Goal: Task Accomplishment & Management: Use online tool/utility

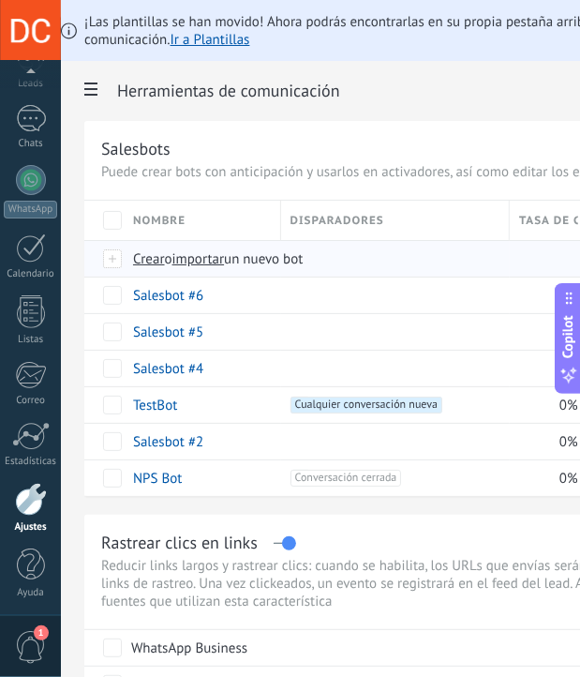
click at [161, 254] on span "Crear" at bounding box center [149, 259] width 32 height 18
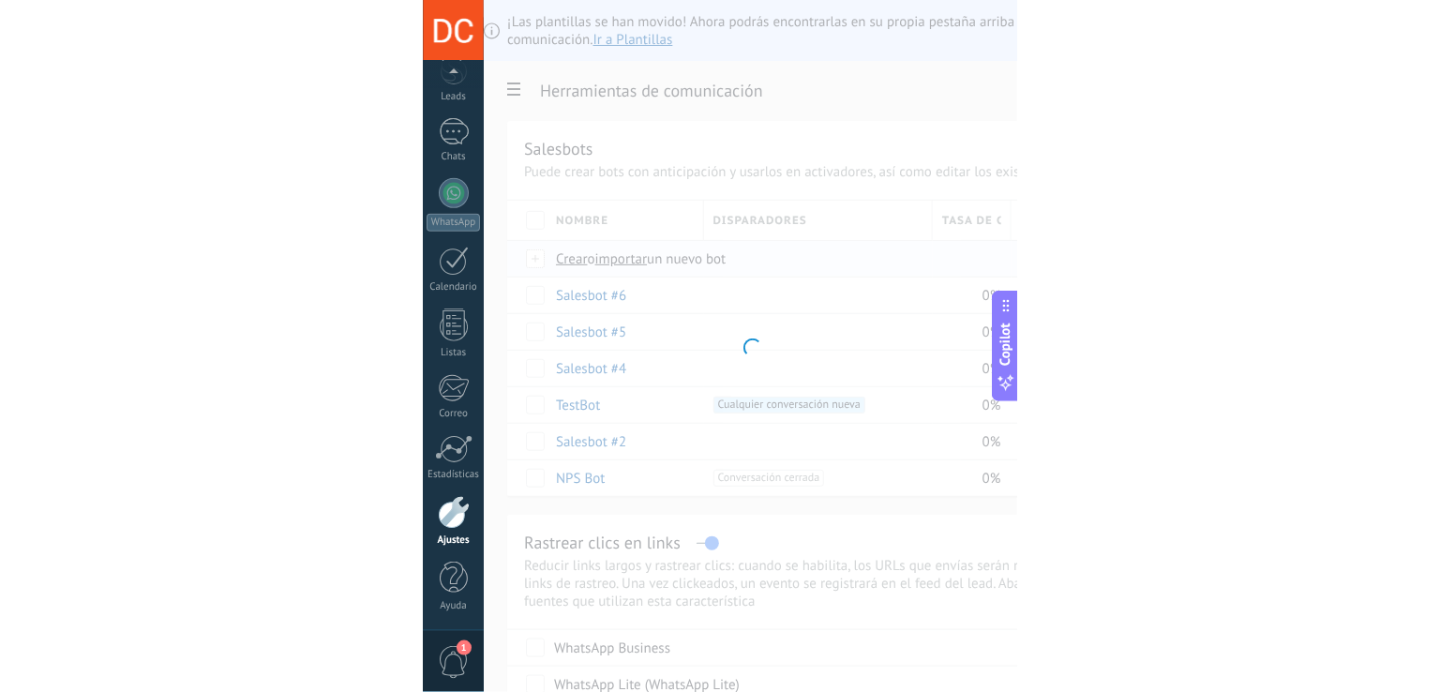
scroll to position [87, 0]
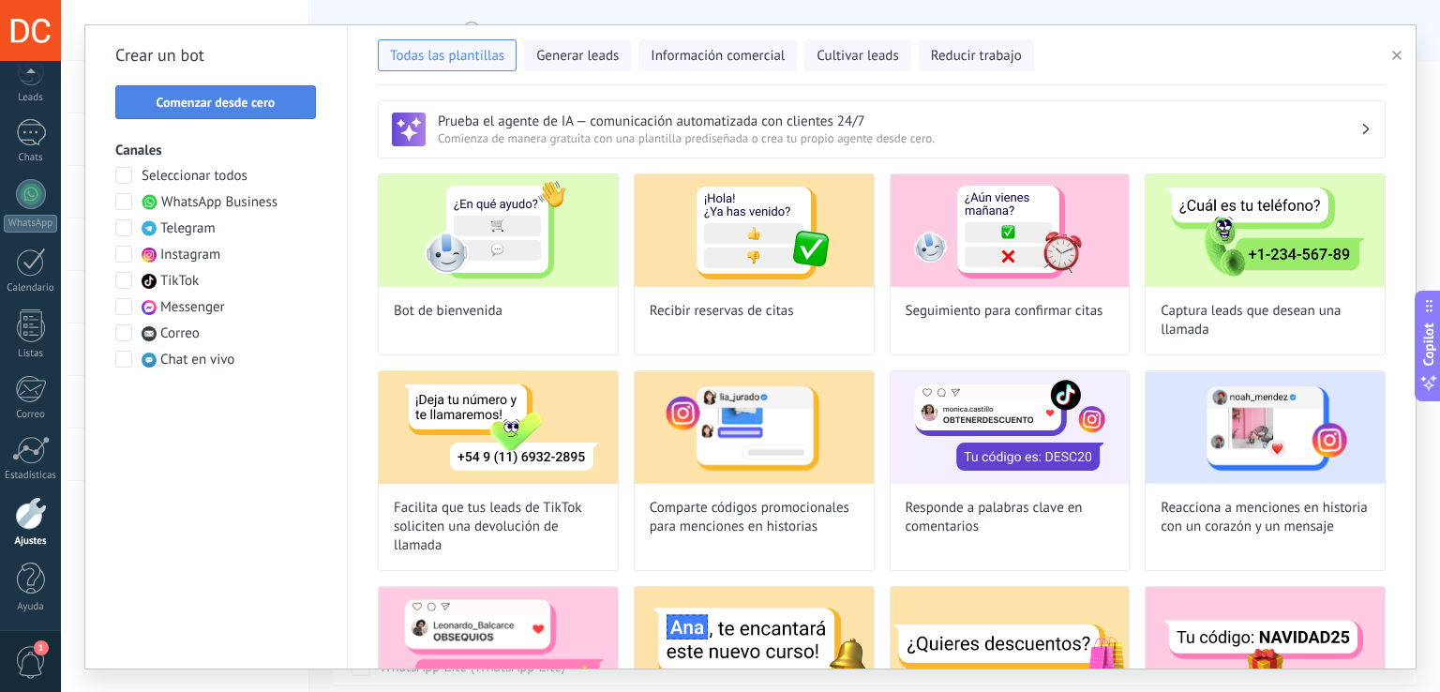
click at [266, 97] on span "Comenzar desde cero" at bounding box center [216, 102] width 119 height 13
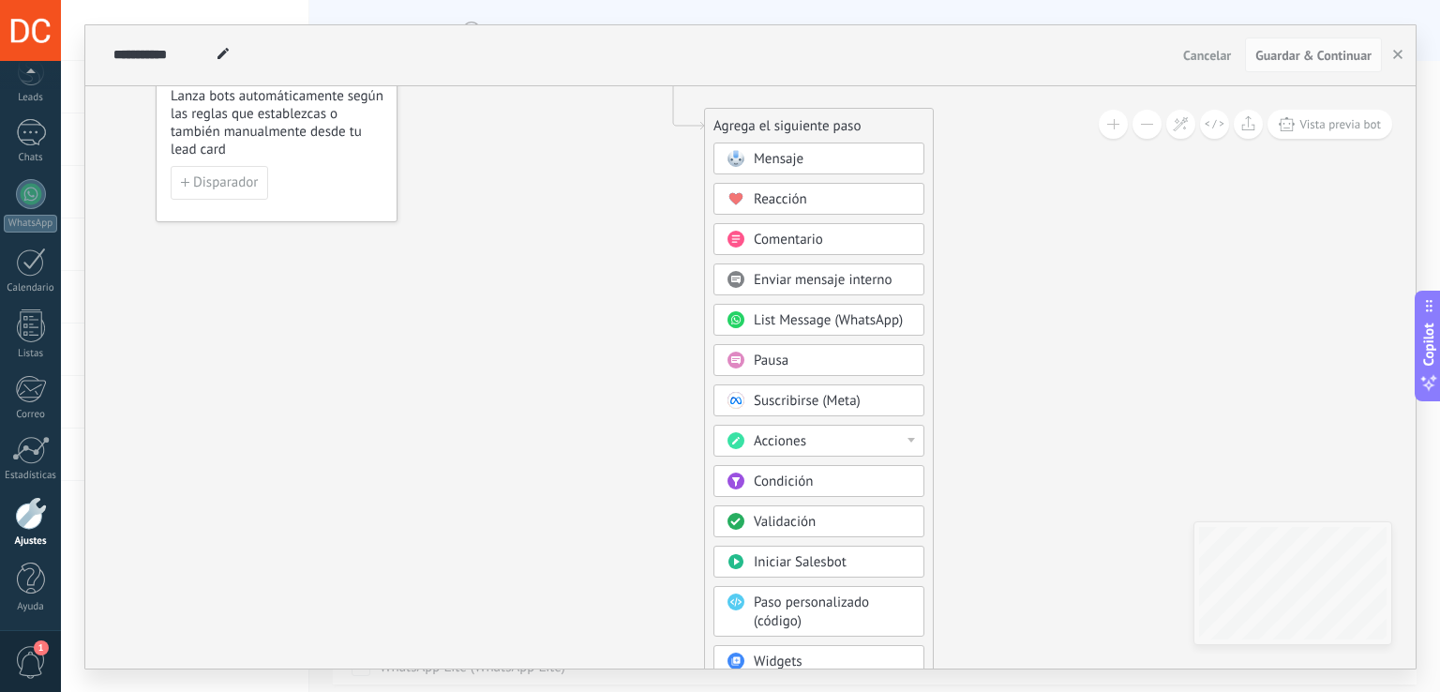
click at [580, 442] on div "Acciones" at bounding box center [833, 441] width 158 height 19
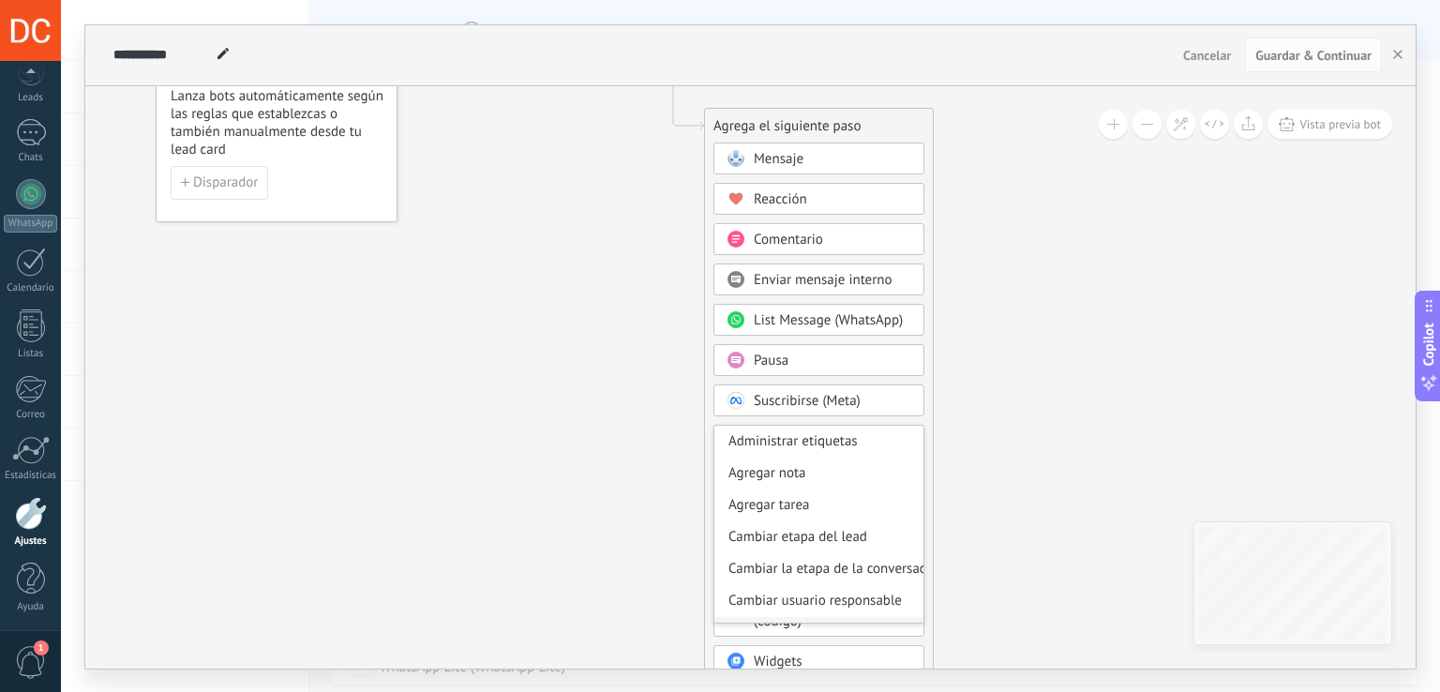
scroll to position [94, 0]
click at [580, 505] on div "Cambiar usuario responsable" at bounding box center [819, 507] width 209 height 32
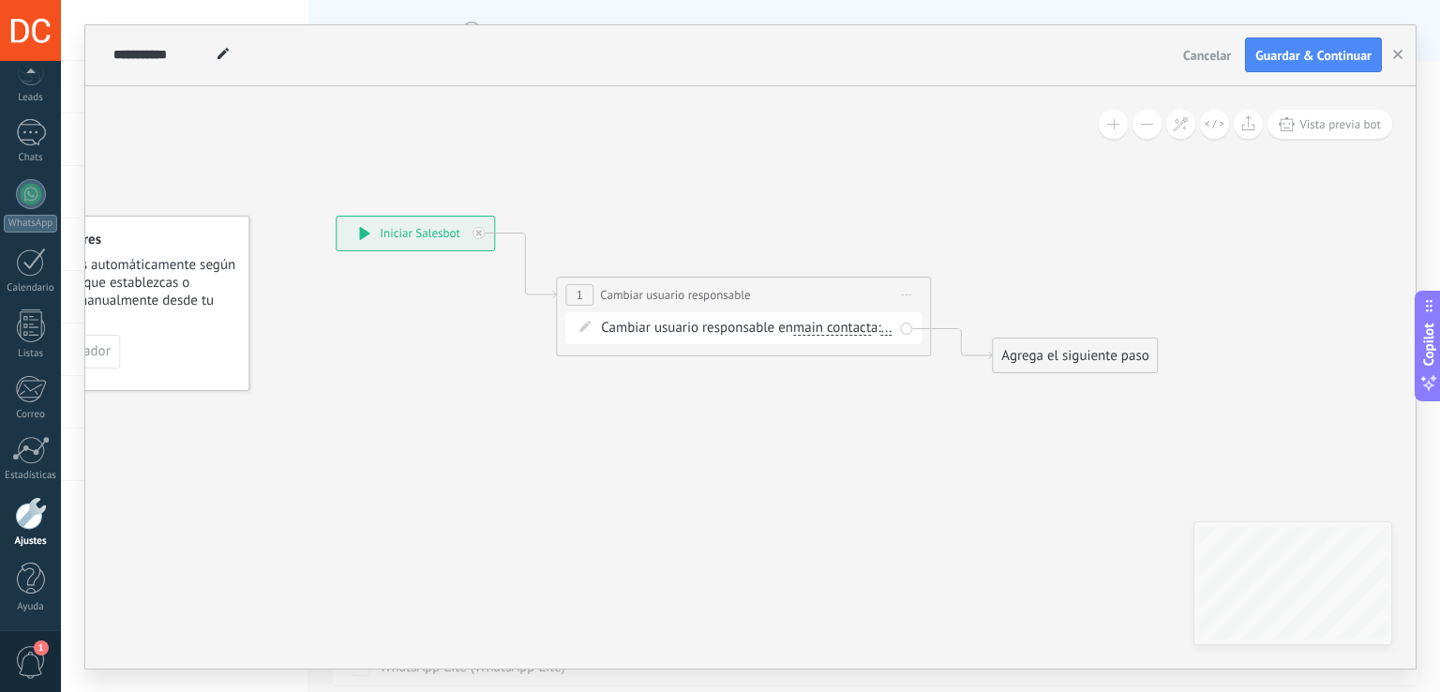
drag, startPoint x: 927, startPoint y: 375, endPoint x: 923, endPoint y: 582, distance: 207.3
click at [580, 582] on icon at bounding box center [715, 295] width 1696 height 1096
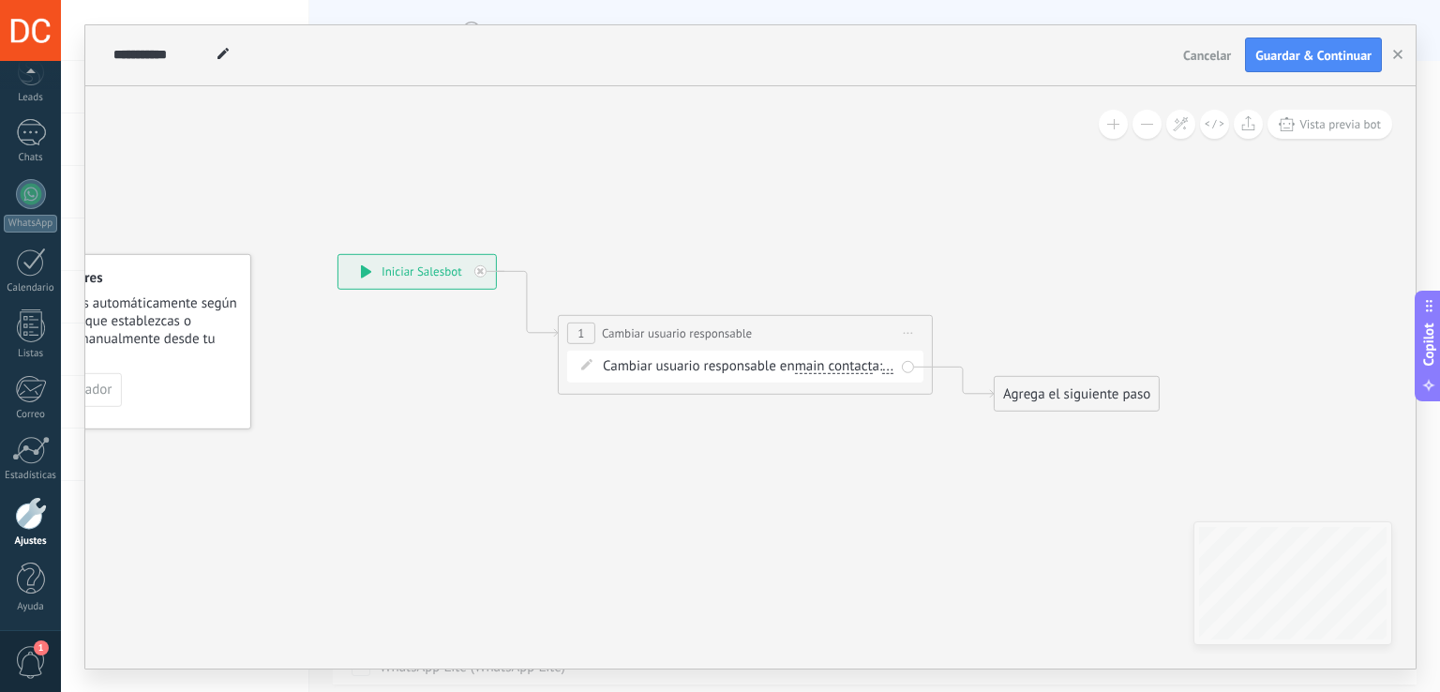
click at [580, 365] on div "Cambiar usuario responsable en main contact main contact all contacts chat cont…" at bounding box center [749, 365] width 292 height 19
click at [580, 335] on span "Iniciar vista previa aquí Cambiar nombre Duplicar Borrar" at bounding box center [909, 332] width 30 height 27
click at [580, 421] on icon at bounding box center [717, 332] width 1696 height 1096
click at [580, 327] on span "Iniciar vista previa aquí Cambiar nombre Duplicar Borrar" at bounding box center [909, 332] width 30 height 27
click at [580, 448] on div "Borrar" at bounding box center [994, 455] width 186 height 32
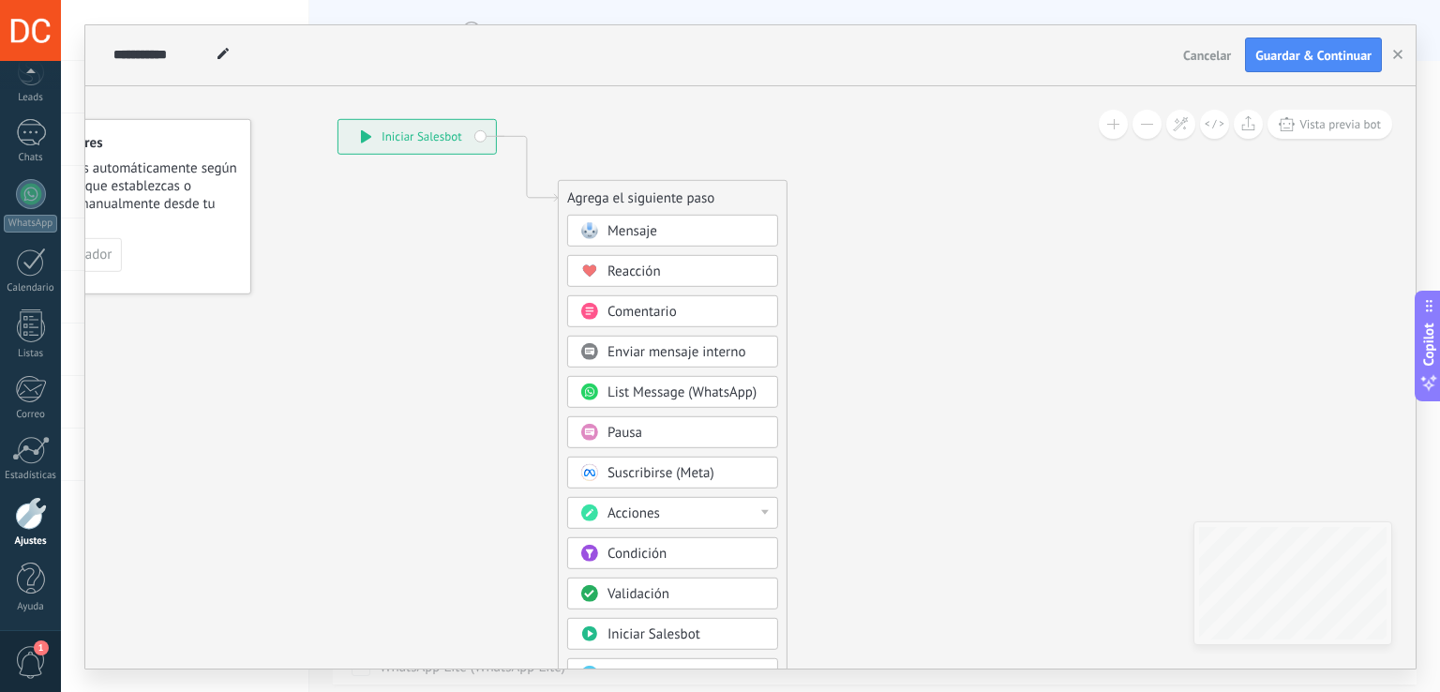
click at [580, 526] on div "Mensaje Mensaje Mensaje Reacción Comentario Enviar mensaje interno" at bounding box center [672, 505] width 211 height 583
click at [580, 511] on div "Acciones" at bounding box center [687, 513] width 158 height 19
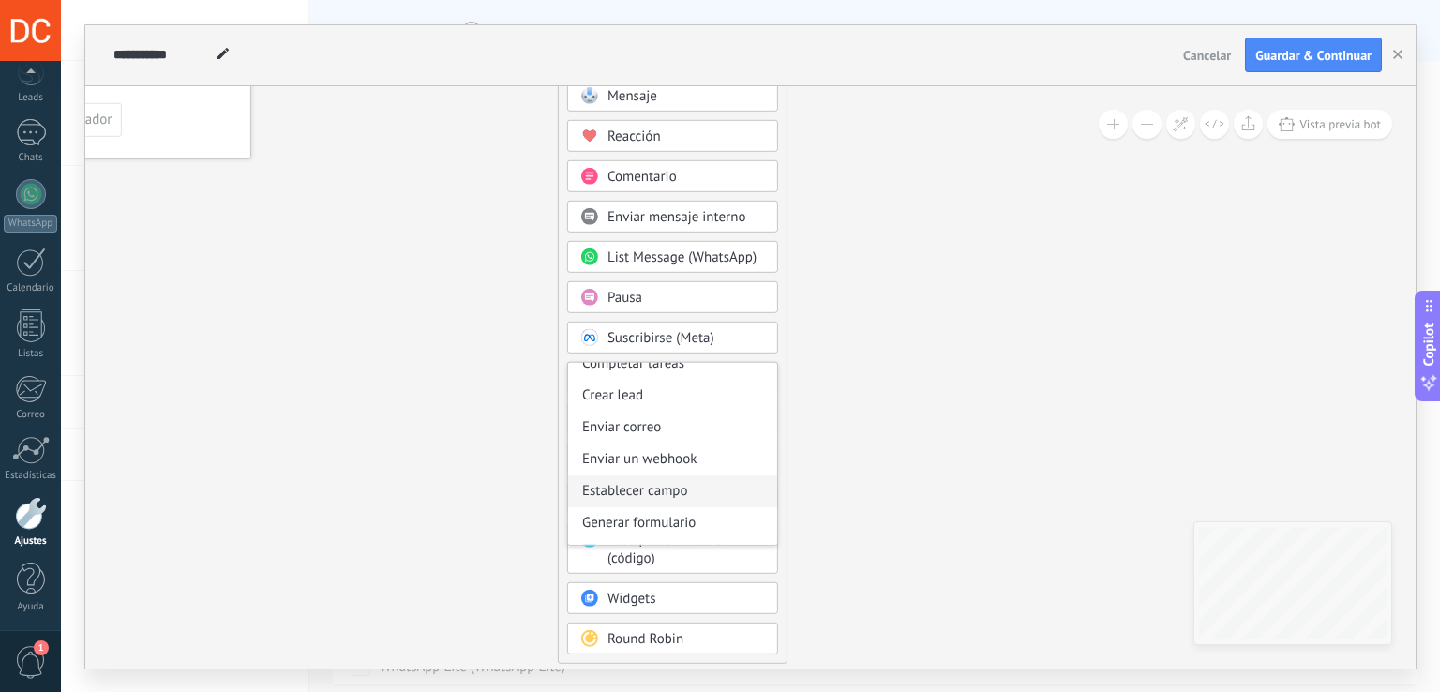
scroll to position [170, 0]
click at [580, 520] on icon at bounding box center [499, 320] width 1260 height 1612
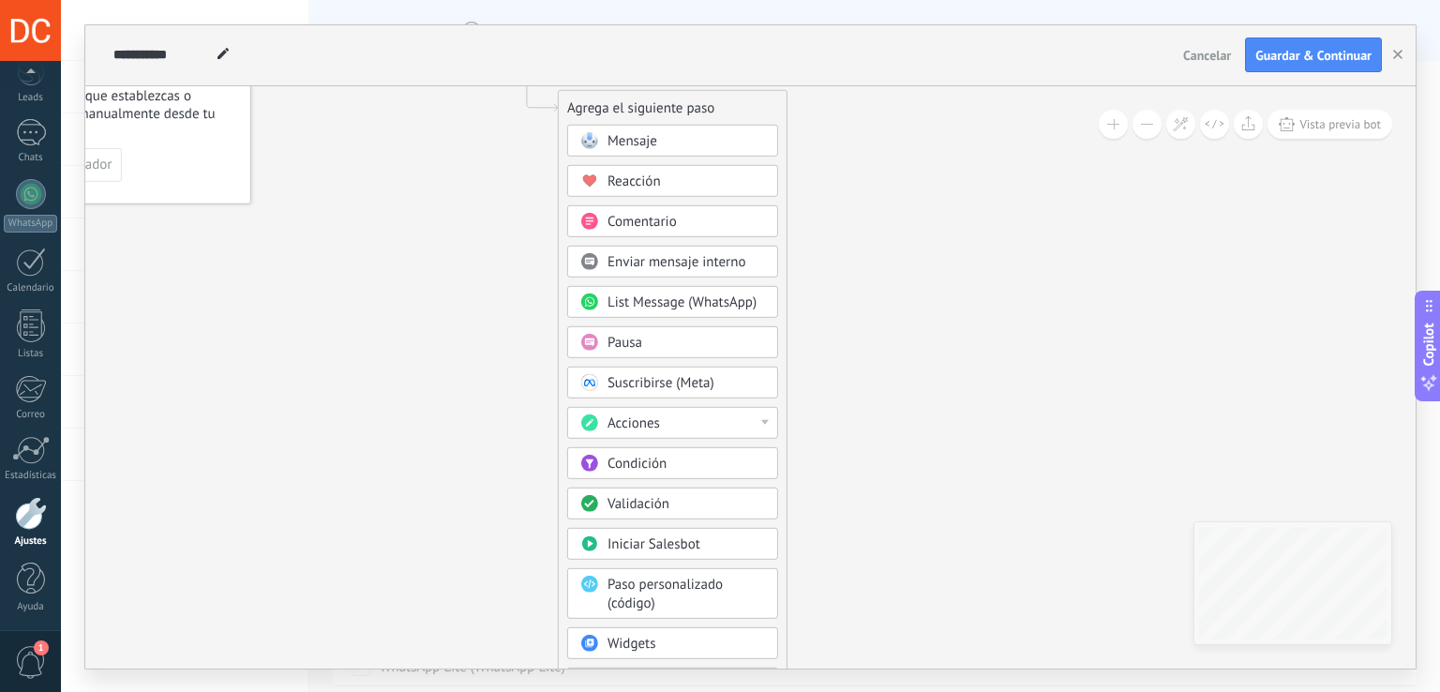
click at [580, 425] on div "Acciones" at bounding box center [687, 423] width 158 height 19
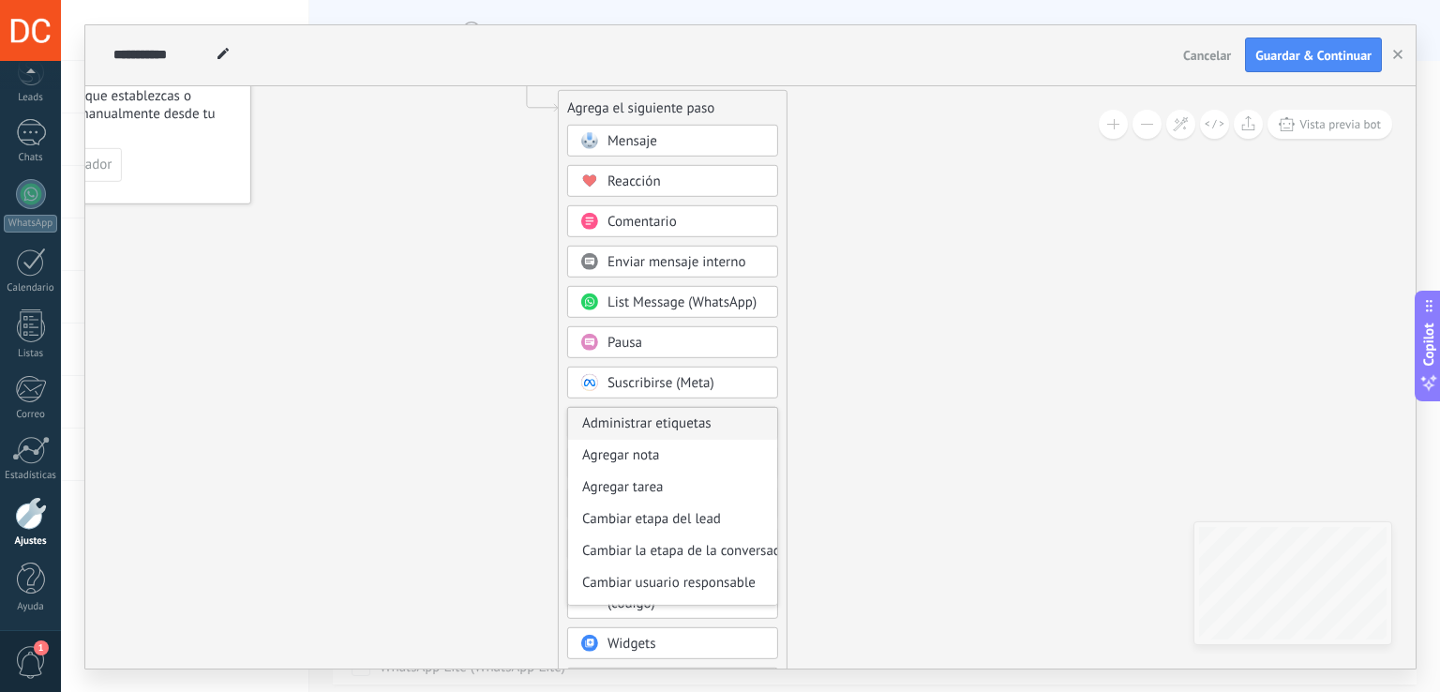
click at [580, 420] on div "Administrar etiquetas" at bounding box center [672, 423] width 209 height 32
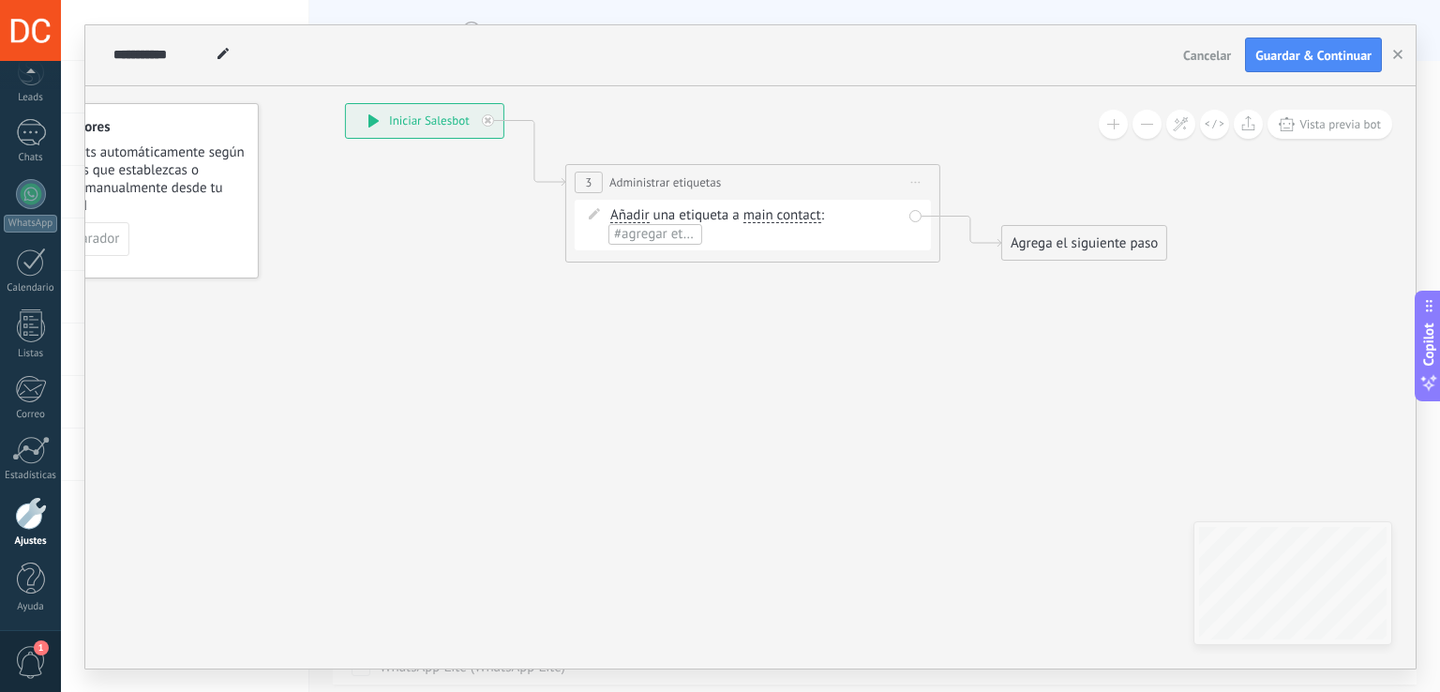
drag, startPoint x: 742, startPoint y: 395, endPoint x: 753, endPoint y: 463, distance: 69.4
click at [580, 463] on icon at bounding box center [724, 182] width 1696 height 1096
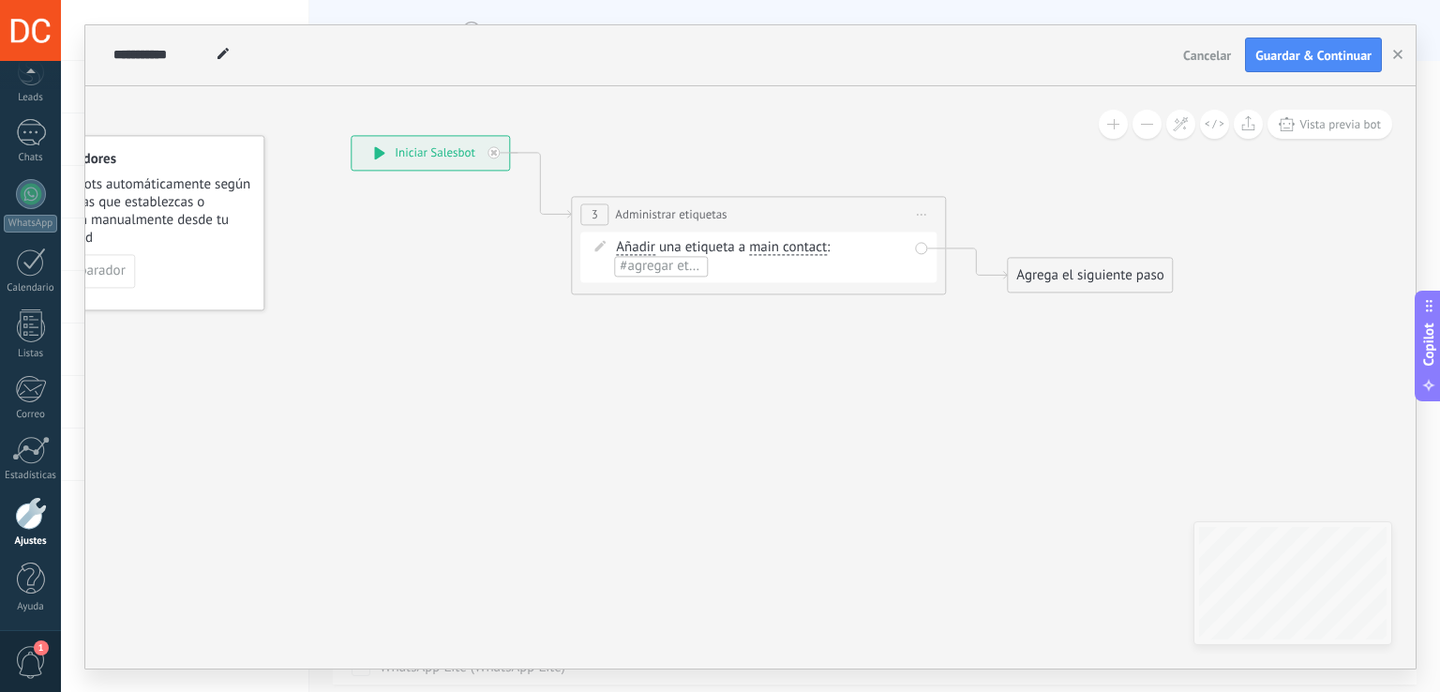
click at [580, 252] on span "Añadir" at bounding box center [635, 247] width 39 height 15
click at [580, 252] on button "Añadir" at bounding box center [724, 248] width 234 height 34
click at [580, 391] on icon at bounding box center [730, 214] width 1696 height 1096
click at [580, 214] on icon at bounding box center [921, 215] width 9 height 2
click at [580, 324] on div "Borrar" at bounding box center [1007, 337] width 186 height 32
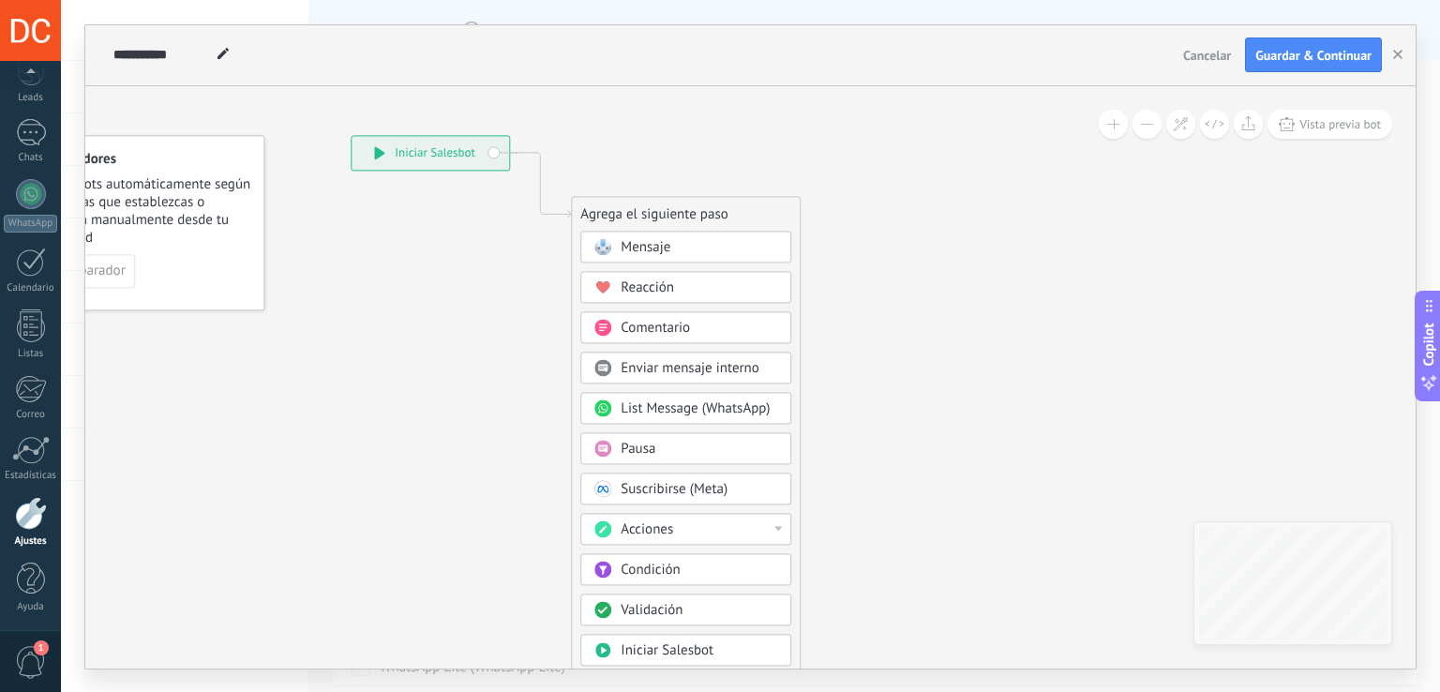
click at [580, 526] on div "Acciones" at bounding box center [700, 529] width 158 height 19
click at [580, 483] on div "Suscribirse (Meta)" at bounding box center [685, 489] width 211 height 32
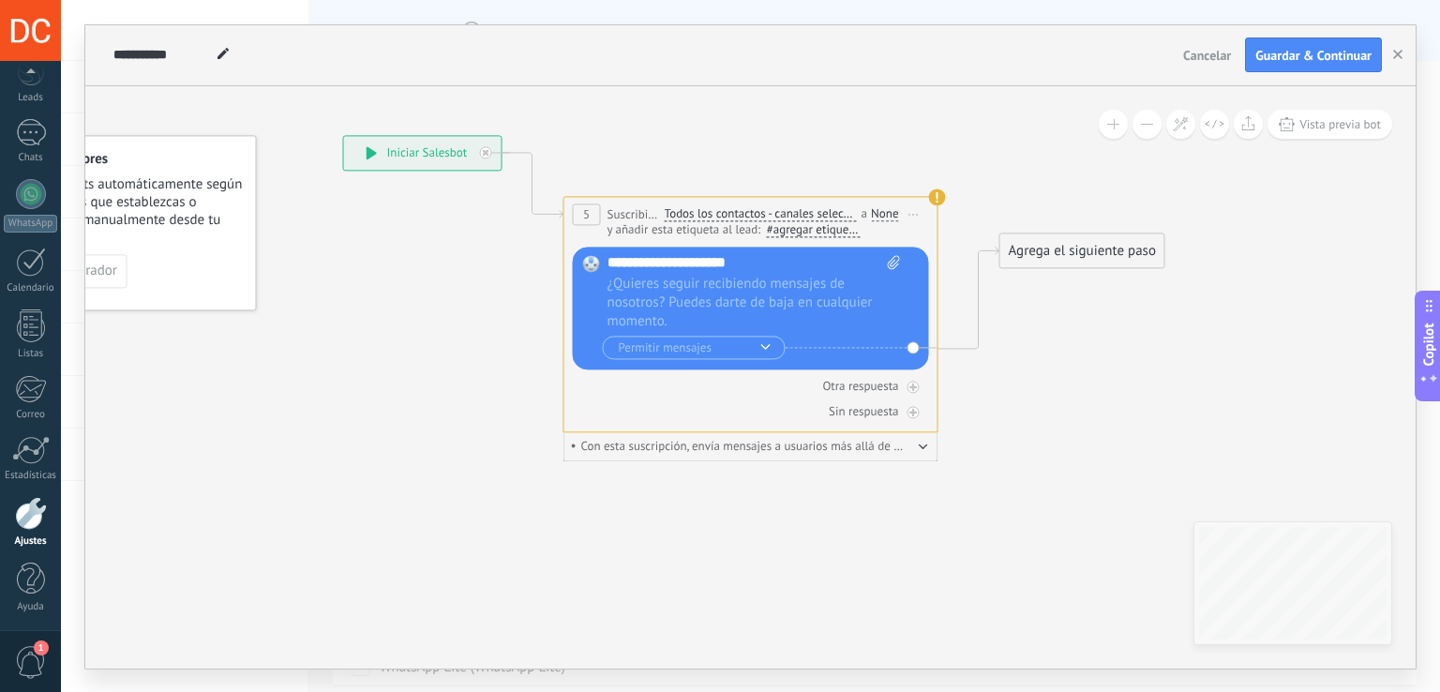
click at [580, 207] on span "Iniciar vista previa aquí Cambiar nombre Duplicar Borrar" at bounding box center [914, 214] width 30 height 27
click at [580, 341] on div "Borrar" at bounding box center [1000, 337] width 186 height 32
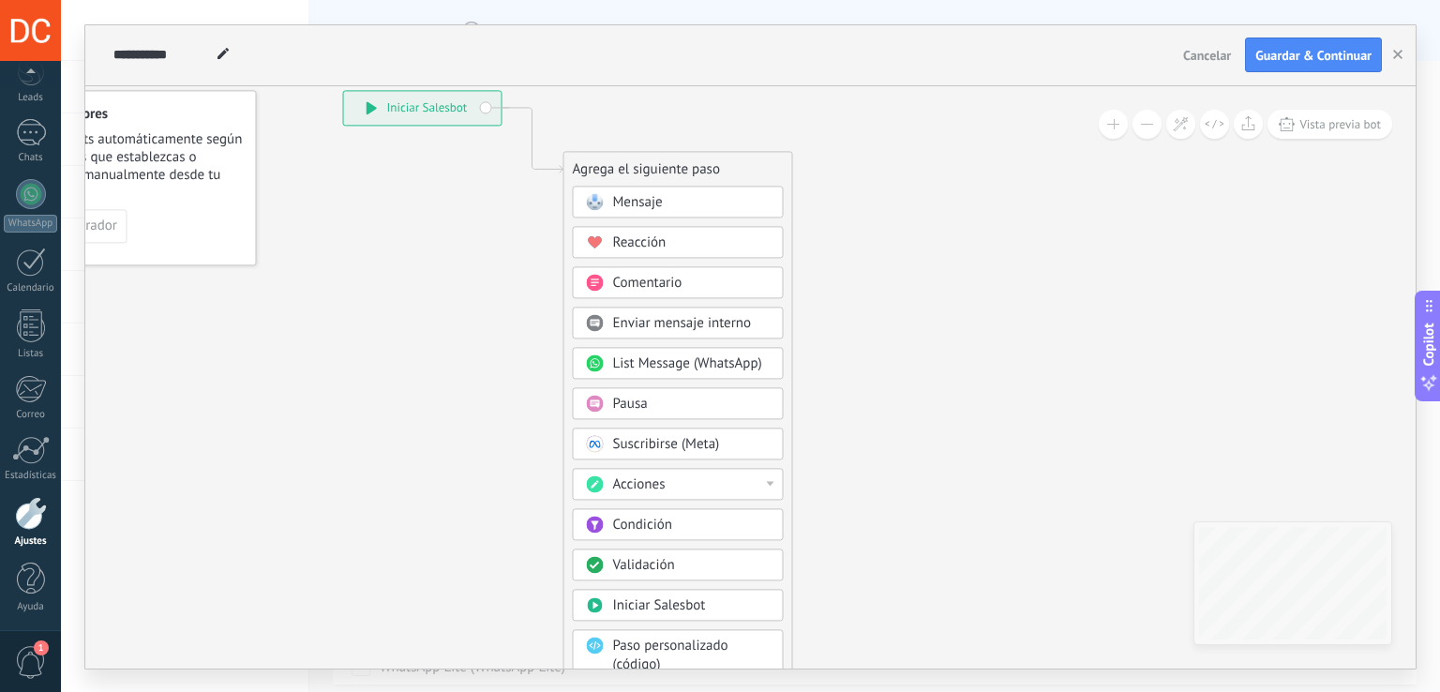
click at [580, 477] on span "Acciones" at bounding box center [639, 484] width 53 height 18
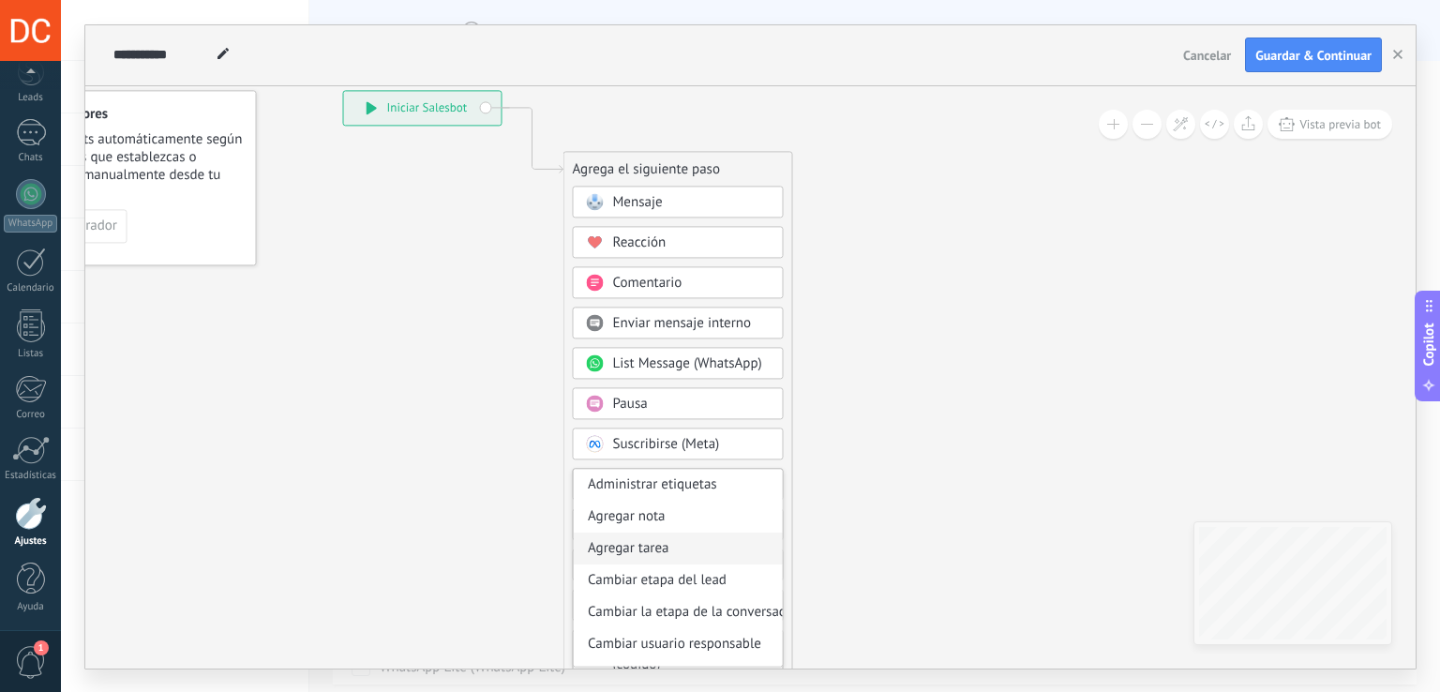
click at [580, 556] on div "Agregar tarea" at bounding box center [678, 549] width 209 height 32
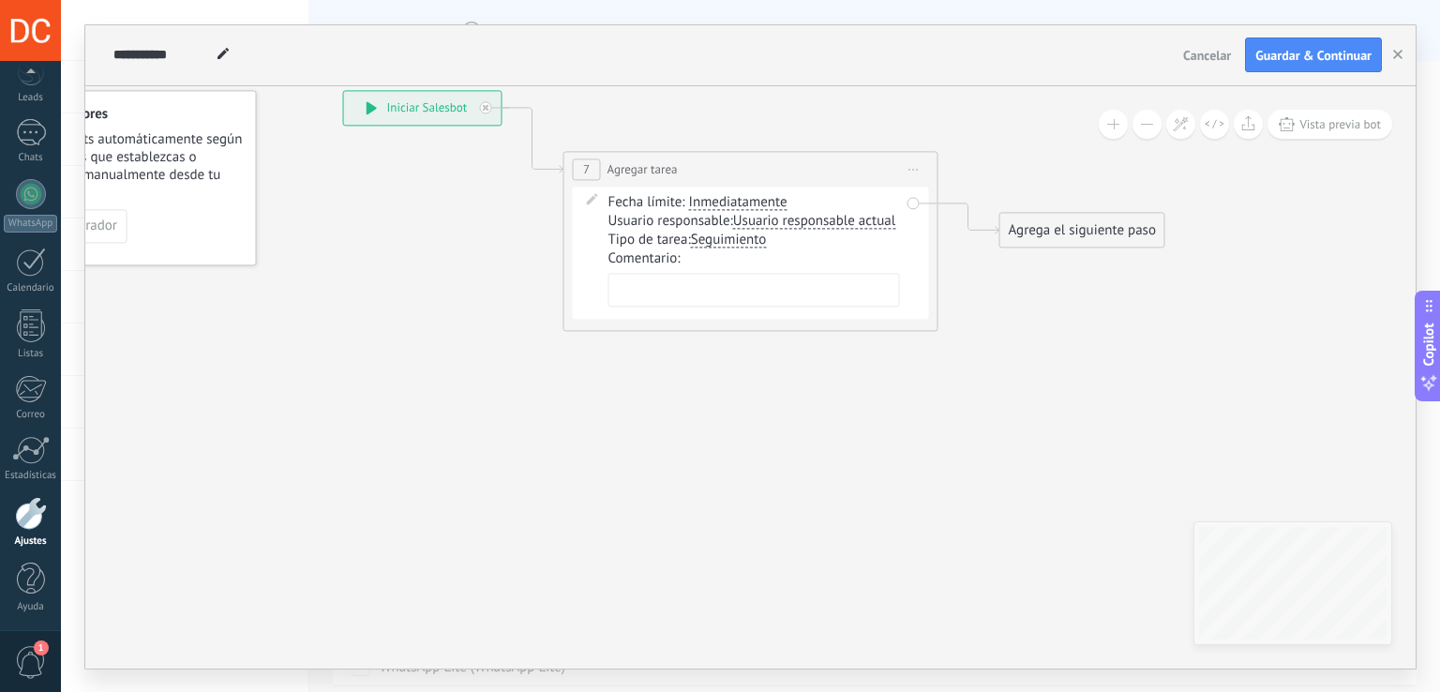
click at [580, 170] on span "Iniciar vista previa aquí Cambiar nombre Duplicar Borrar" at bounding box center [914, 169] width 30 height 27
click at [580, 303] on div "Borrar" at bounding box center [1000, 292] width 186 height 32
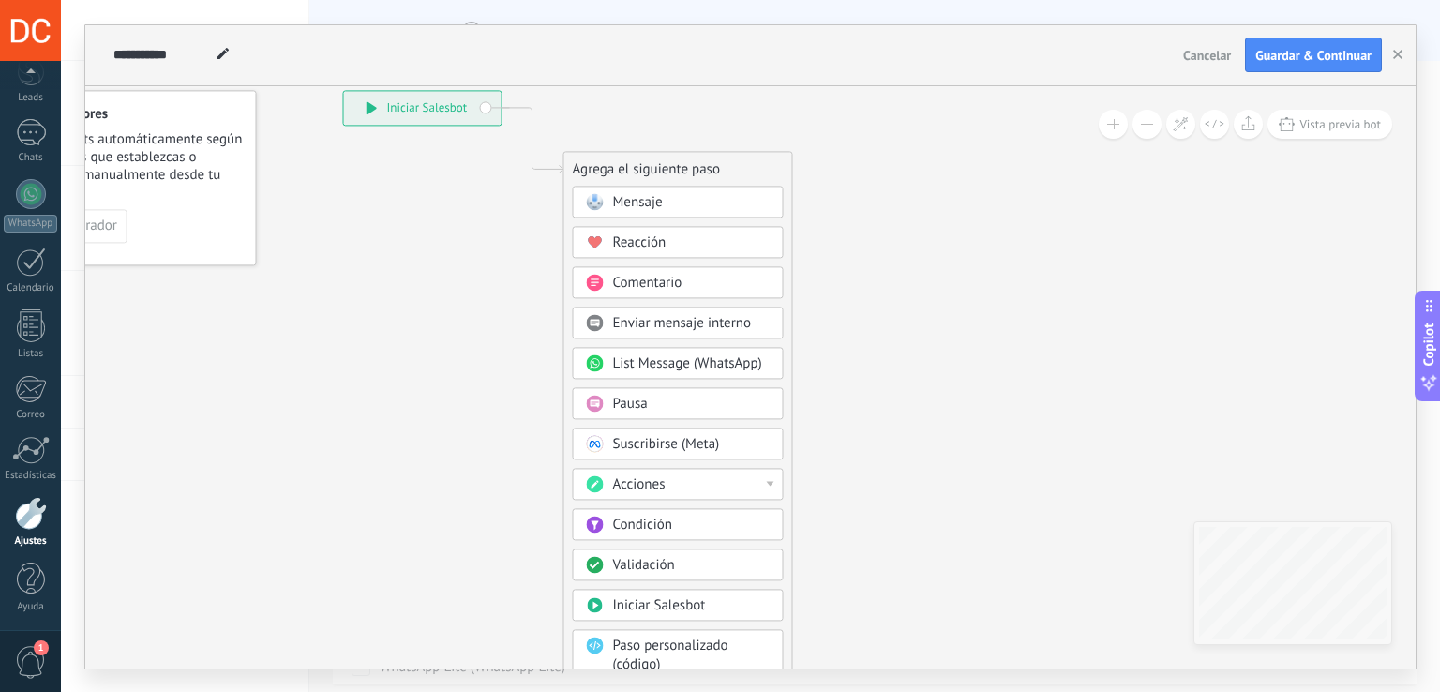
click at [580, 475] on div "Acciones" at bounding box center [692, 484] width 158 height 19
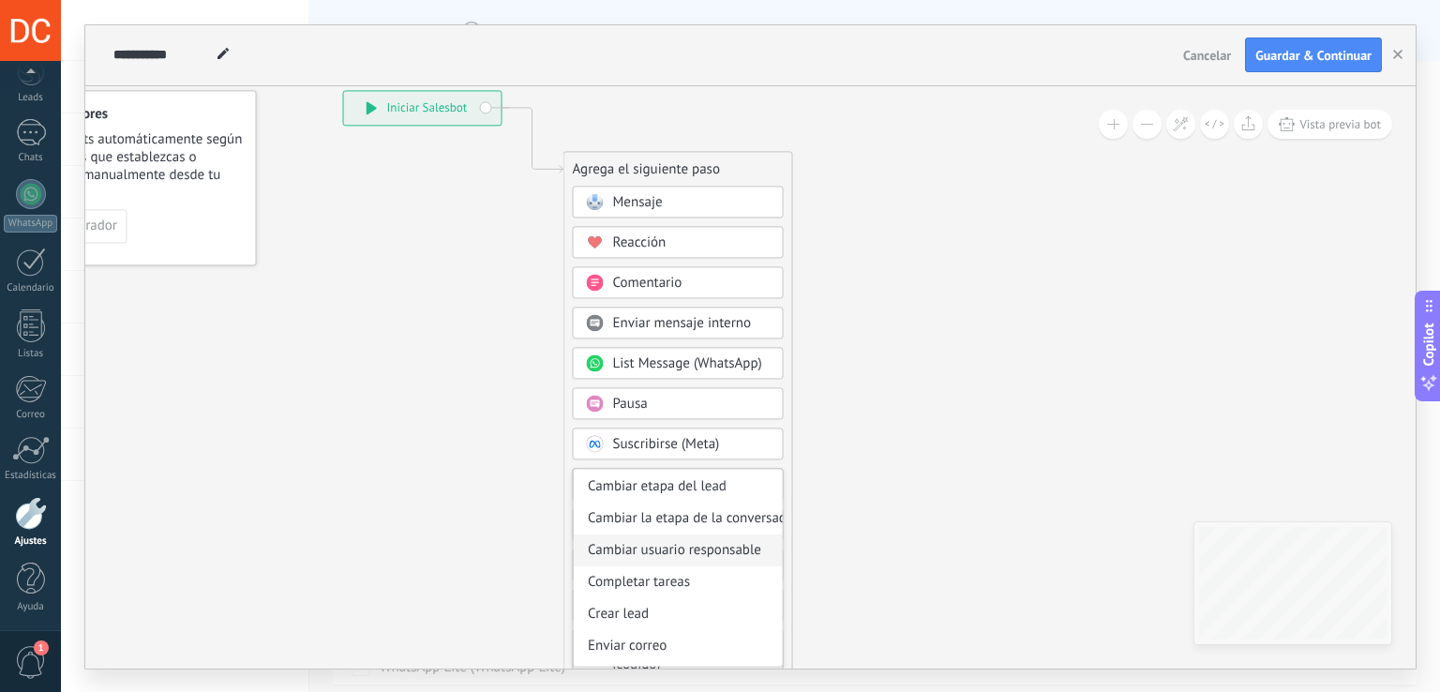
scroll to position [188, 0]
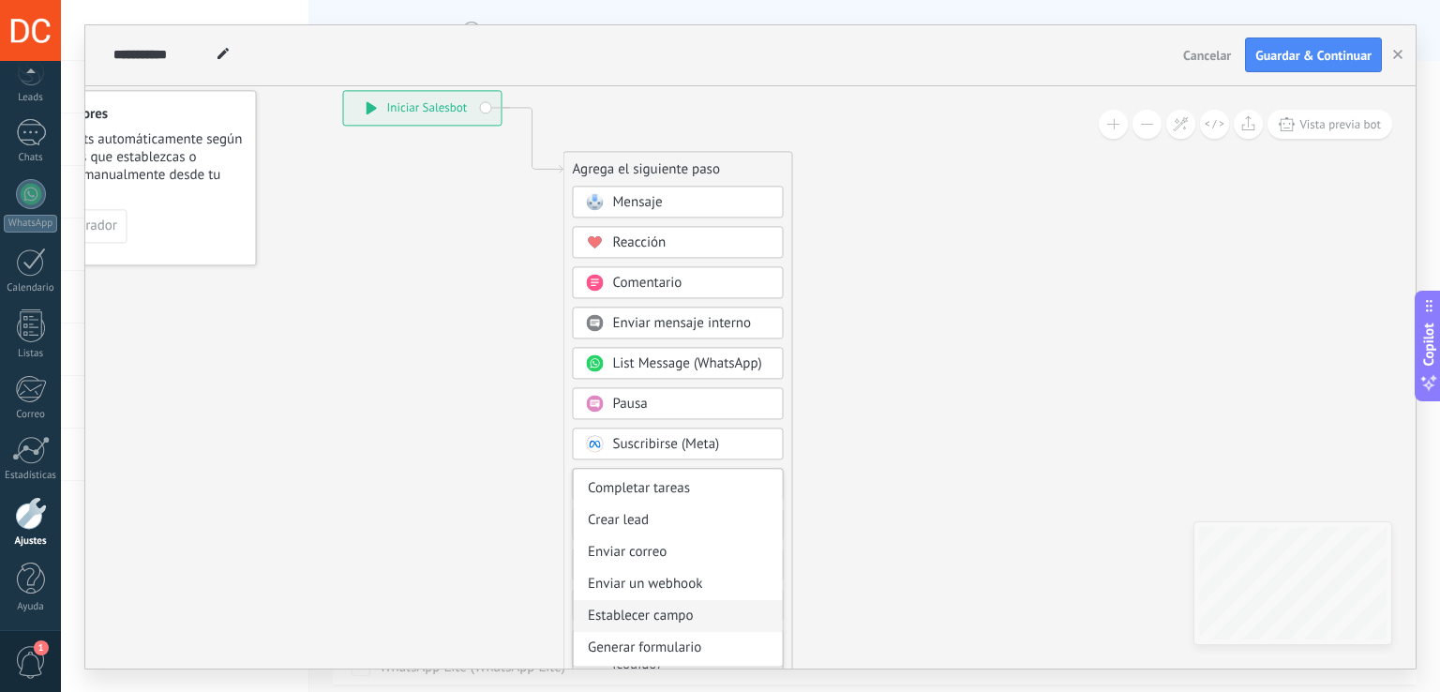
click at [580, 614] on div "Establecer campo" at bounding box center [678, 616] width 209 height 32
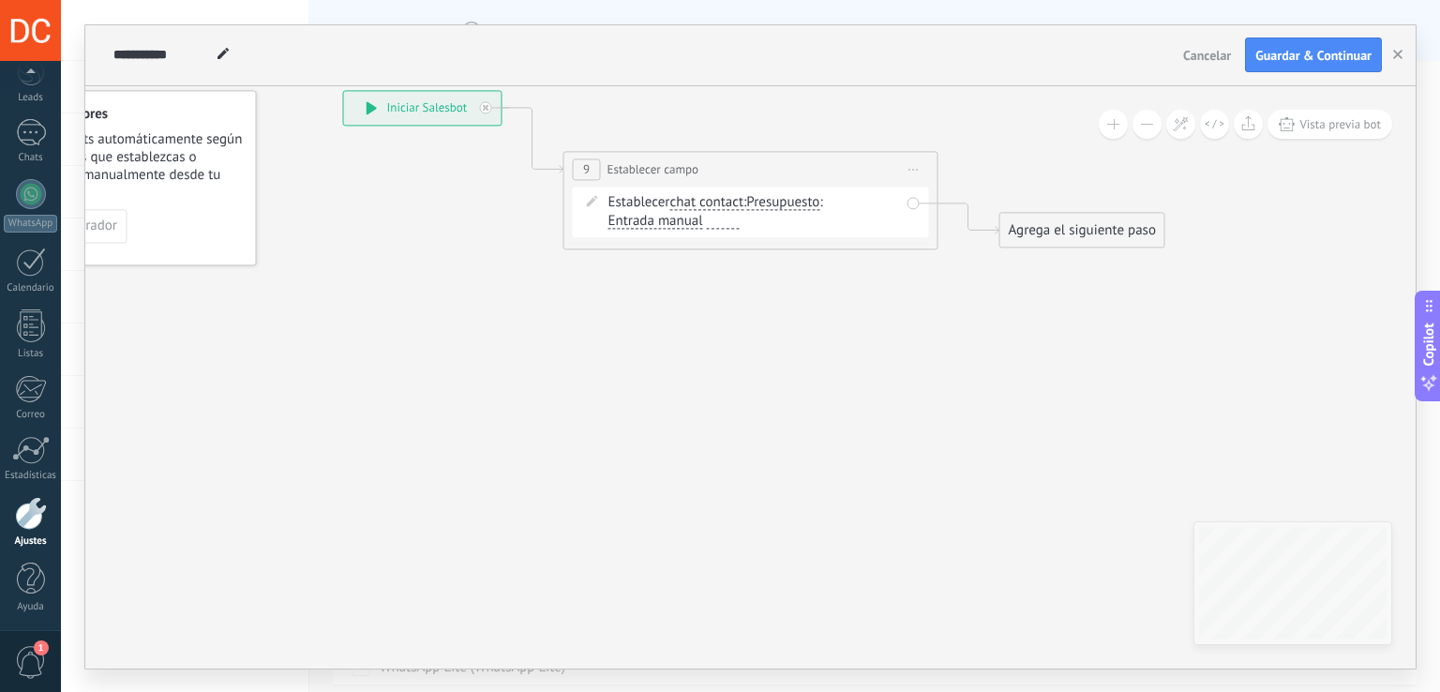
click at [580, 198] on span "chat contact" at bounding box center [707, 202] width 74 height 15
click at [580, 198] on button "chat contact" at bounding box center [777, 203] width 234 height 34
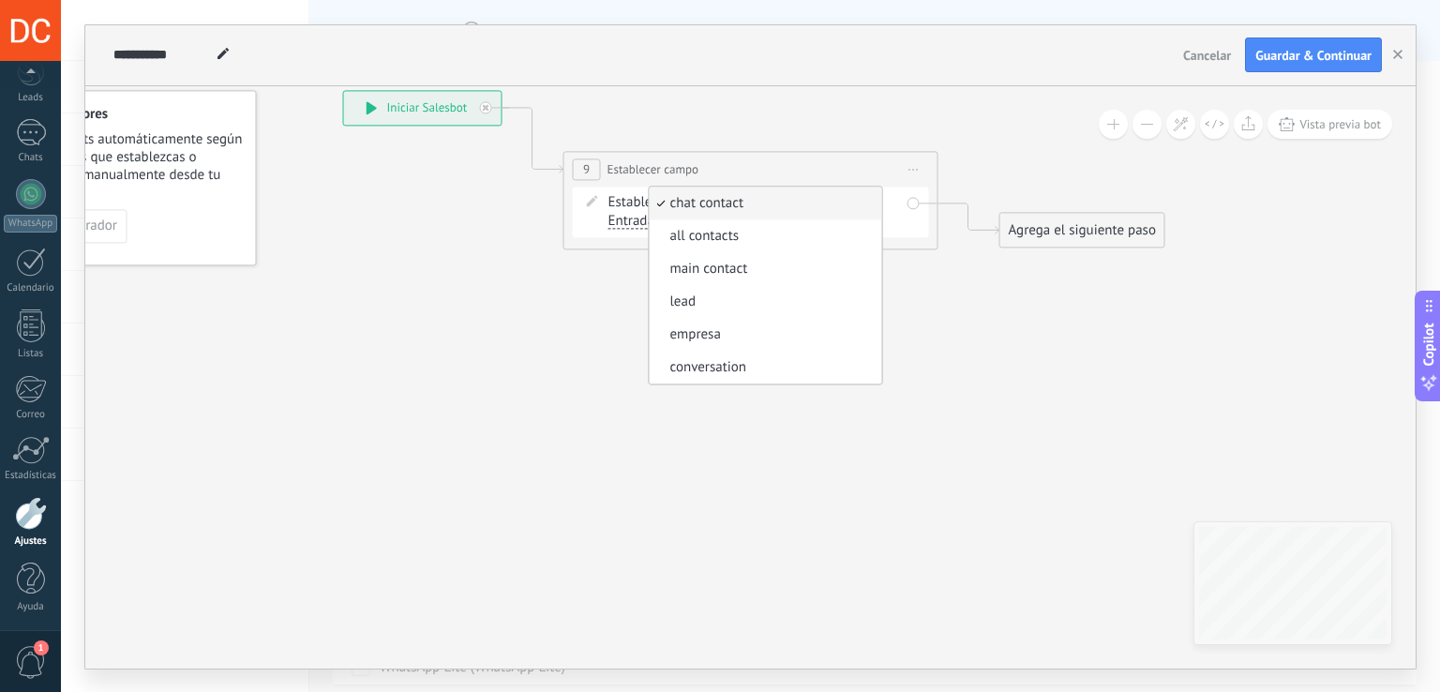
click at [580, 310] on icon at bounding box center [722, 169] width 1696 height 1096
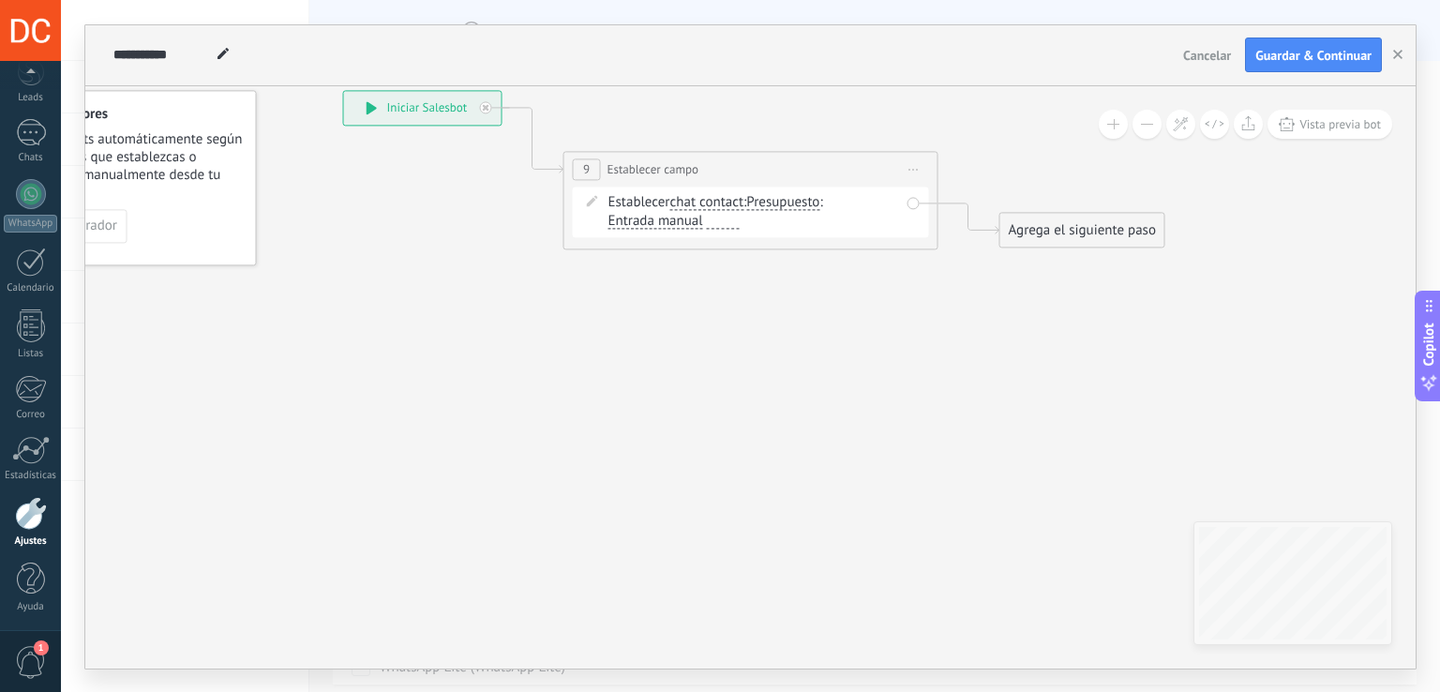
click at [580, 193] on span "chat contact chat contact all contacts main contact lead empresa conversation c…" at bounding box center [707, 202] width 74 height 18
click at [580, 204] on span "chat contact" at bounding box center [707, 202] width 74 height 15
click at [580, 204] on button "chat contact" at bounding box center [777, 203] width 234 height 34
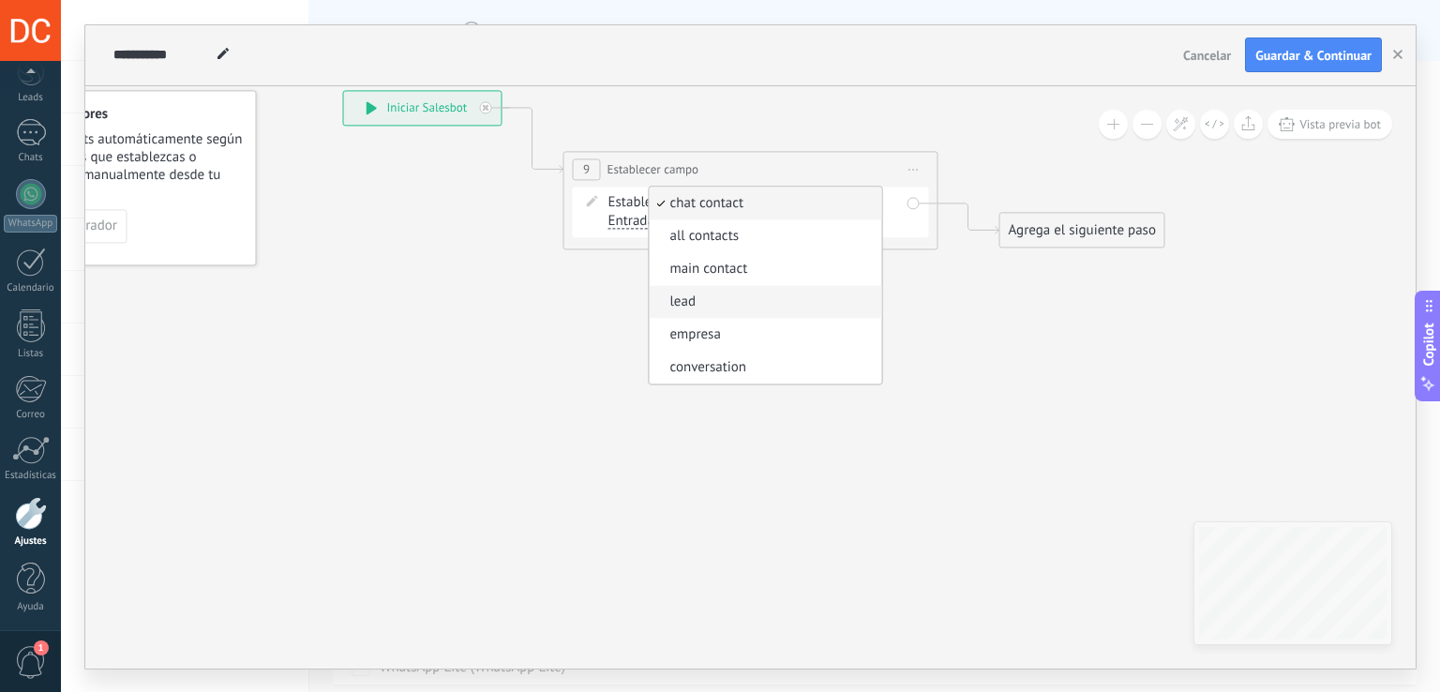
click at [580, 312] on li "lead" at bounding box center [765, 301] width 233 height 33
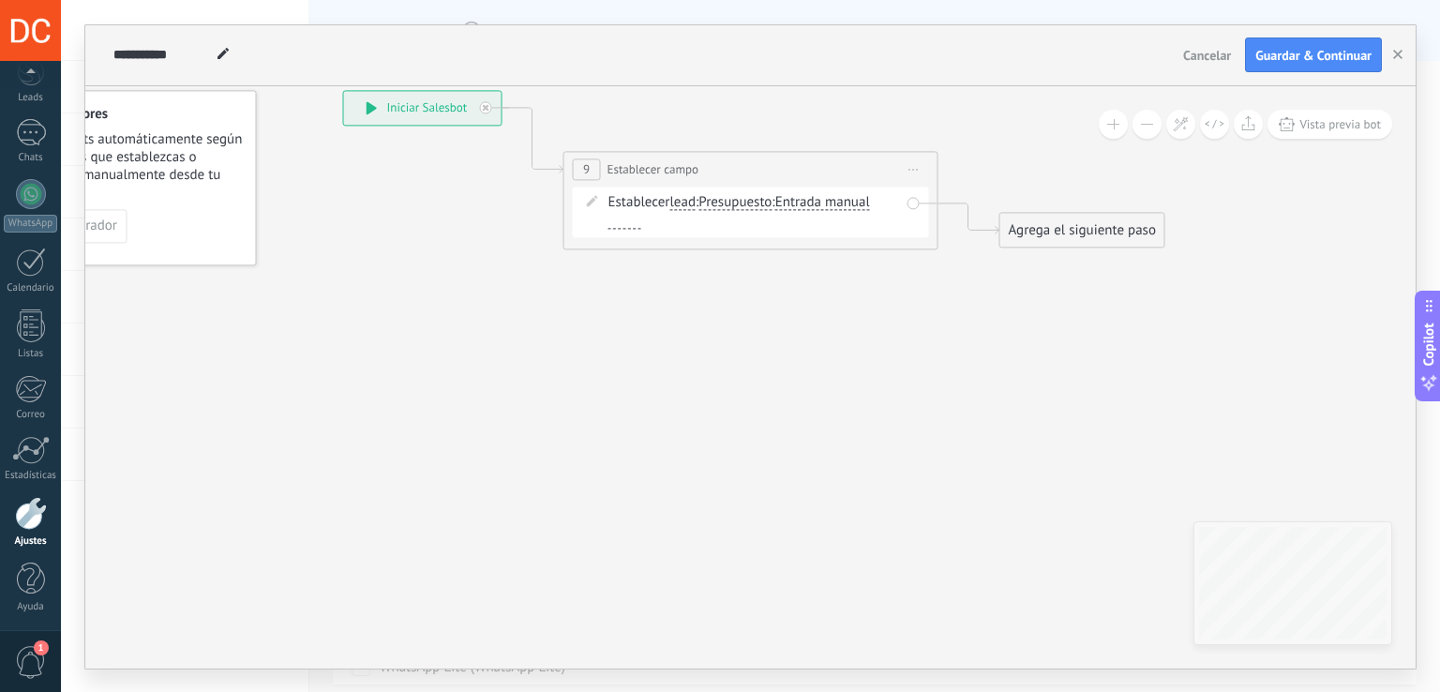
click at [580, 210] on span "Presupuesto Presupuesto Nombre KOMMO_CAMPO_RESPUESTA_ID KOMMO_CAMPO_BOT_LANZADO…" at bounding box center [735, 202] width 73 height 18
click at [580, 205] on span "Presupuesto" at bounding box center [735, 202] width 73 height 15
click at [580, 205] on button "Presupuesto" at bounding box center [806, 203] width 234 height 34
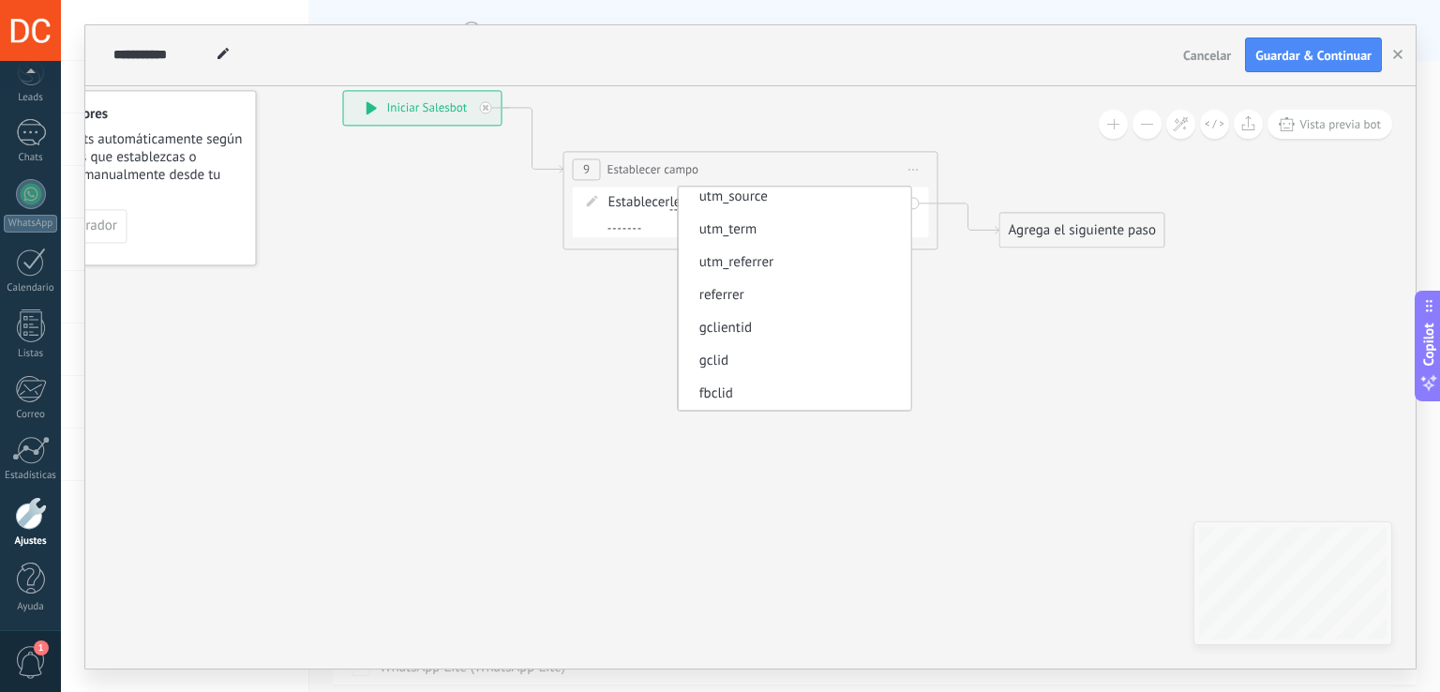
scroll to position [0, 0]
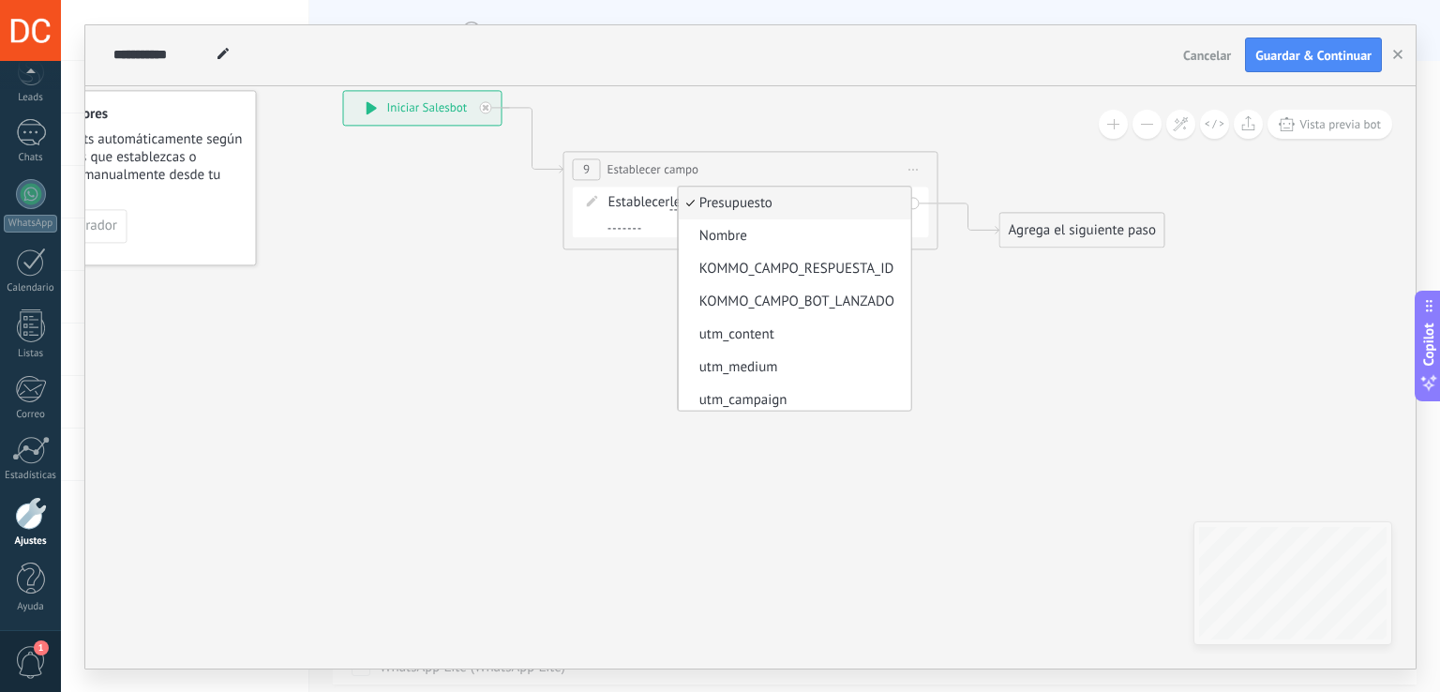
click at [580, 346] on icon at bounding box center [722, 169] width 1696 height 1096
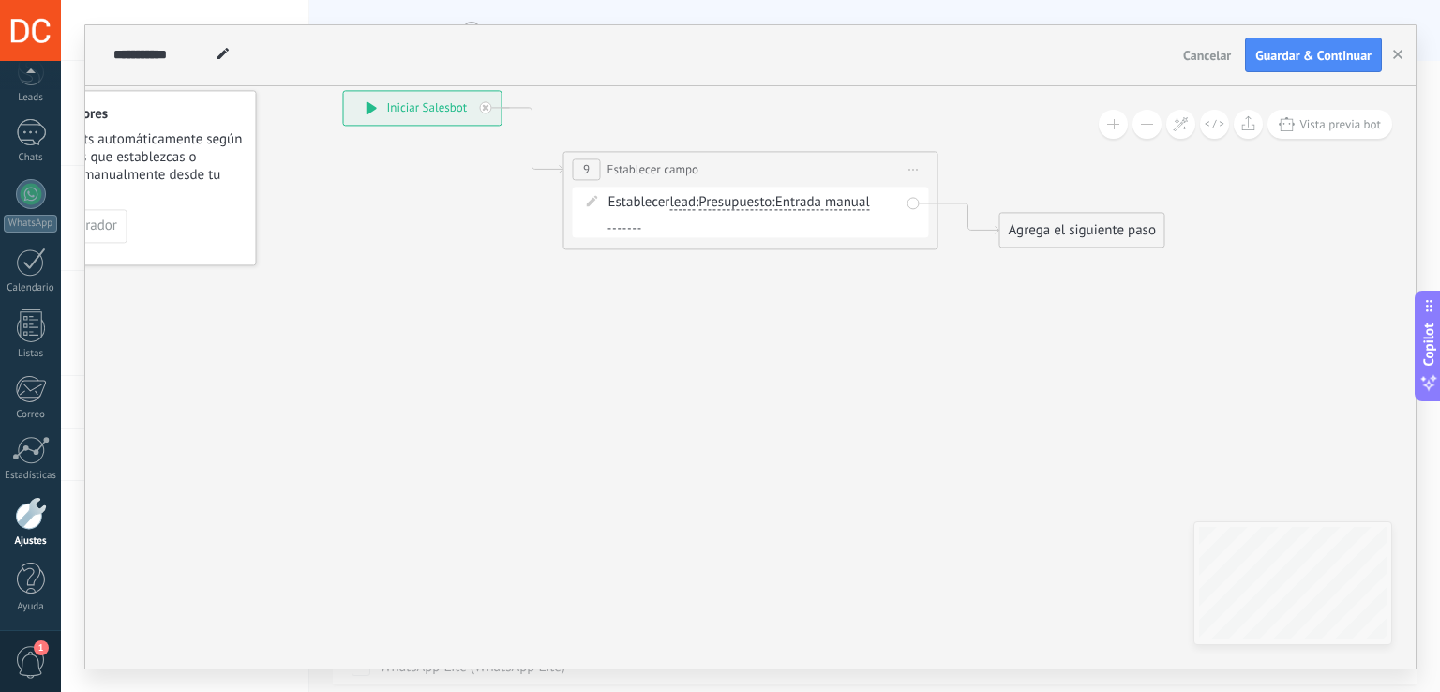
click at [580, 198] on span "Entrada manual" at bounding box center [823, 202] width 95 height 15
click at [580, 198] on button "Entrada manual" at bounding box center [883, 203] width 234 height 34
click at [580, 196] on span "Presupuesto" at bounding box center [735, 202] width 73 height 15
click at [580, 196] on button "Presupuesto" at bounding box center [806, 203] width 234 height 34
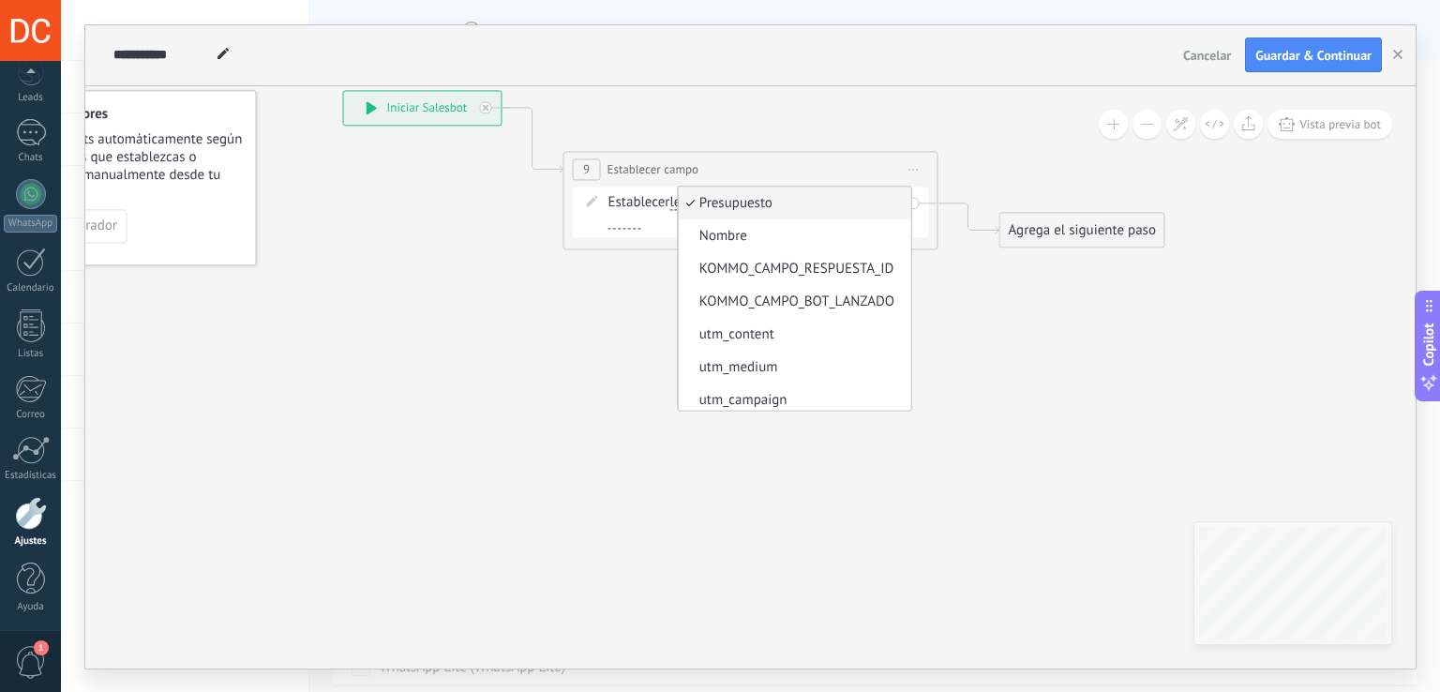
click at [580, 304] on icon at bounding box center [722, 169] width 1696 height 1096
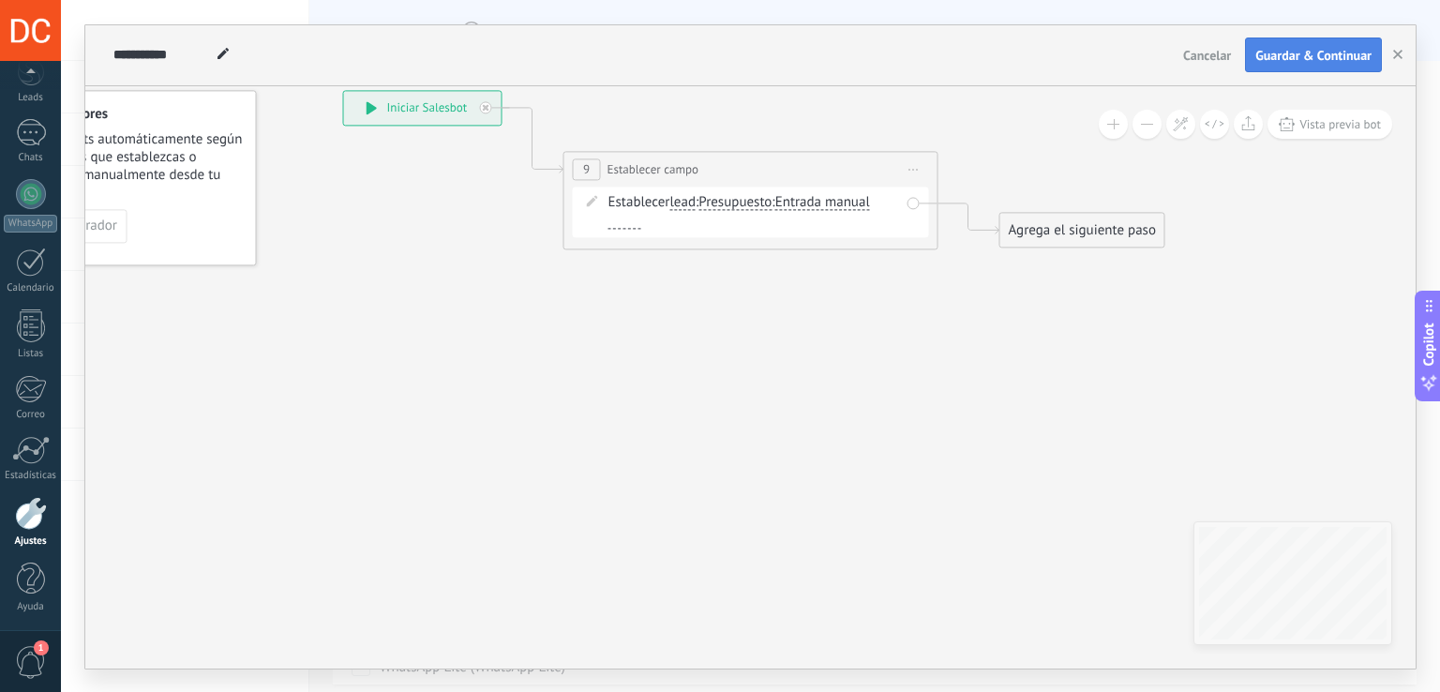
click at [580, 53] on span "Guardar & Continuar" at bounding box center [1314, 55] width 116 height 13
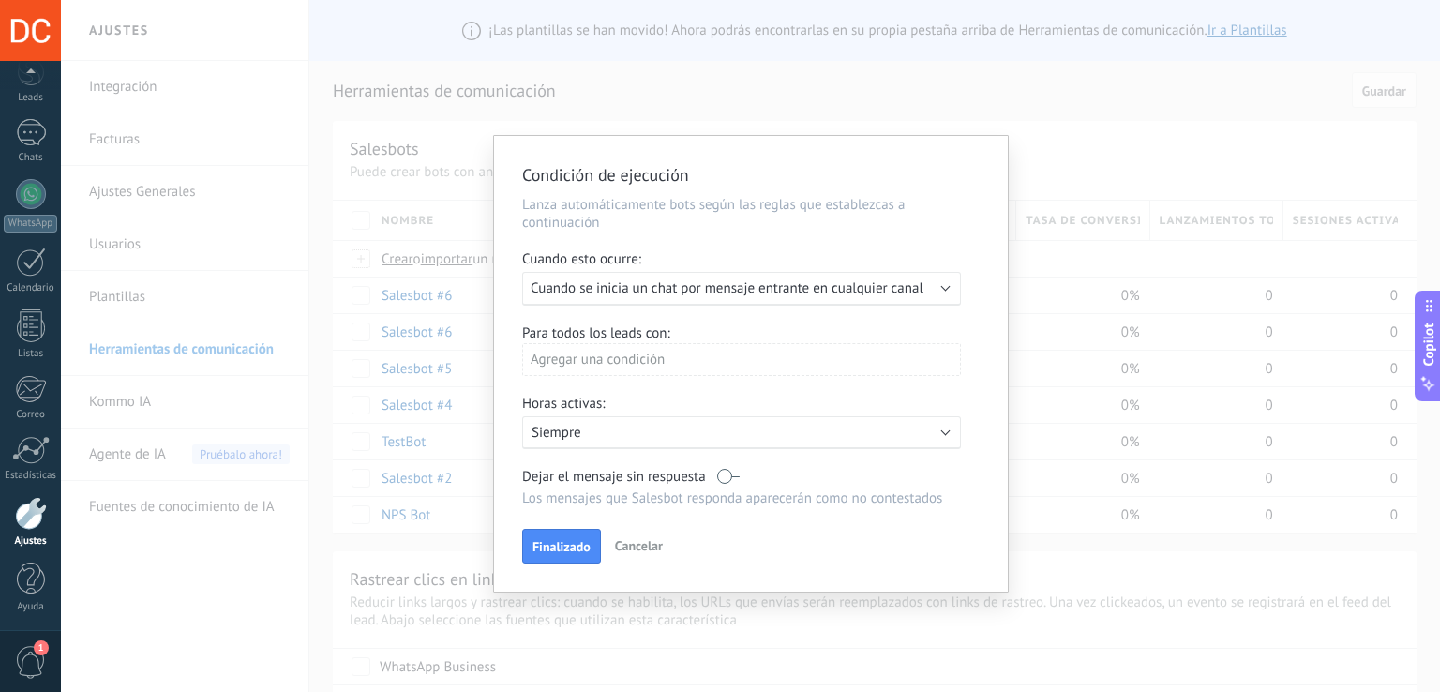
click at [580, 532] on button "Cancelar" at bounding box center [639, 546] width 63 height 28
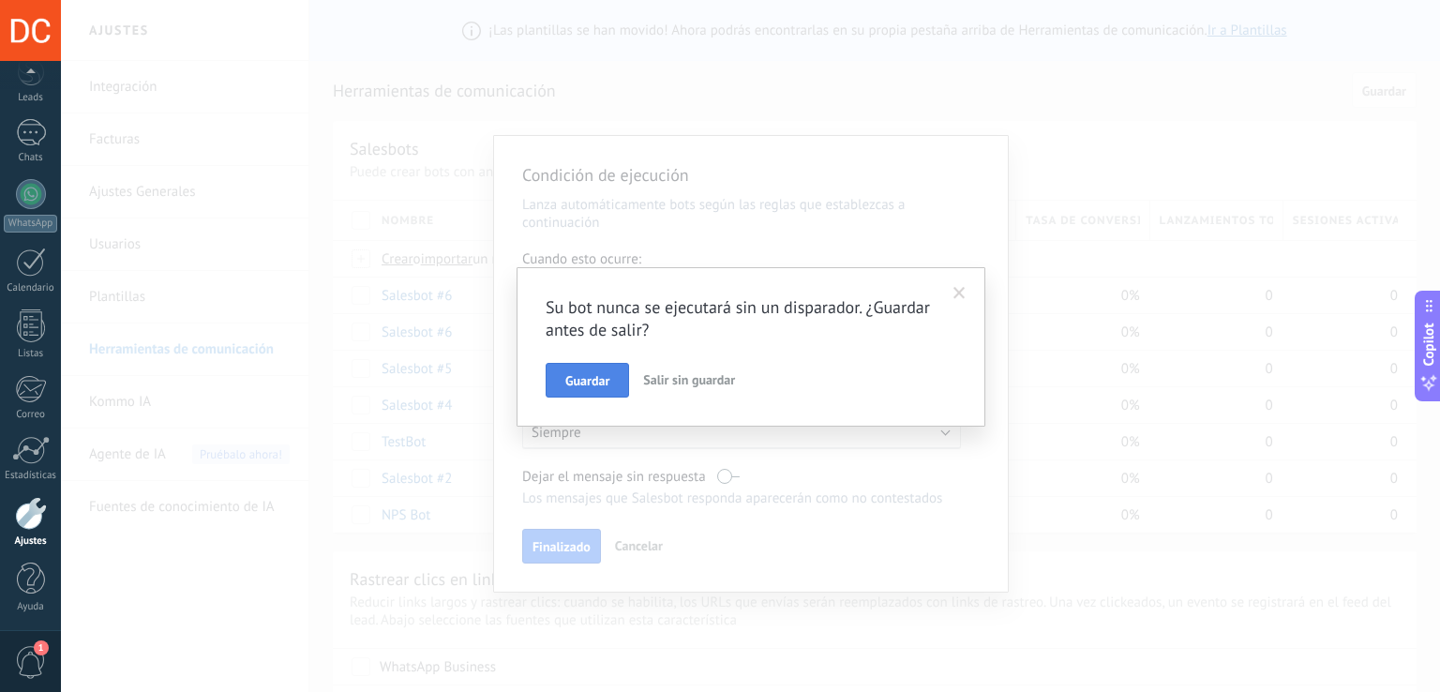
click at [580, 393] on button "Guardar" at bounding box center [587, 381] width 83 height 36
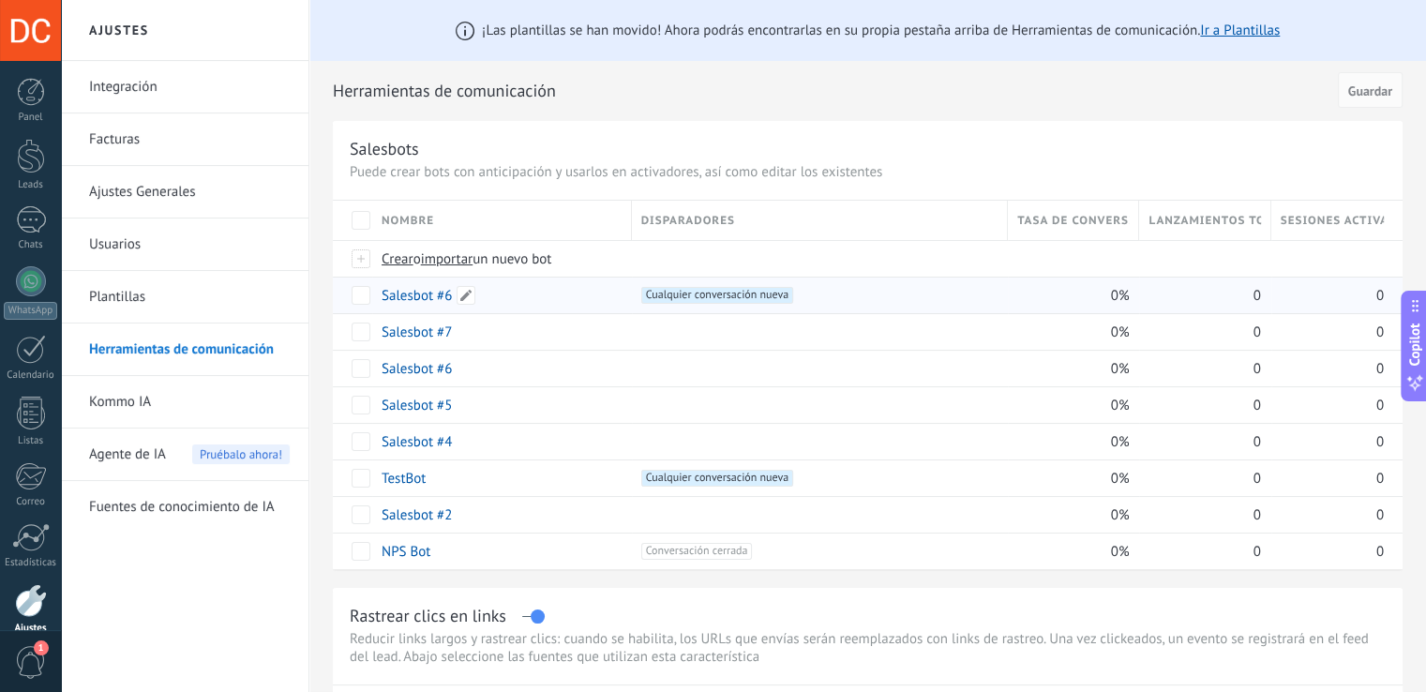
click at [424, 296] on link "Salesbot #6" at bounding box center [417, 296] width 70 height 18
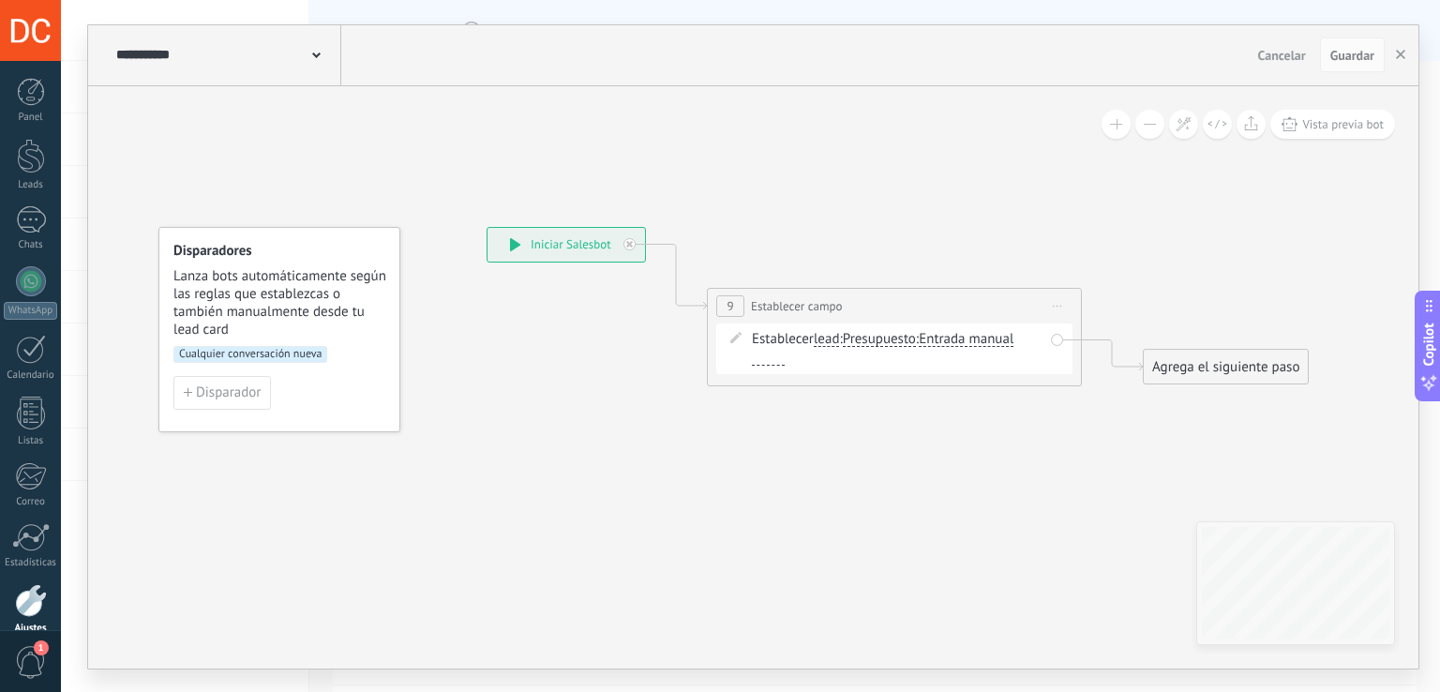
click at [910, 332] on span "Presupuesto" at bounding box center [879, 339] width 73 height 15
click at [910, 331] on button "Presupuesto" at bounding box center [951, 340] width 234 height 34
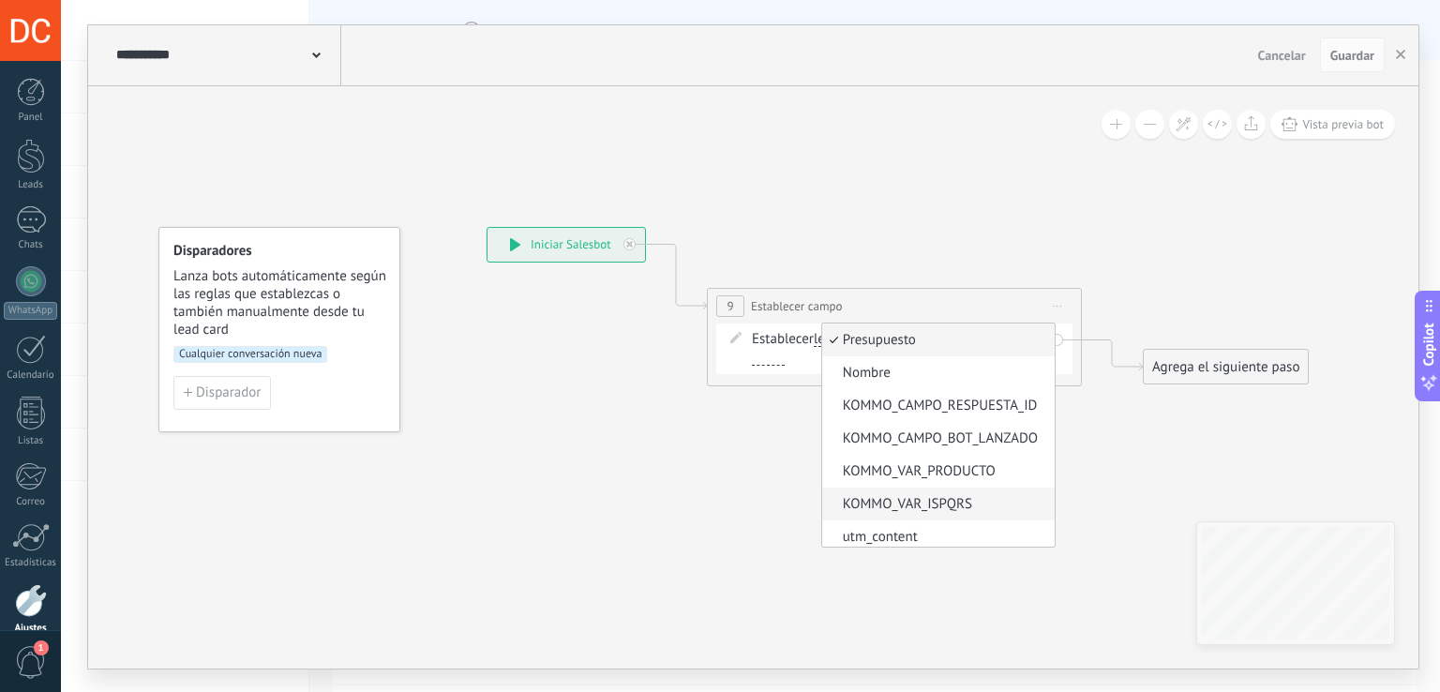
click at [893, 510] on span "KOMMO_VAR_ISPQRS" at bounding box center [935, 504] width 227 height 19
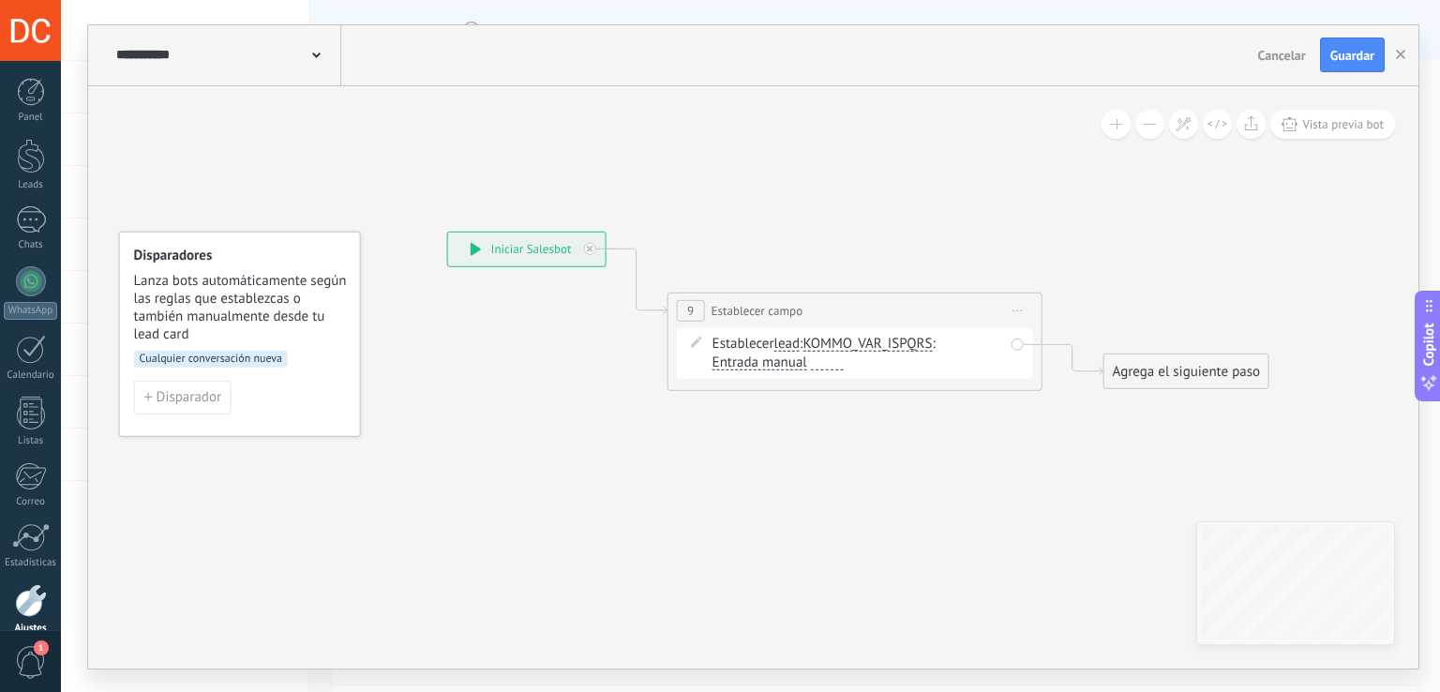
drag, startPoint x: 953, startPoint y: 451, endPoint x: 837, endPoint y: 456, distance: 116.4
click at [837, 456] on icon at bounding box center [826, 310] width 1696 height 1096
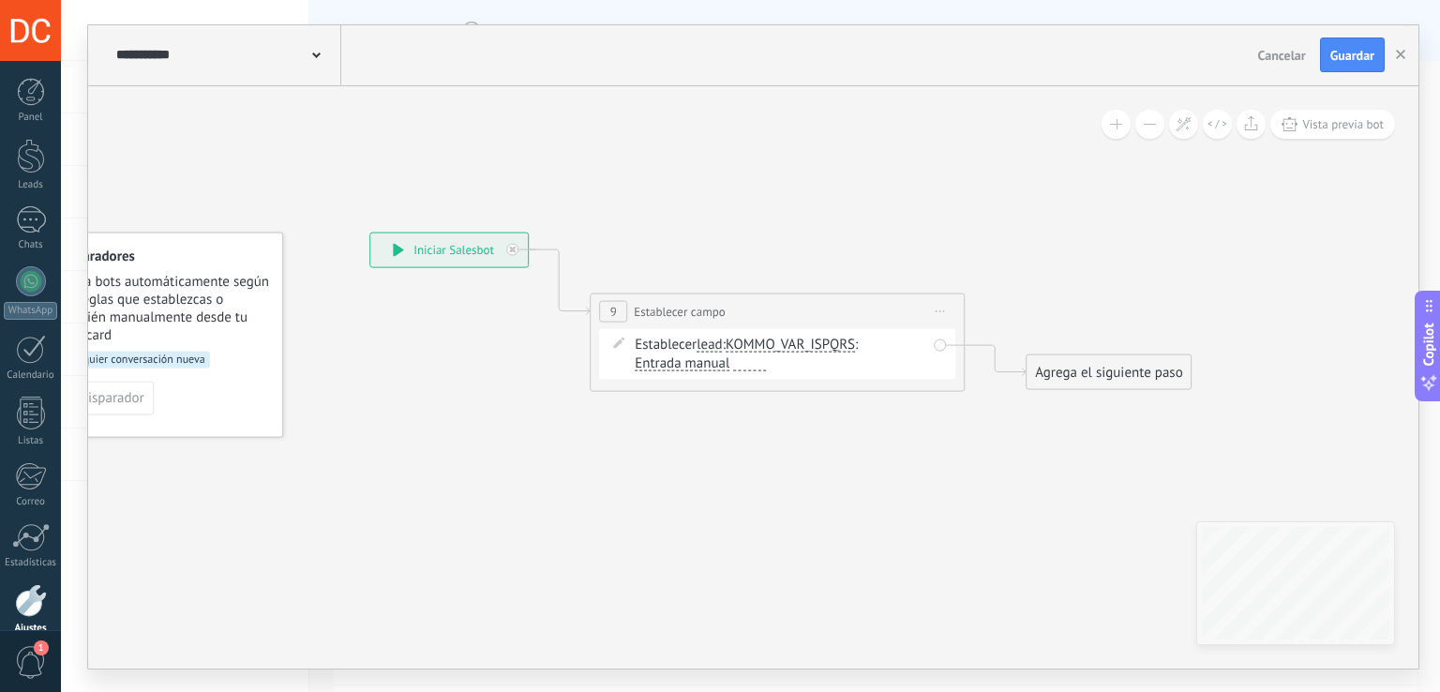
click at [750, 364] on div at bounding box center [749, 362] width 33 height 14
drag, startPoint x: 1064, startPoint y: 335, endPoint x: 1079, endPoint y: 179, distance: 156.4
click at [1079, 179] on div "Agrega el siguiente paso" at bounding box center [1127, 188] width 164 height 31
click at [1085, 188] on div "Agrega el siguiente paso" at bounding box center [1128, 184] width 164 height 31
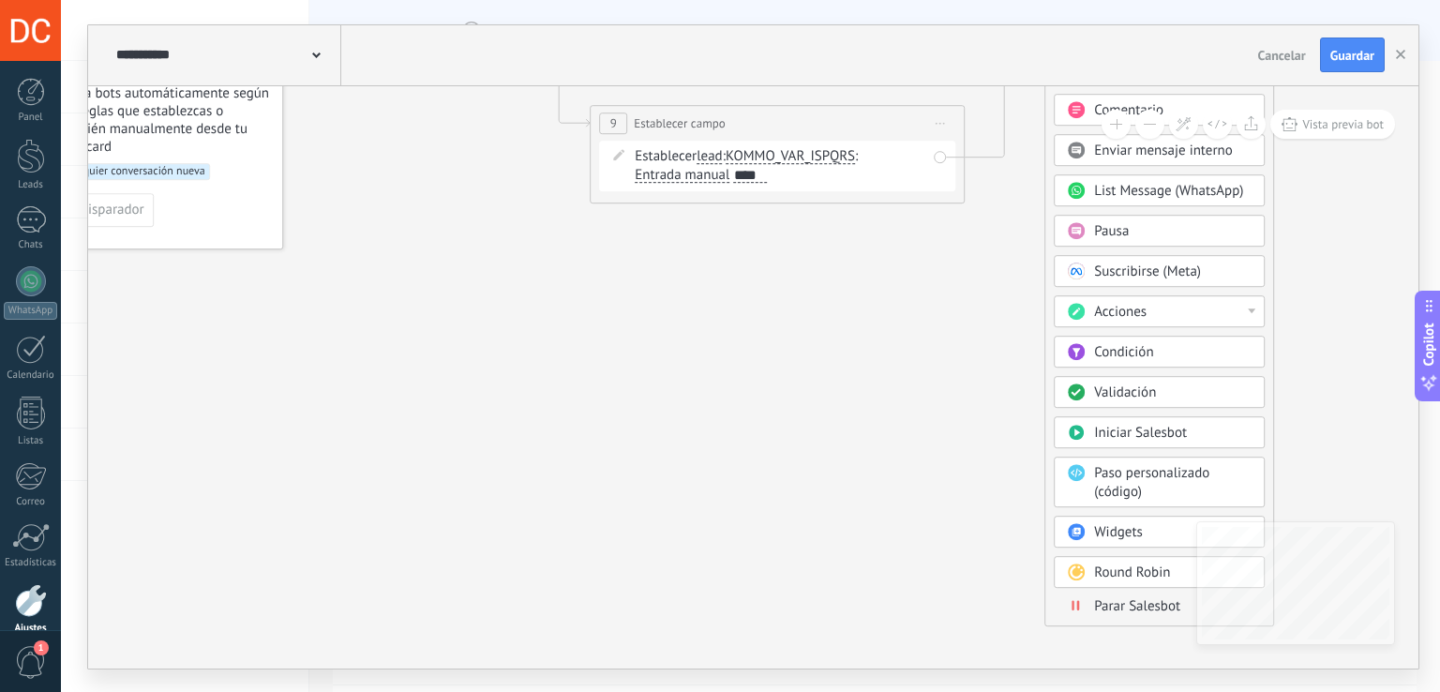
click at [1107, 605] on span "Parar Salesbot" at bounding box center [1137, 606] width 86 height 18
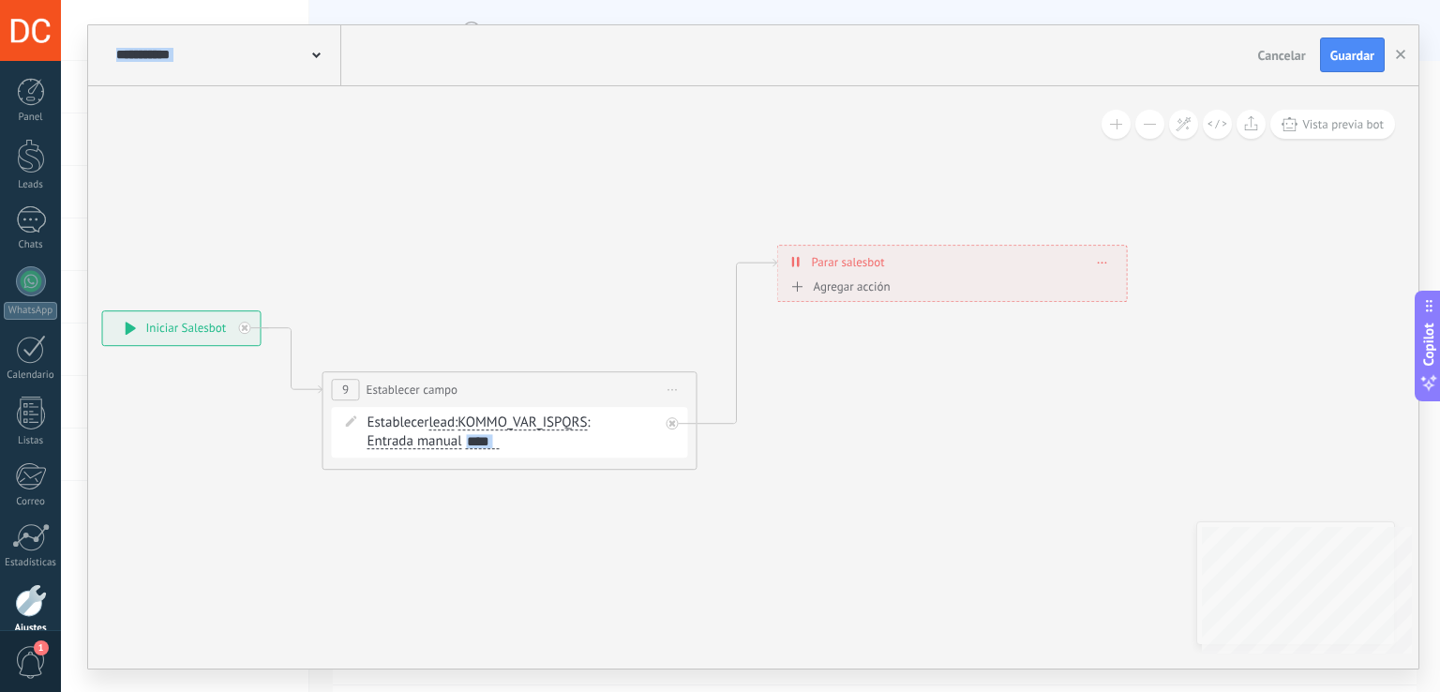
click at [1336, 608] on div "**********" at bounding box center [753, 377] width 1331 height 582
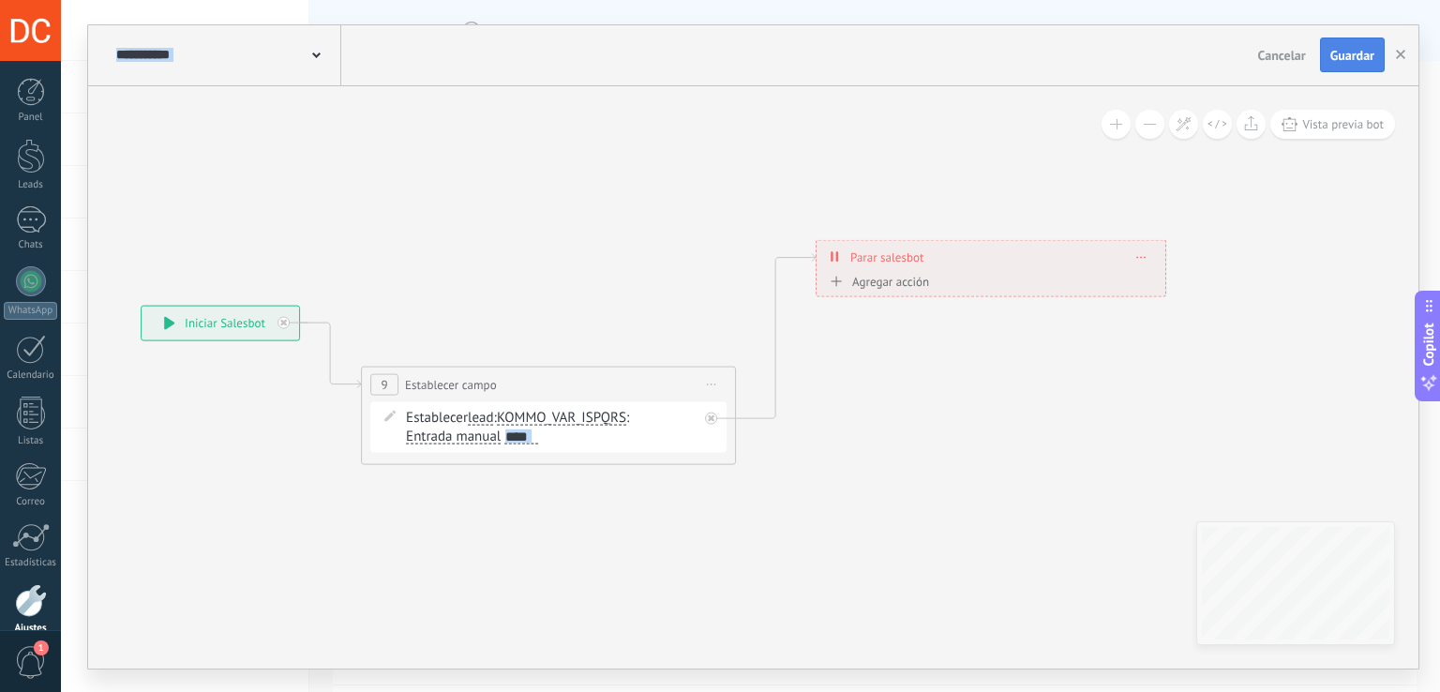
click at [1350, 60] on span "Guardar" at bounding box center [1353, 55] width 44 height 13
click at [1363, 49] on span "Guardar" at bounding box center [1353, 55] width 44 height 13
click at [1383, 53] on button "Guardar" at bounding box center [1352, 56] width 65 height 36
click at [1140, 384] on icon at bounding box center [529, 352] width 1714 height 1160
drag, startPoint x: 1393, startPoint y: 57, endPoint x: 1319, endPoint y: 111, distance: 90.6
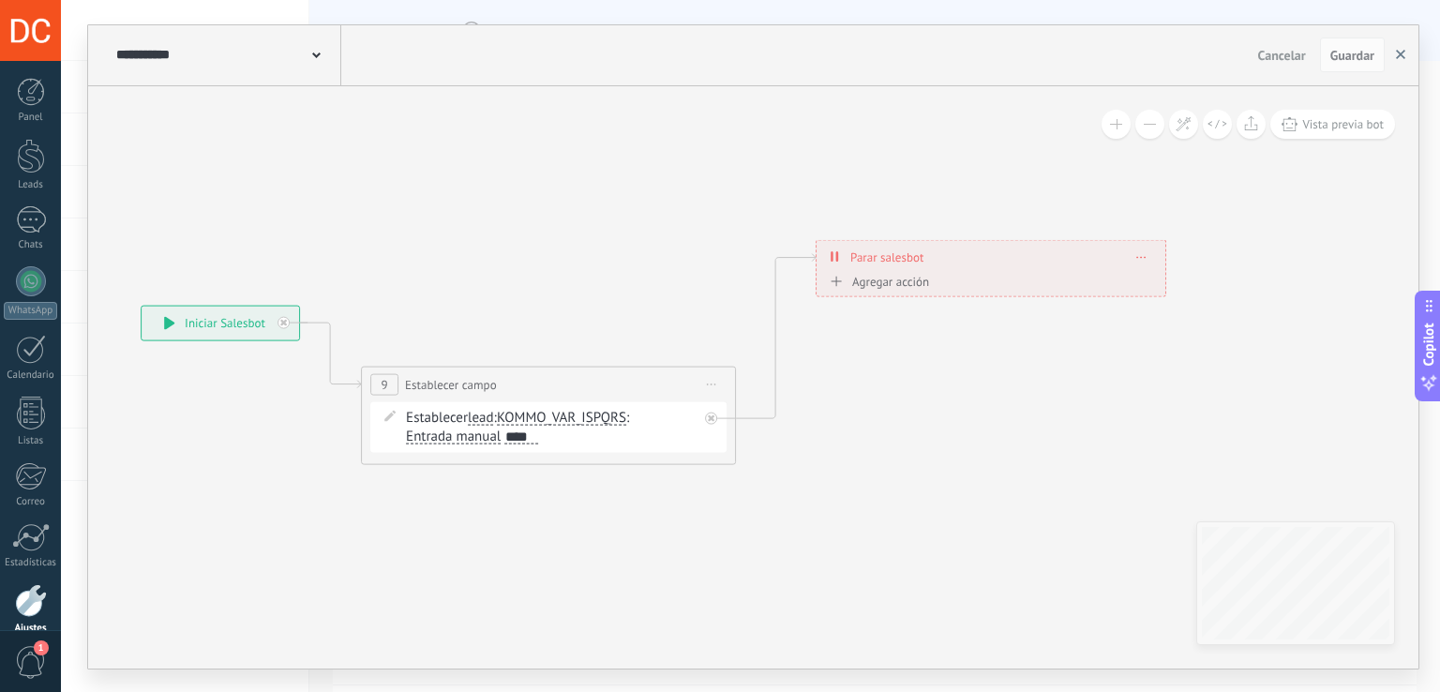
click at [1394, 57] on button "button" at bounding box center [1401, 56] width 28 height 36
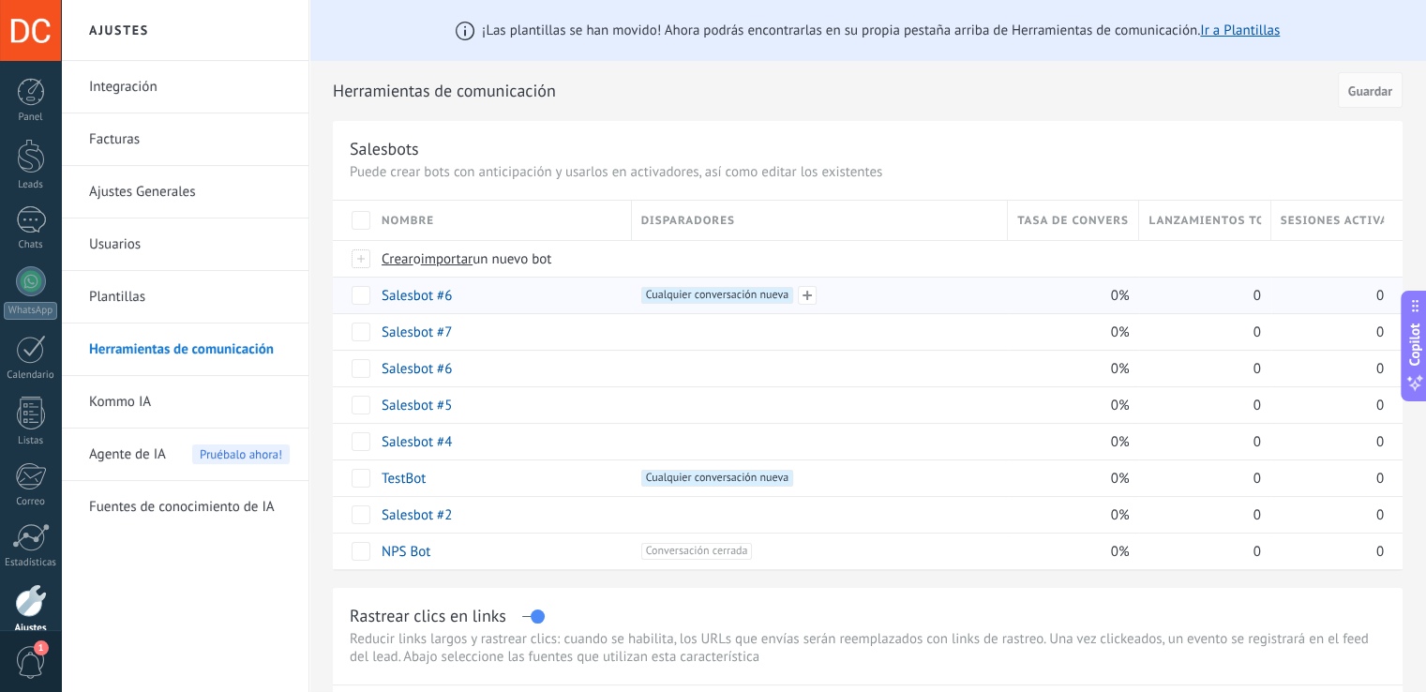
click at [685, 289] on span "Cualquier conversación nueva +0" at bounding box center [717, 295] width 152 height 17
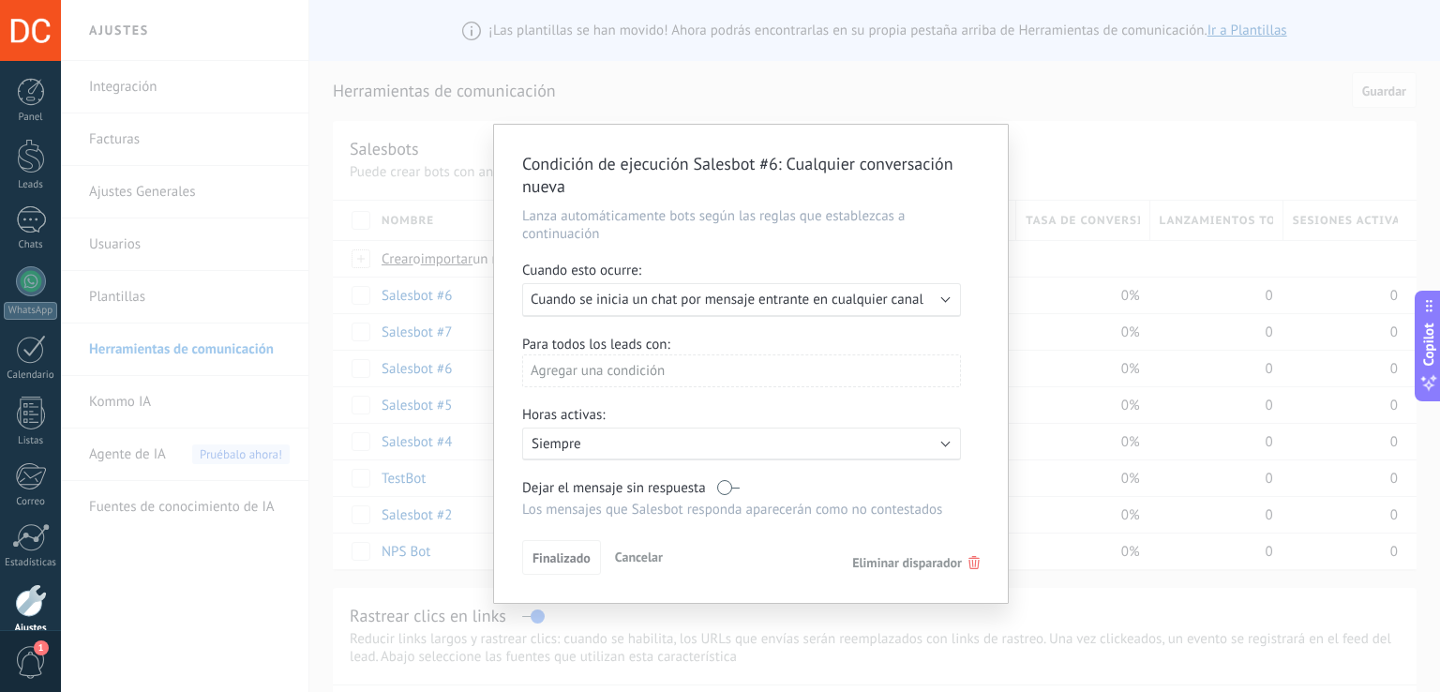
click at [685, 296] on span "Cuando se inicia un chat por mensaje entrante en cualquier canal" at bounding box center [727, 300] width 393 height 18
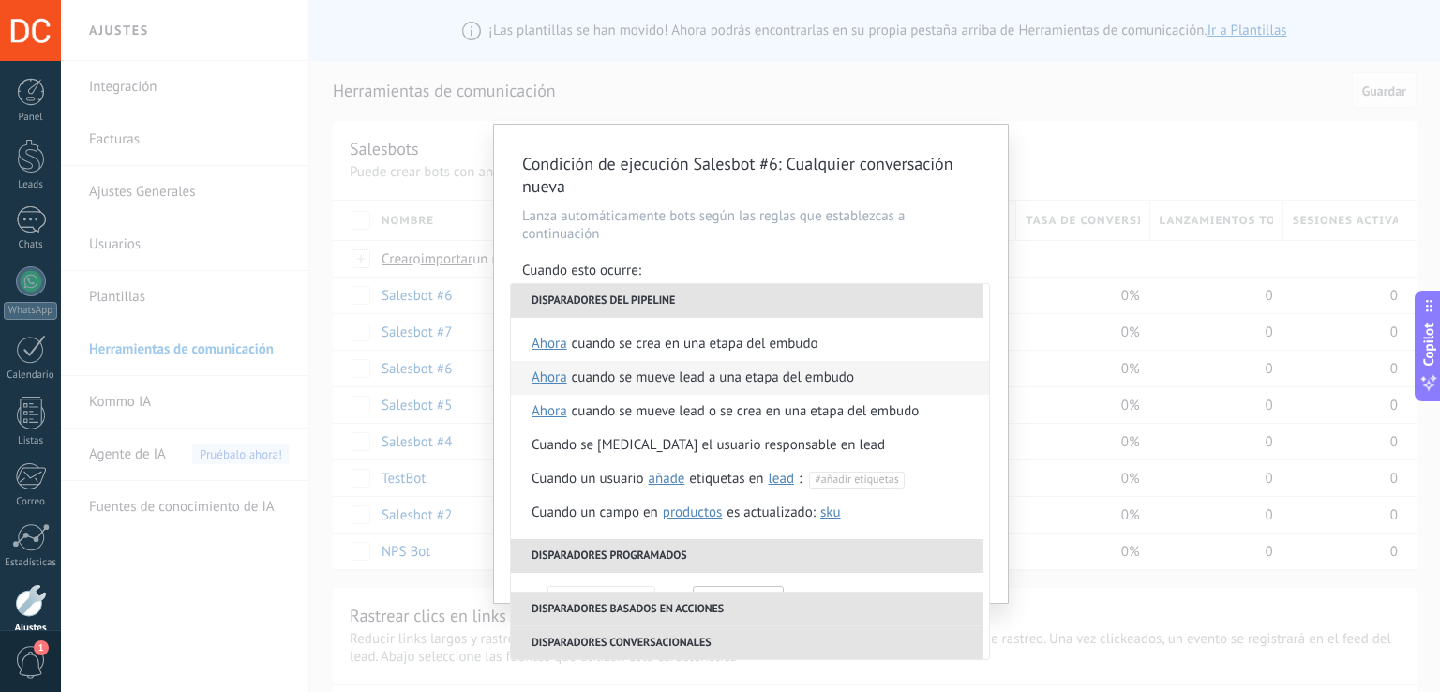
click at [647, 369] on div "Cuando se mueve lead a una etapa del embudo" at bounding box center [713, 378] width 282 height 34
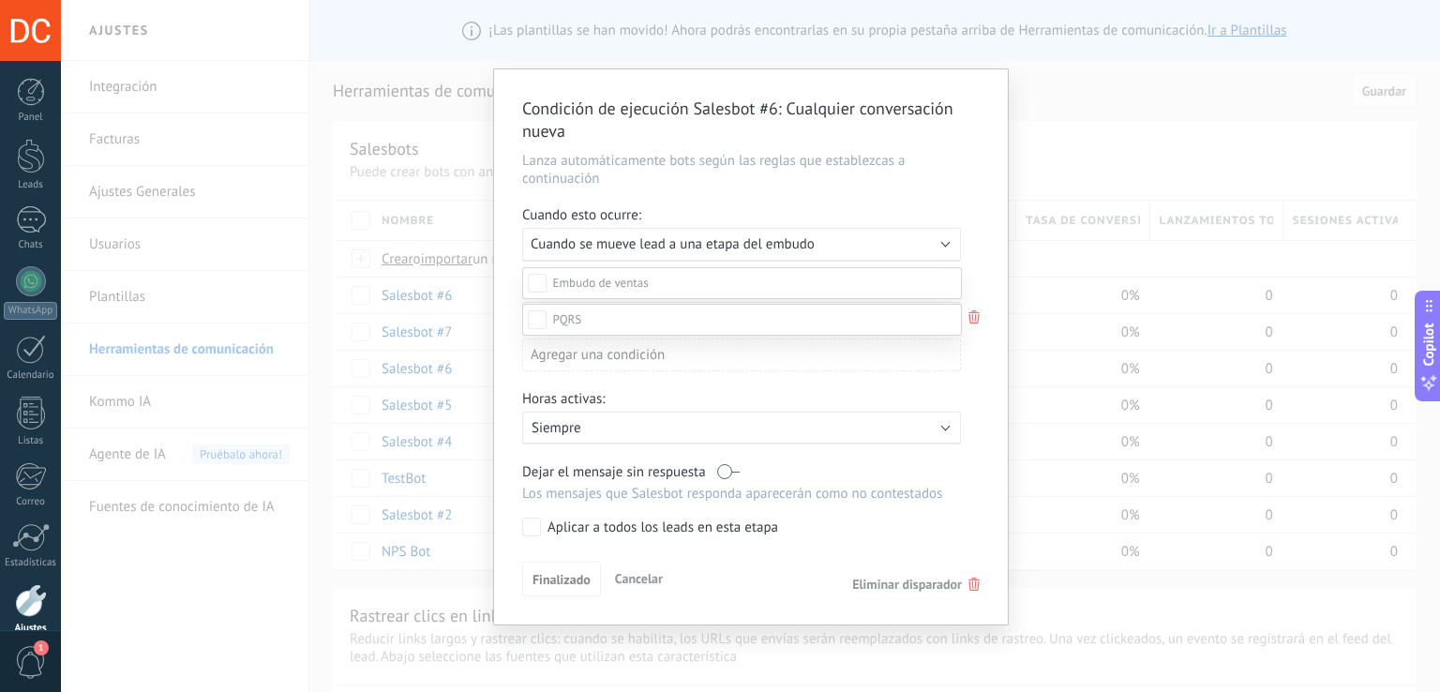
click at [608, 336] on label at bounding box center [742, 320] width 440 height 32
click at [0, 0] on div "Contacto inicial" at bounding box center [0, 0] width 0 height 0
click at [586, 557] on div "Leads Entrantes Contacto inicial Negociación Debate contractual Discusión de co…" at bounding box center [742, 479] width 440 height 425
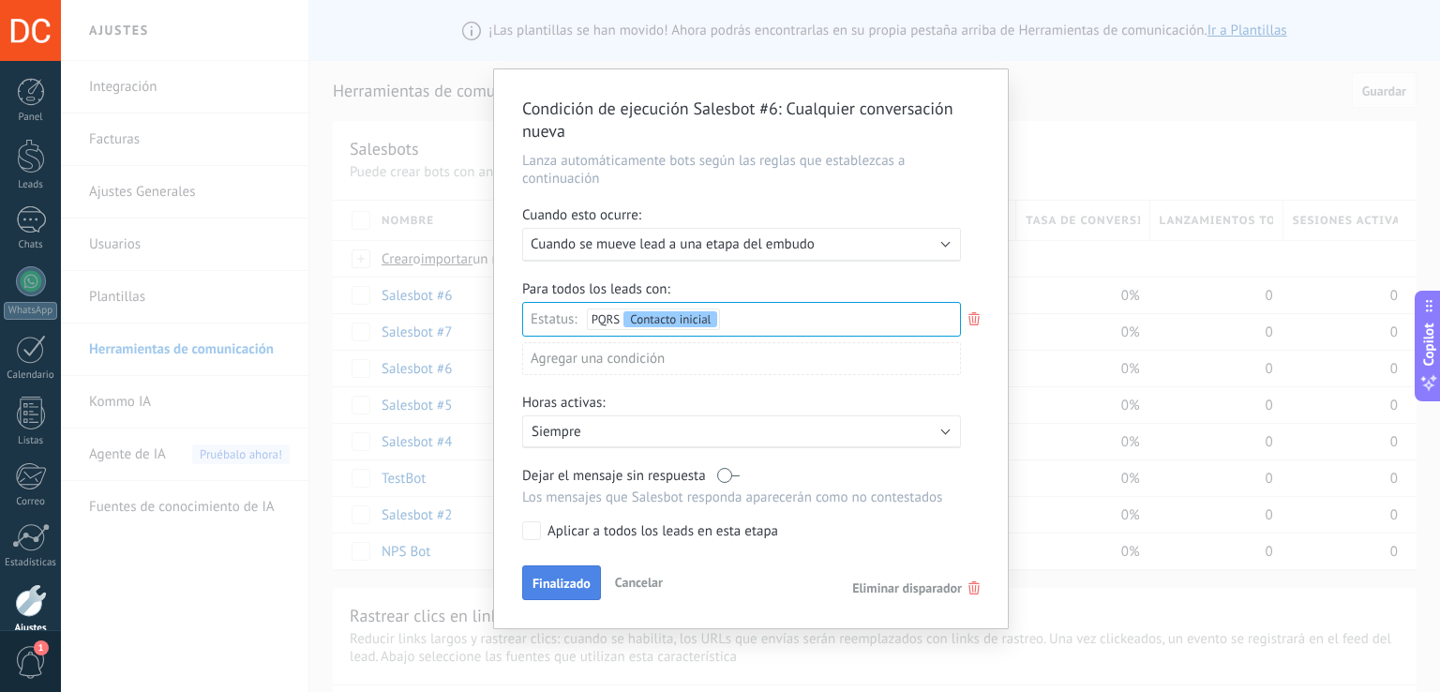
click at [565, 567] on button "Finalizado" at bounding box center [561, 583] width 79 height 36
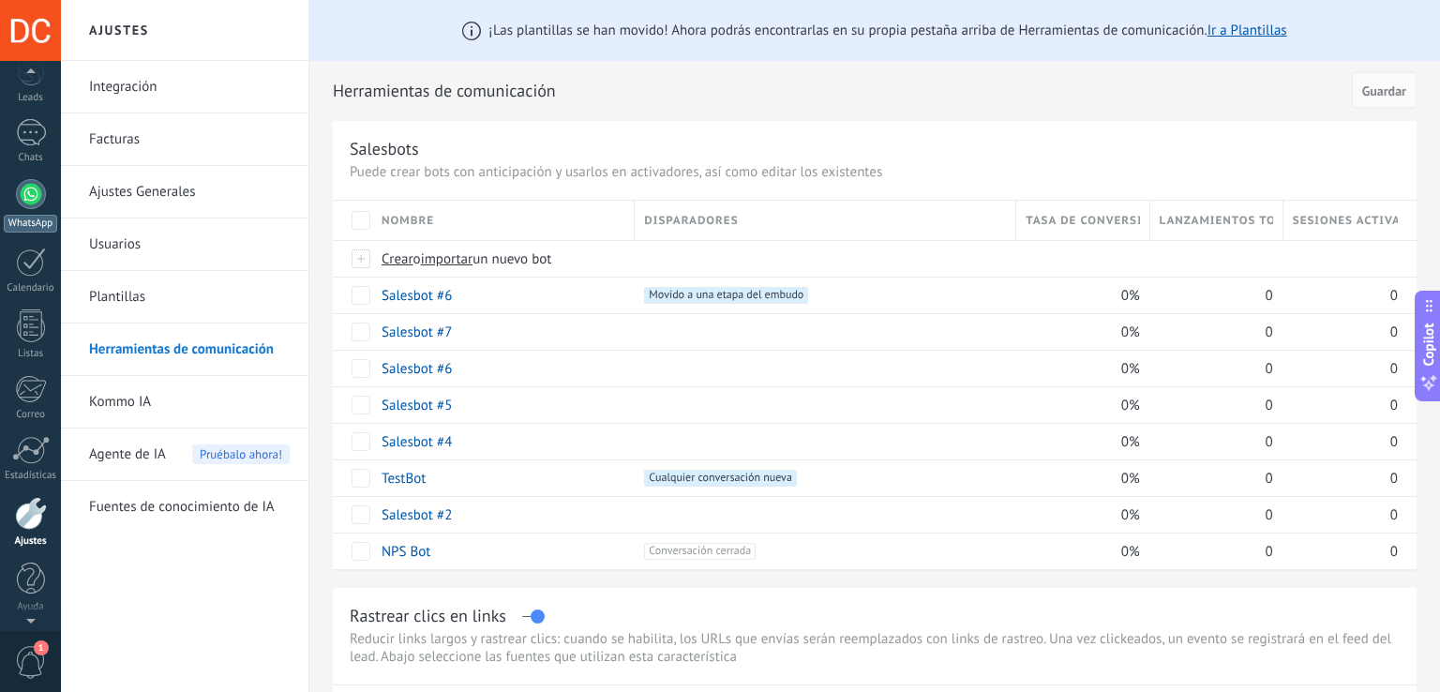
scroll to position [0, 0]
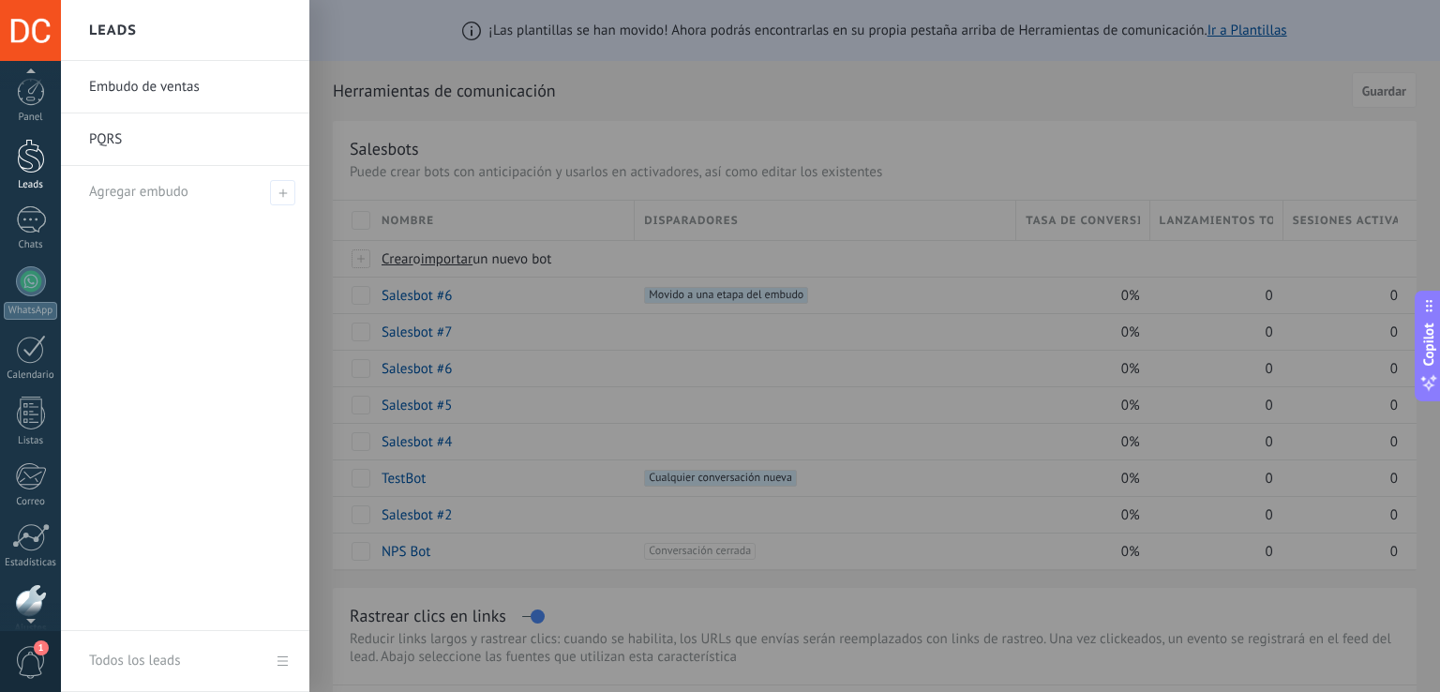
click at [21, 172] on div at bounding box center [31, 156] width 28 height 35
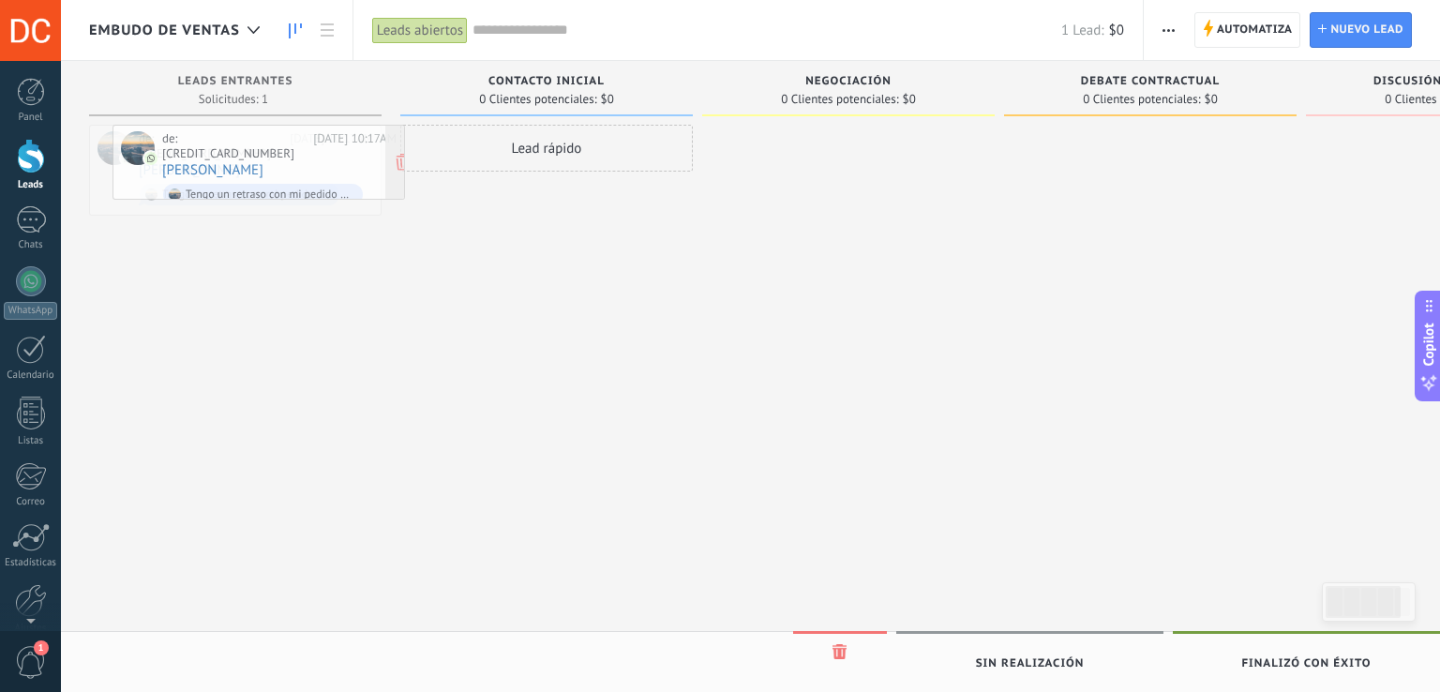
drag, startPoint x: 238, startPoint y: 164, endPoint x: 262, endPoint y: 164, distance: 23.4
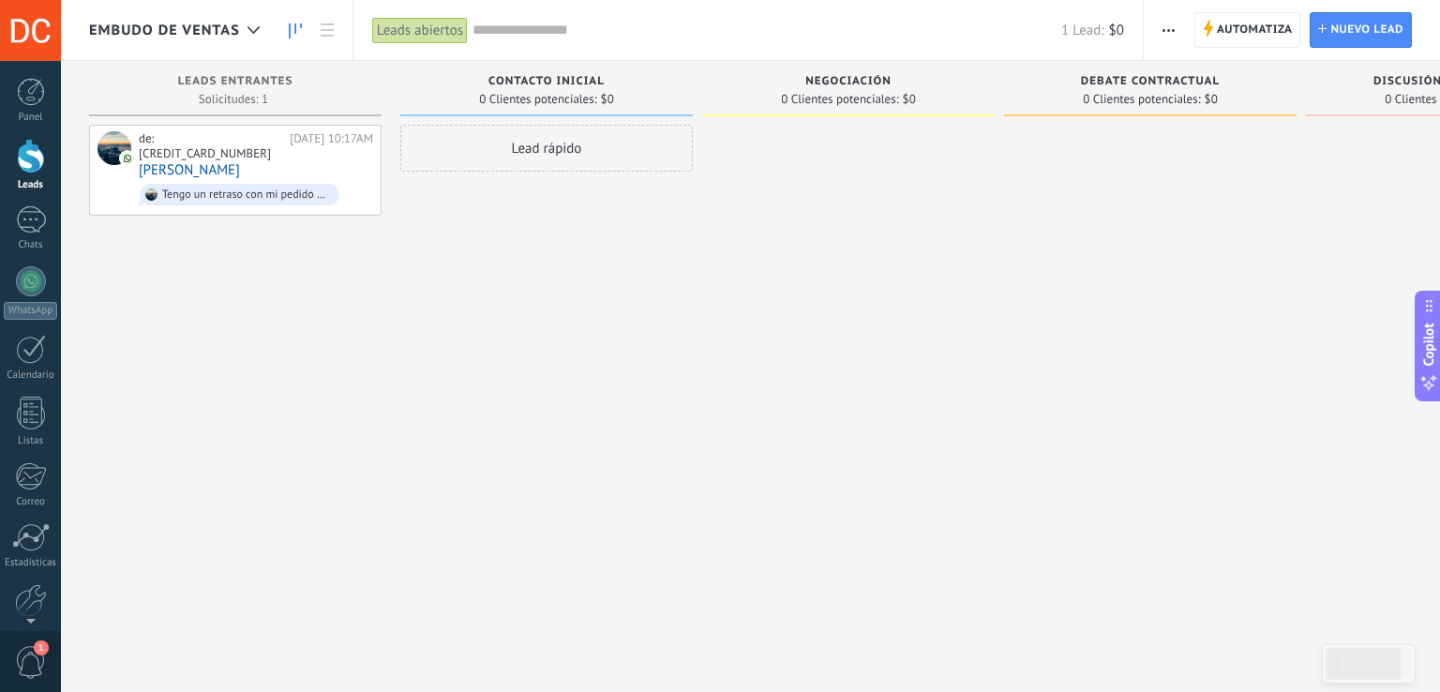
click at [262, 180] on span "Tengo un retraso con mi pedido 😅" at bounding box center [256, 194] width 234 height 29
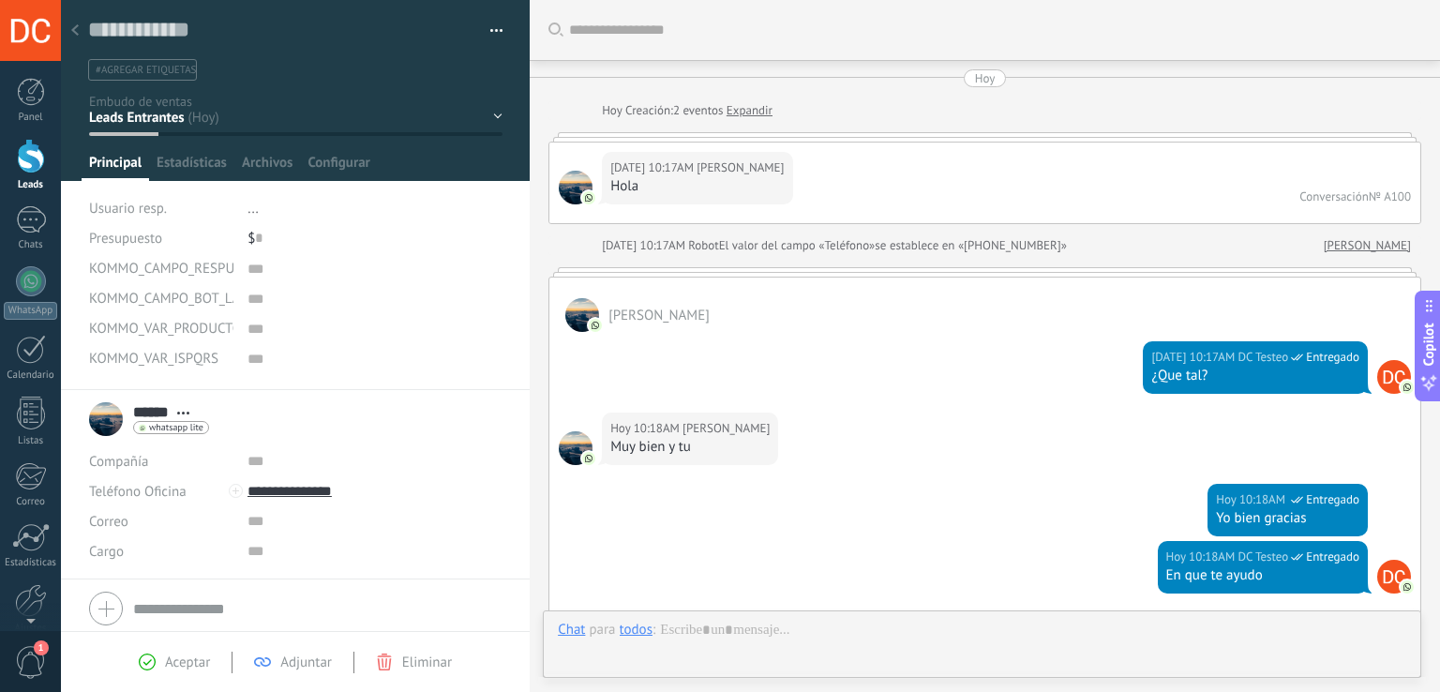
scroll to position [540, 0]
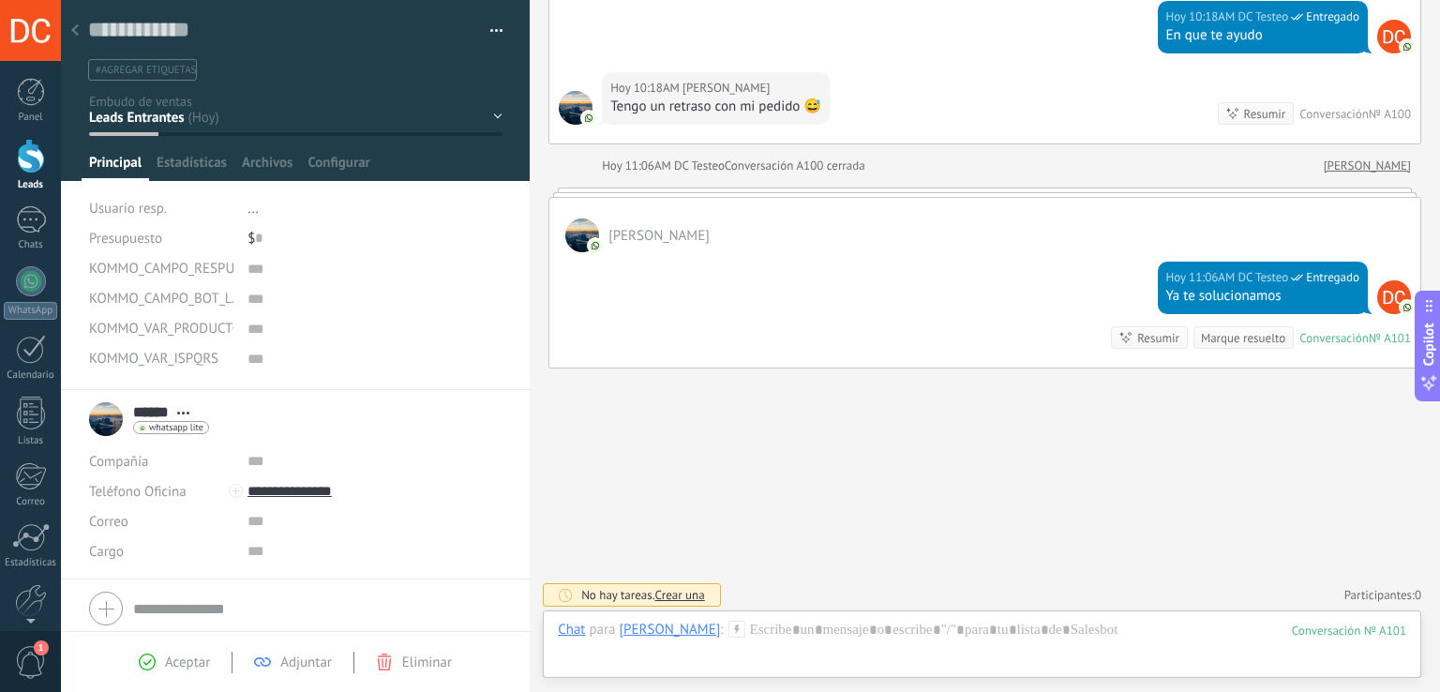
click at [176, 72] on span "#agregar etiquetas" at bounding box center [146, 70] width 100 height 13
click at [713, 229] on div "[PERSON_NAME]" at bounding box center [985, 225] width 871 height 54
click at [0, 0] on div "Contacto inicial Negociación Debate contractual Discusión de contrato Logrado c…" at bounding box center [0, 0] width 0 height 0
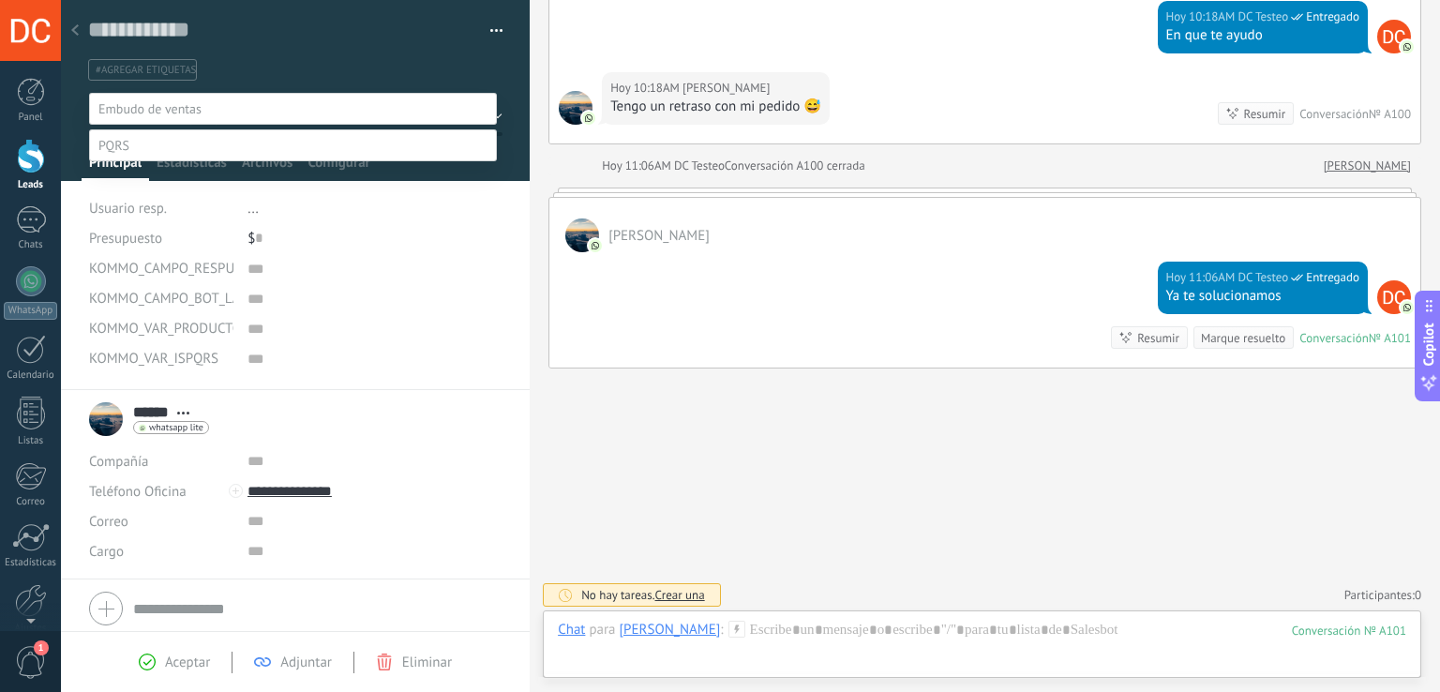
click at [149, 161] on label at bounding box center [293, 145] width 408 height 32
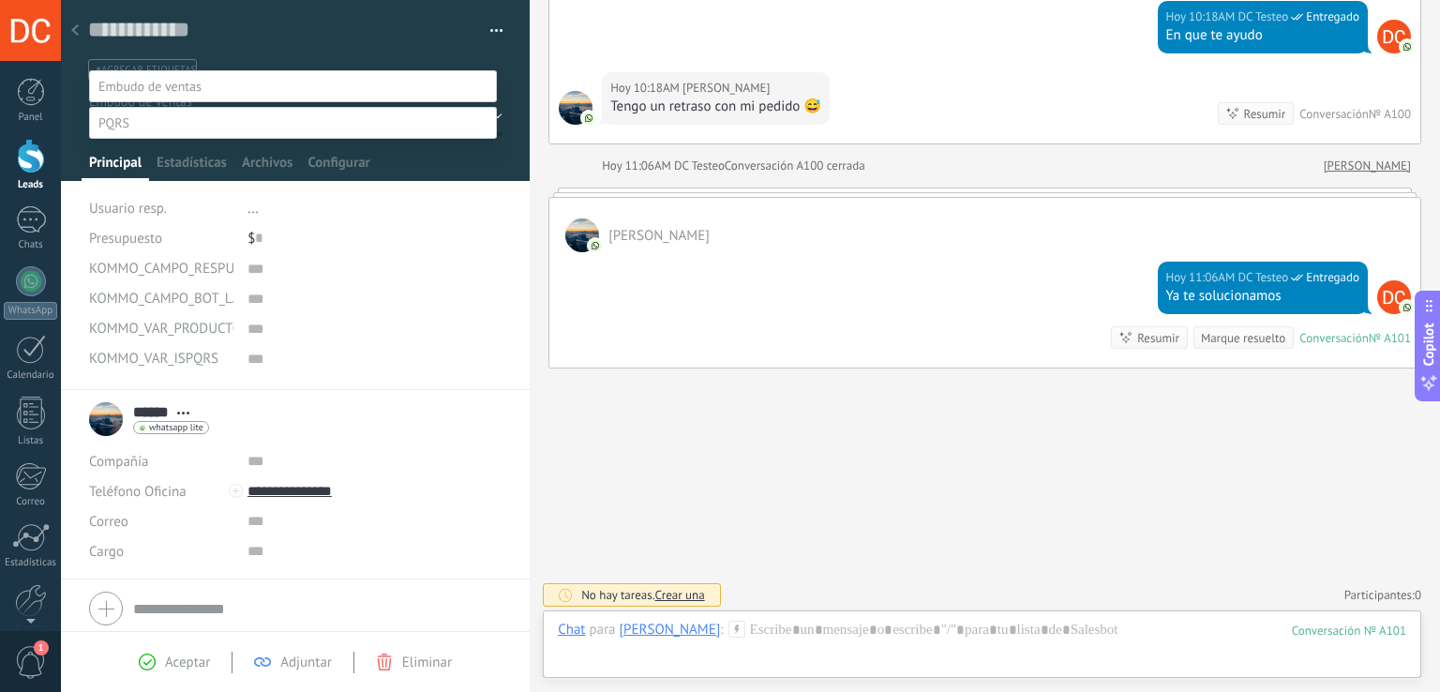
click at [0, 0] on label "Negociación" at bounding box center [0, 0] width 0 height 0
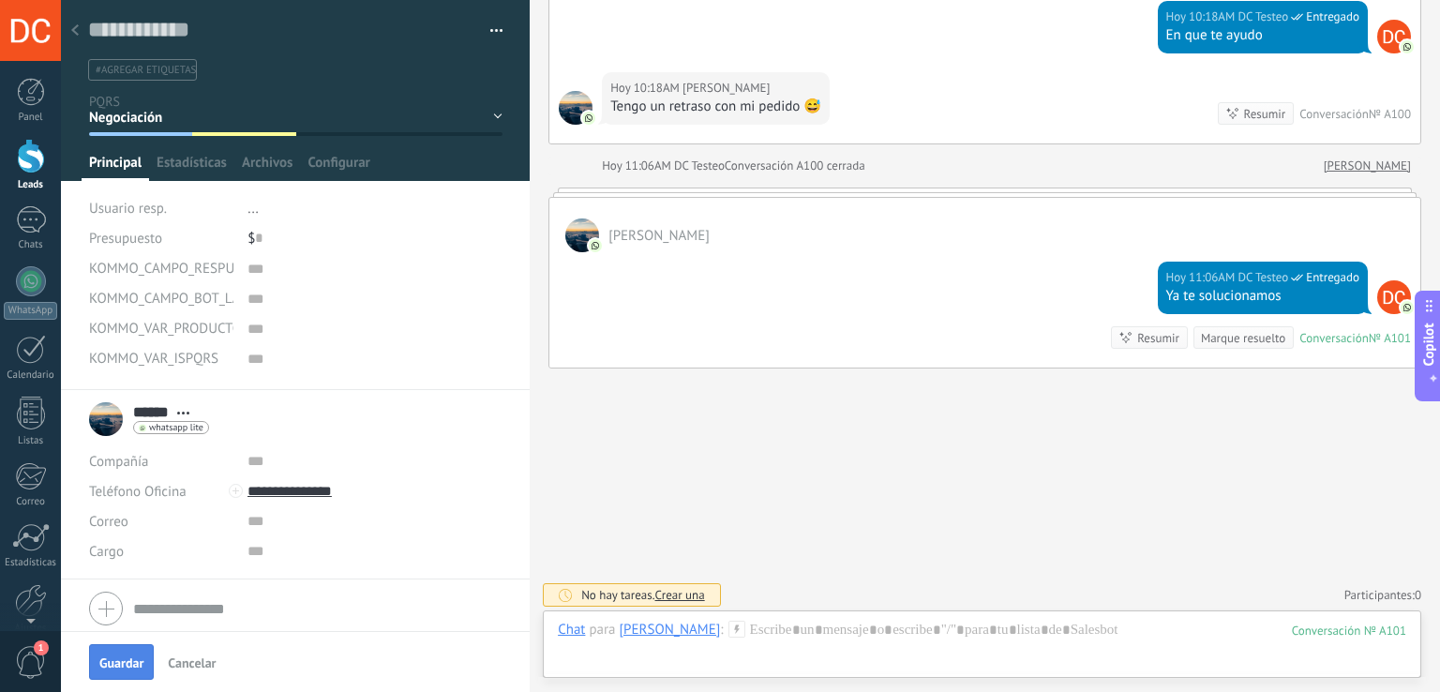
click at [137, 657] on span "Guardar" at bounding box center [121, 662] width 44 height 13
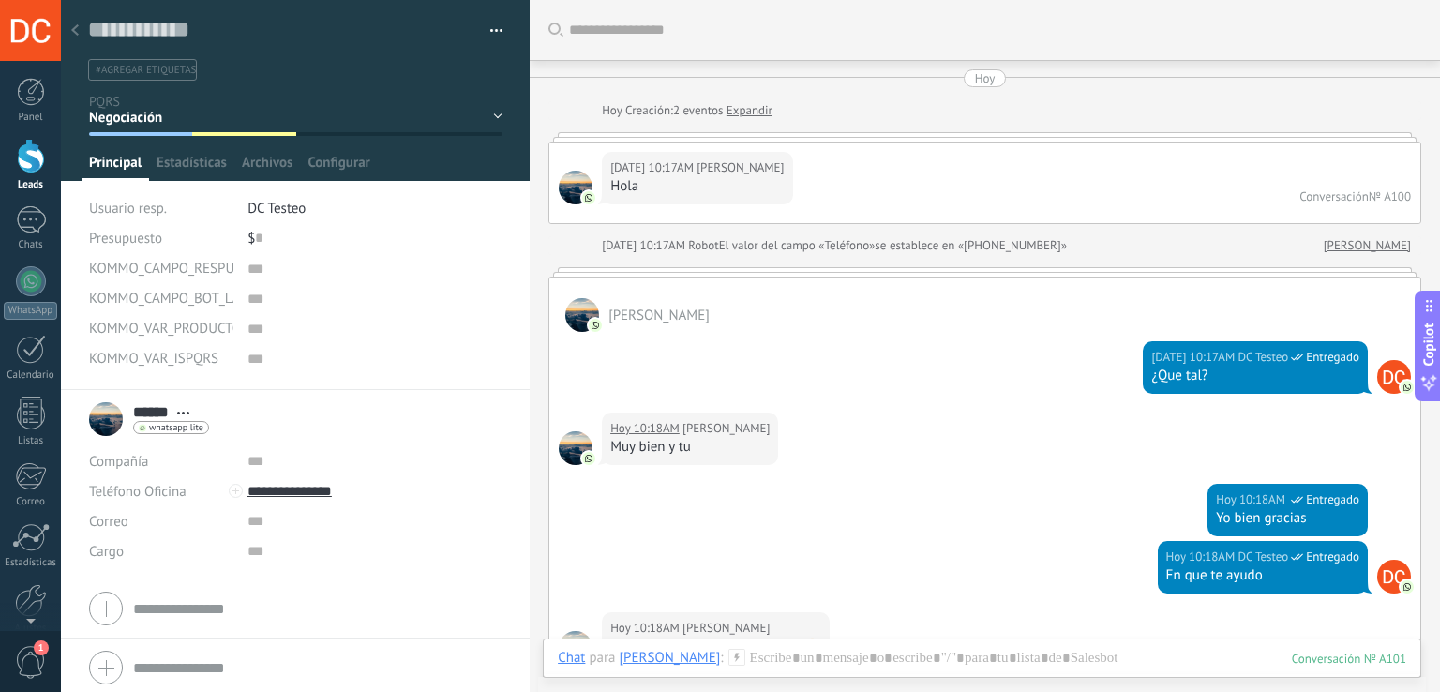
scroll to position [623, 0]
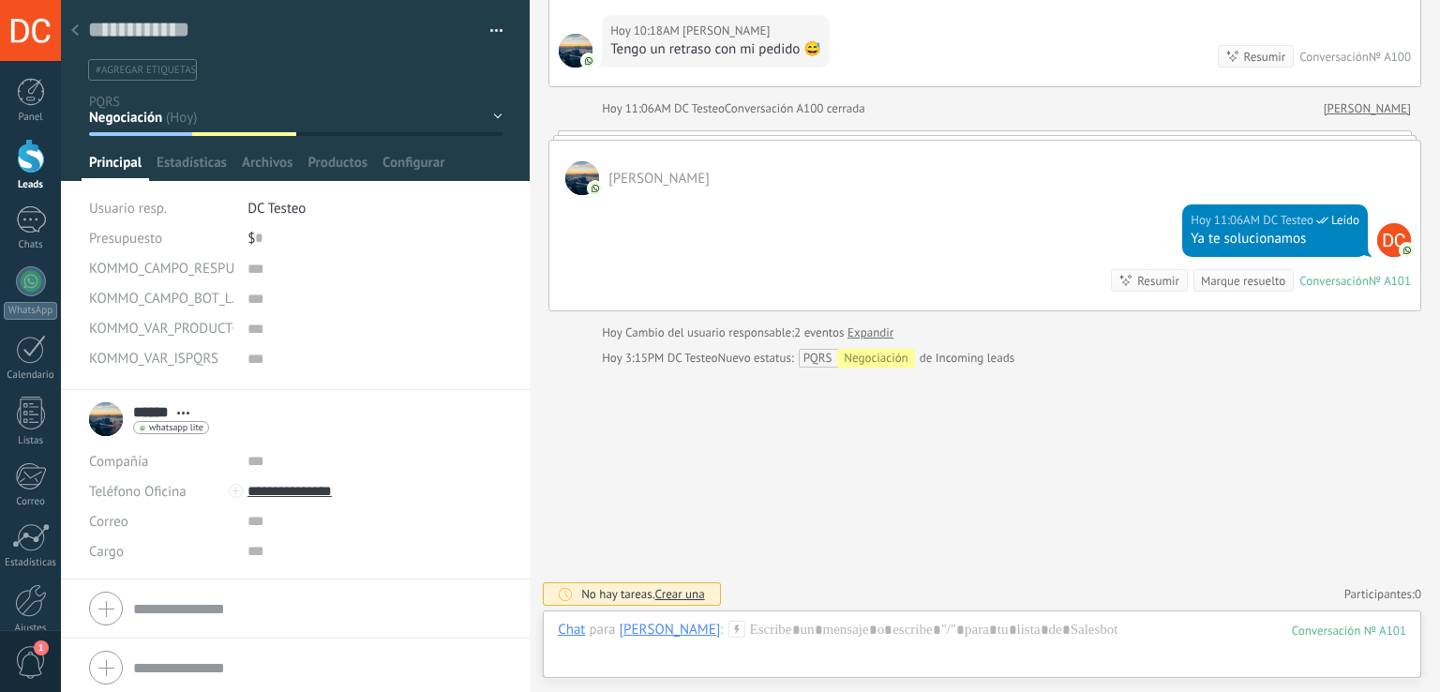
scroll to position [19, 0]
click at [0, 0] on div "Contacto inicial Negociación Tomar decisión Logrado con éxito Ventas Perdidos" at bounding box center [0, 0] width 0 height 0
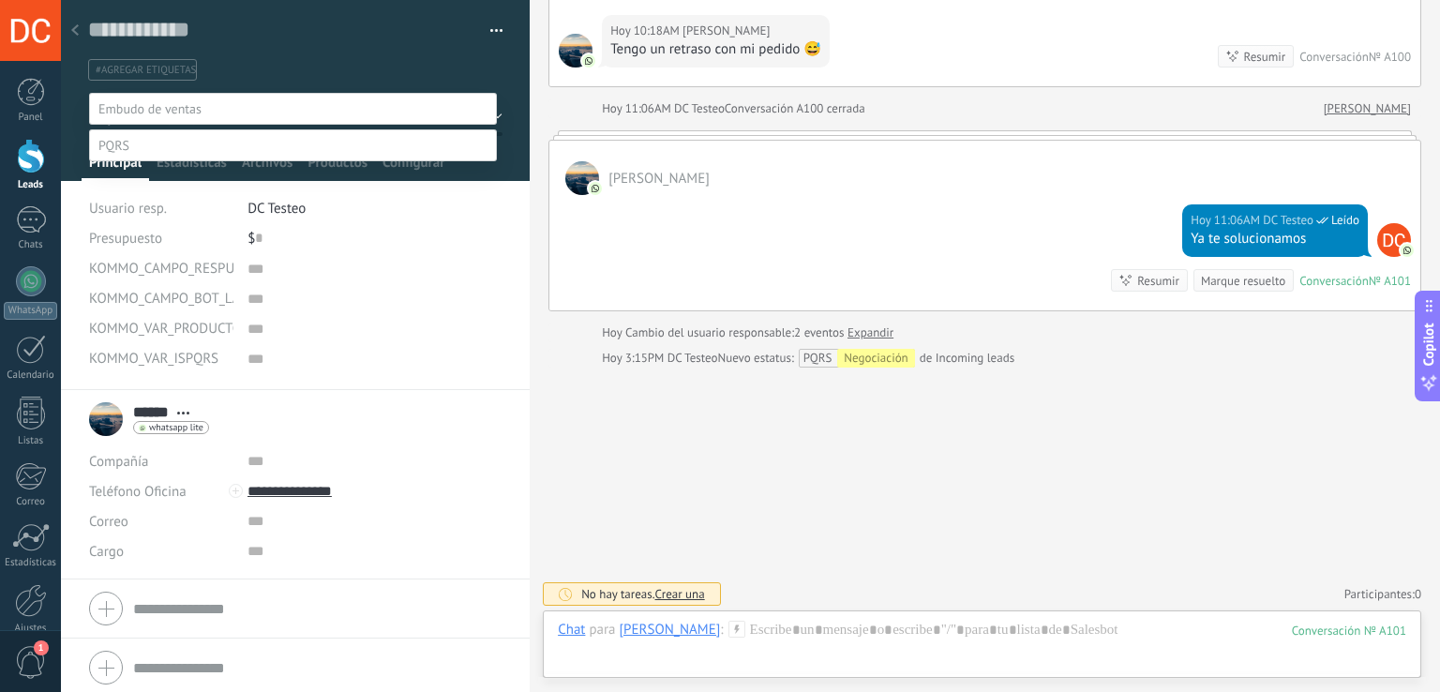
scroll to position [37, 0]
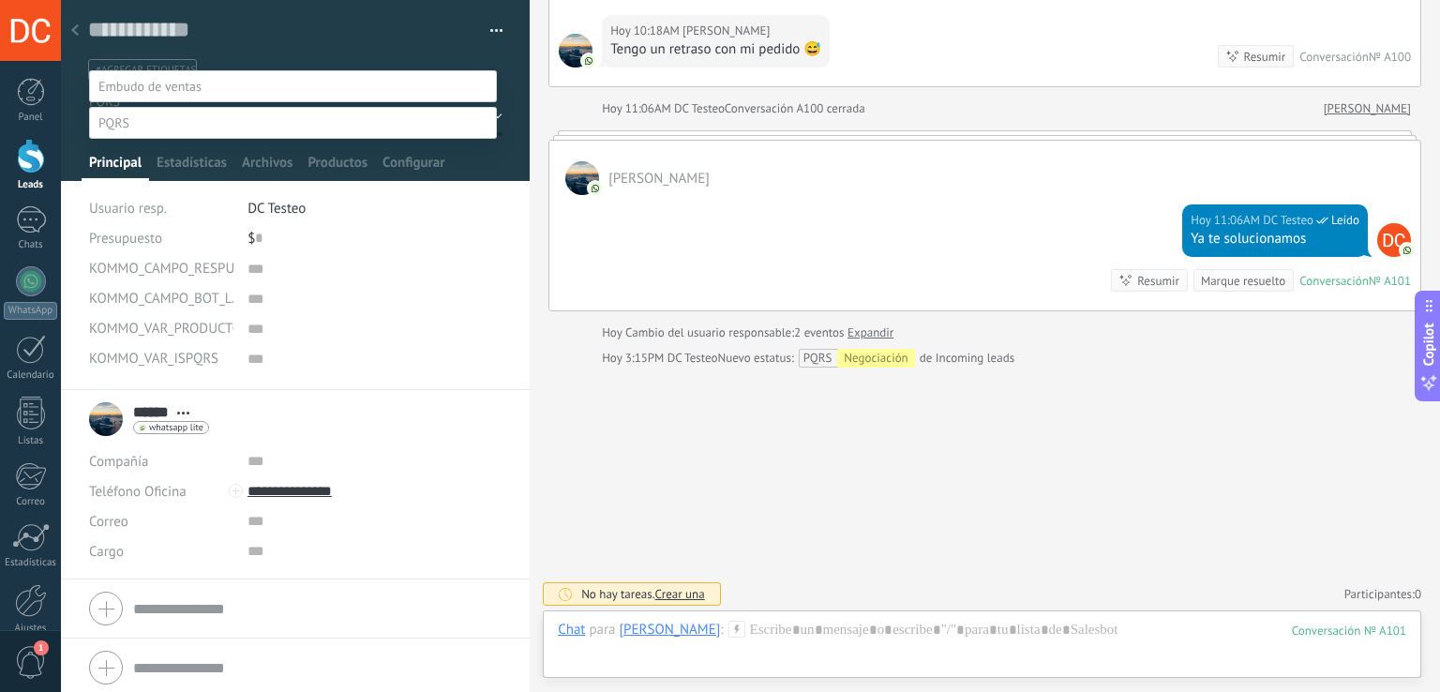
click at [0, 0] on label "Contacto inicial" at bounding box center [0, 0] width 0 height 0
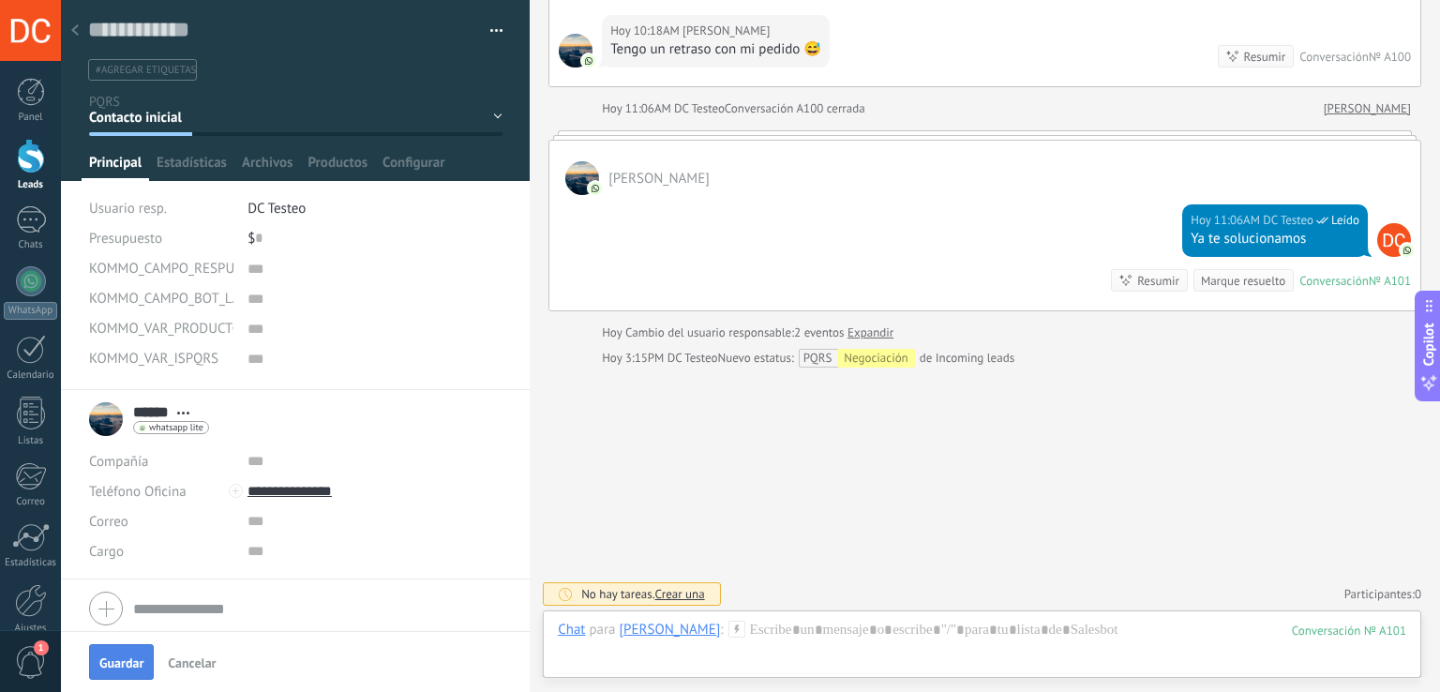
click at [124, 645] on button "Guardar" at bounding box center [121, 662] width 65 height 36
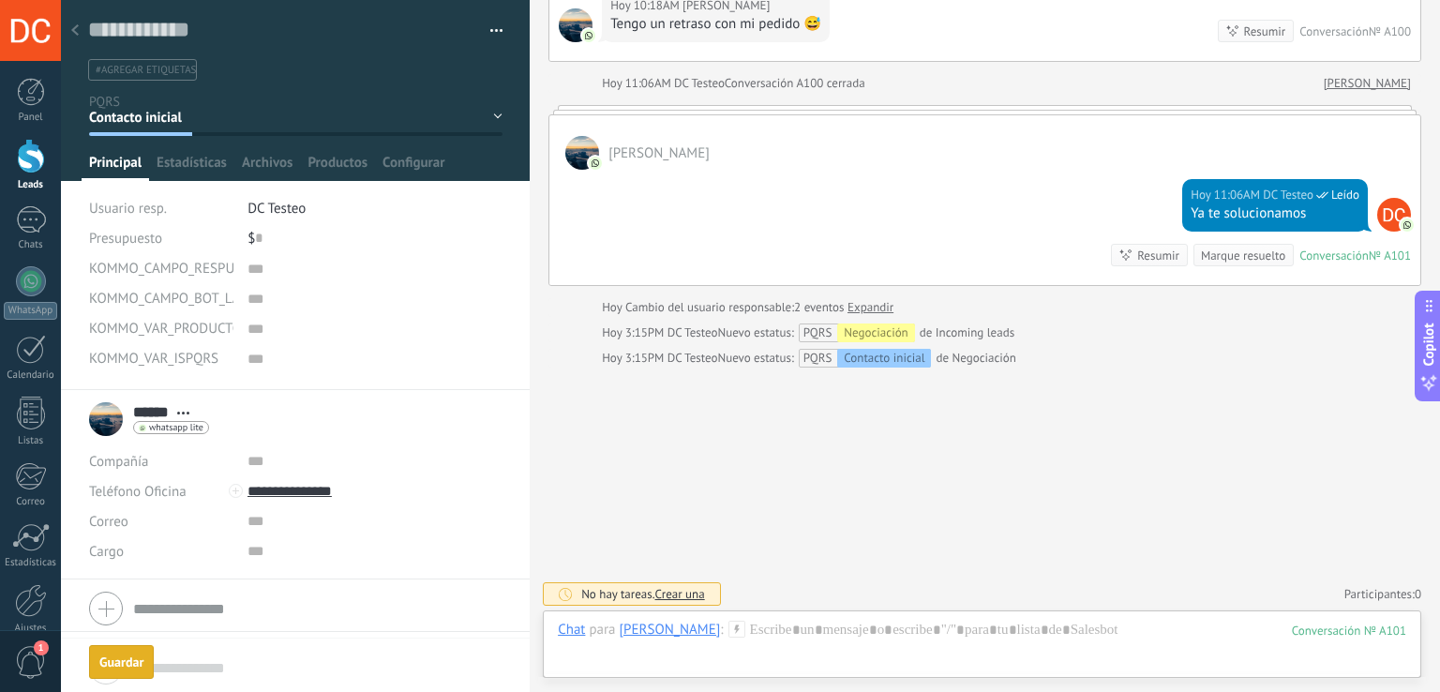
type textarea "****"
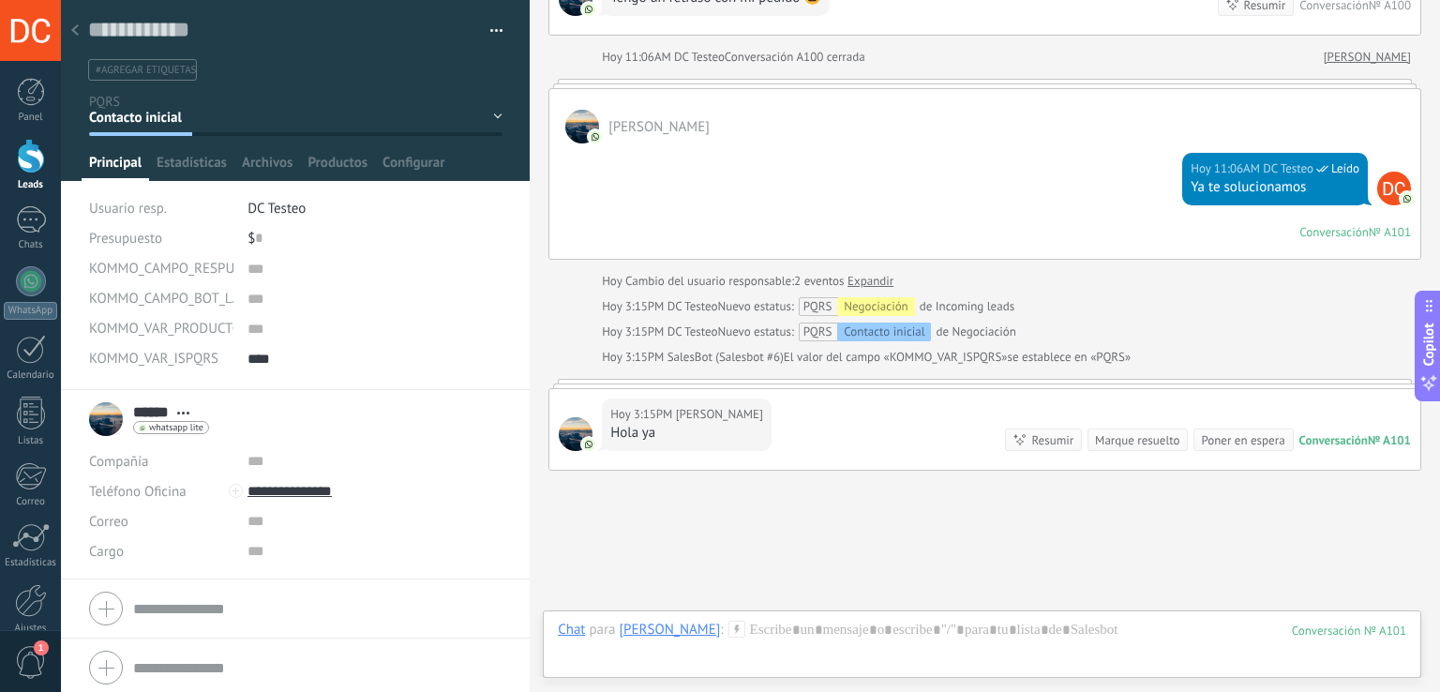
scroll to position [637, 0]
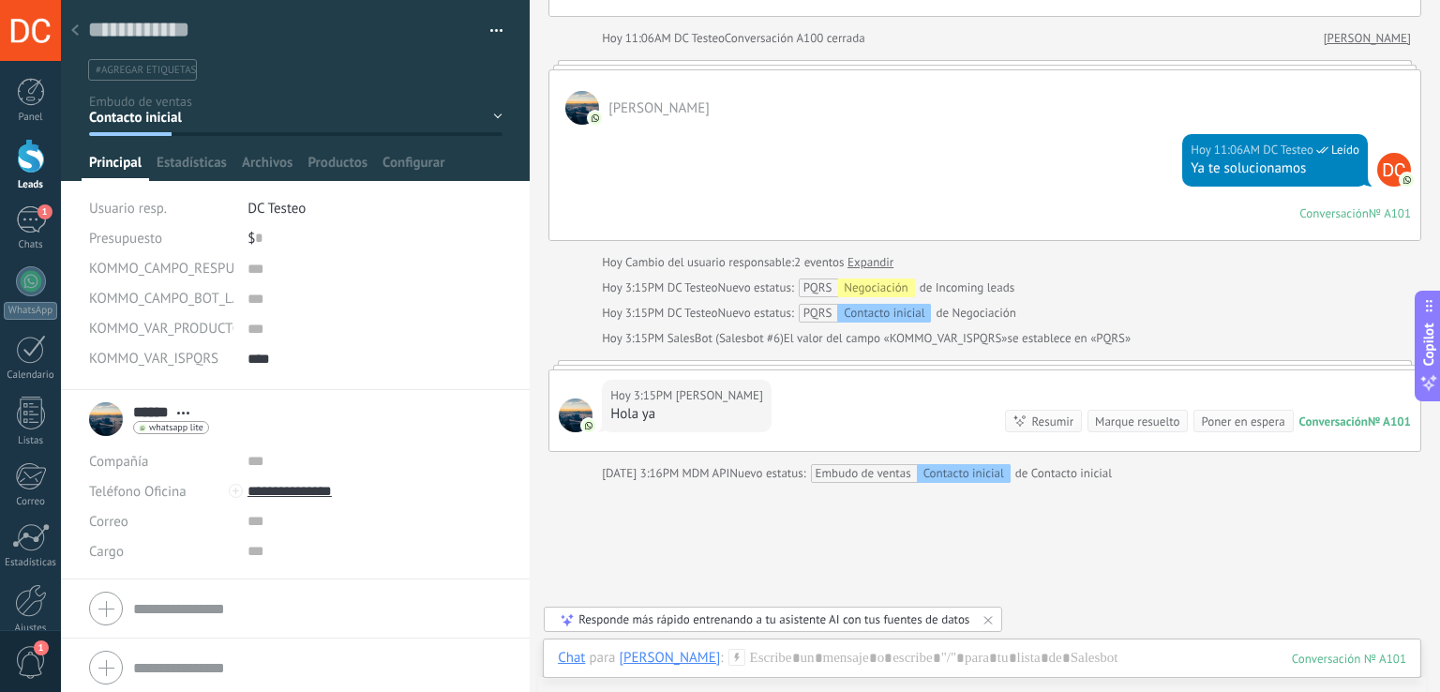
type textarea "*******"
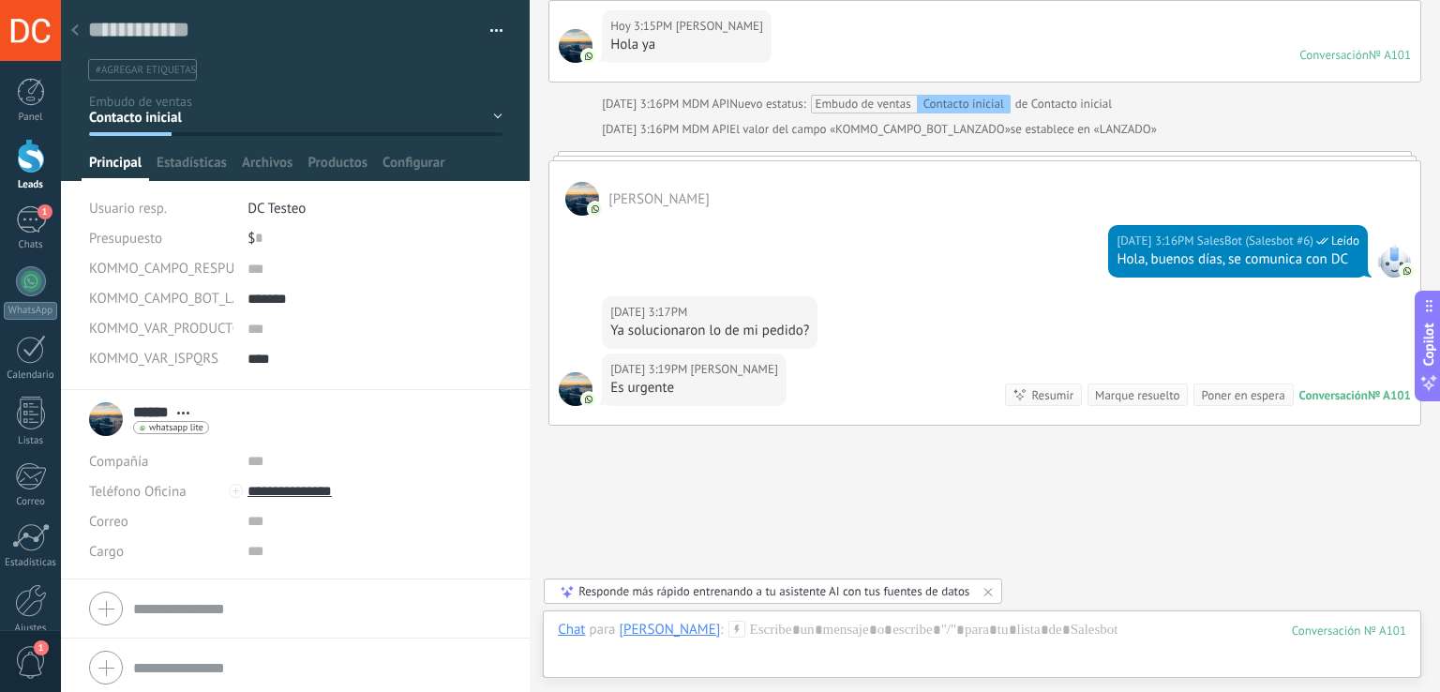
scroll to position [1094, 0]
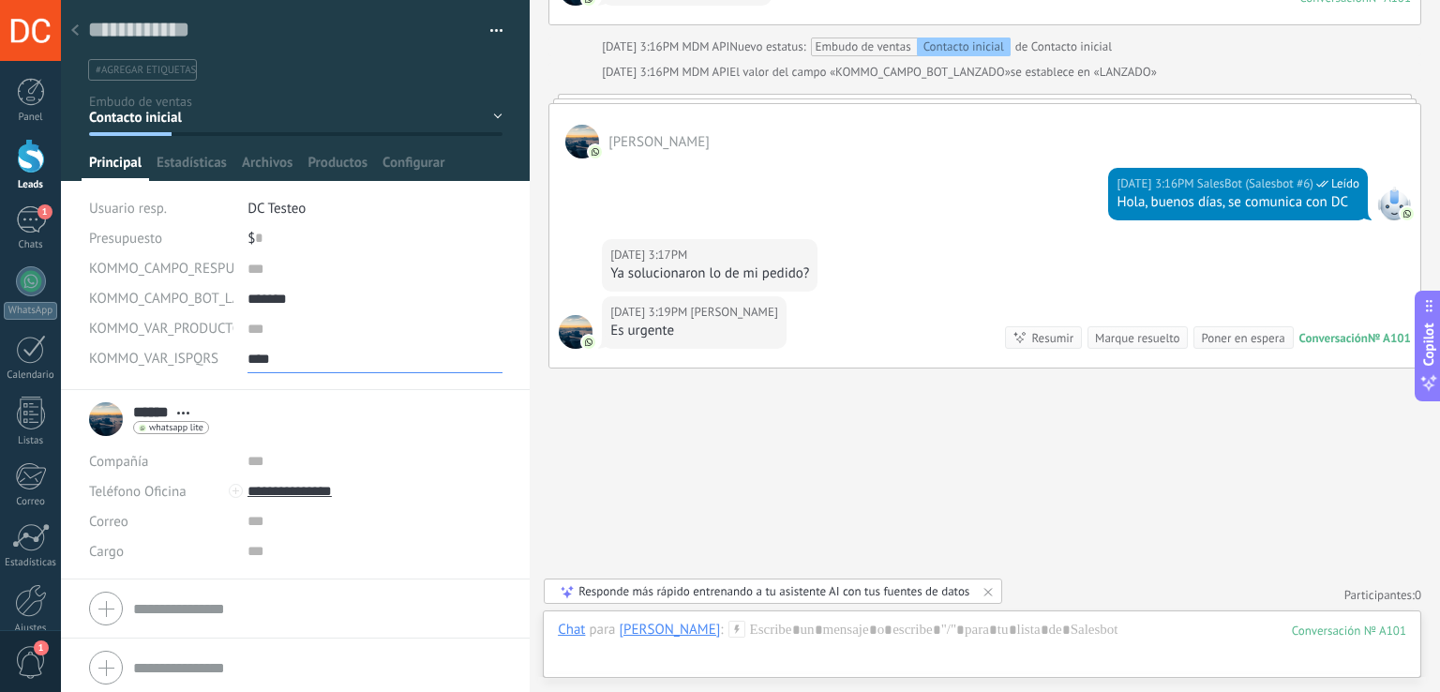
click at [281, 368] on textarea "****" at bounding box center [375, 358] width 255 height 30
click at [218, 368] on div "KOMMO_VAR_ISPQRS" at bounding box center [161, 358] width 144 height 30
click at [199, 363] on span "KOMMO_VAR_ISPQRS" at bounding box center [153, 359] width 129 height 14
click at [300, 360] on textarea "****" at bounding box center [375, 358] width 255 height 30
click at [499, 38] on div "Guardar y crear Imprimir Administrar etiquetas Exportar a excel" at bounding box center [296, 40] width 470 height 81
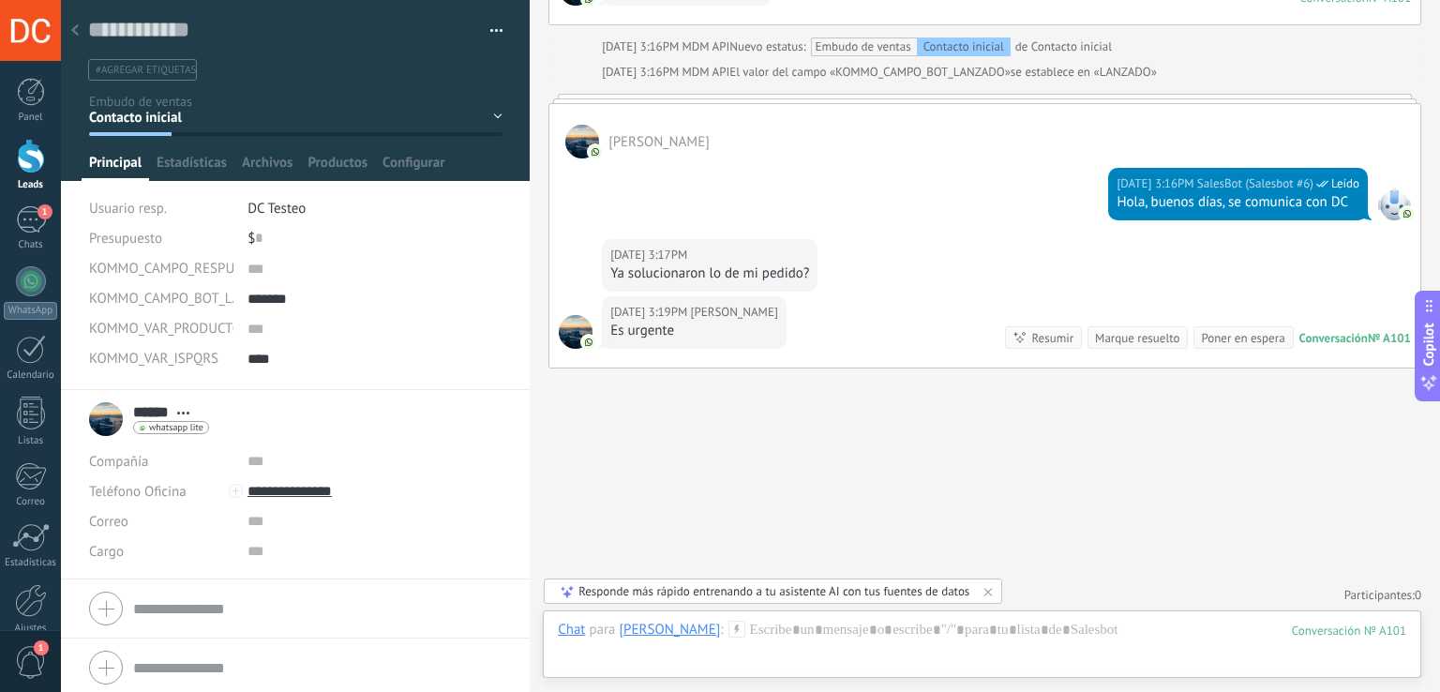
click at [494, 24] on button "button" at bounding box center [489, 31] width 27 height 28
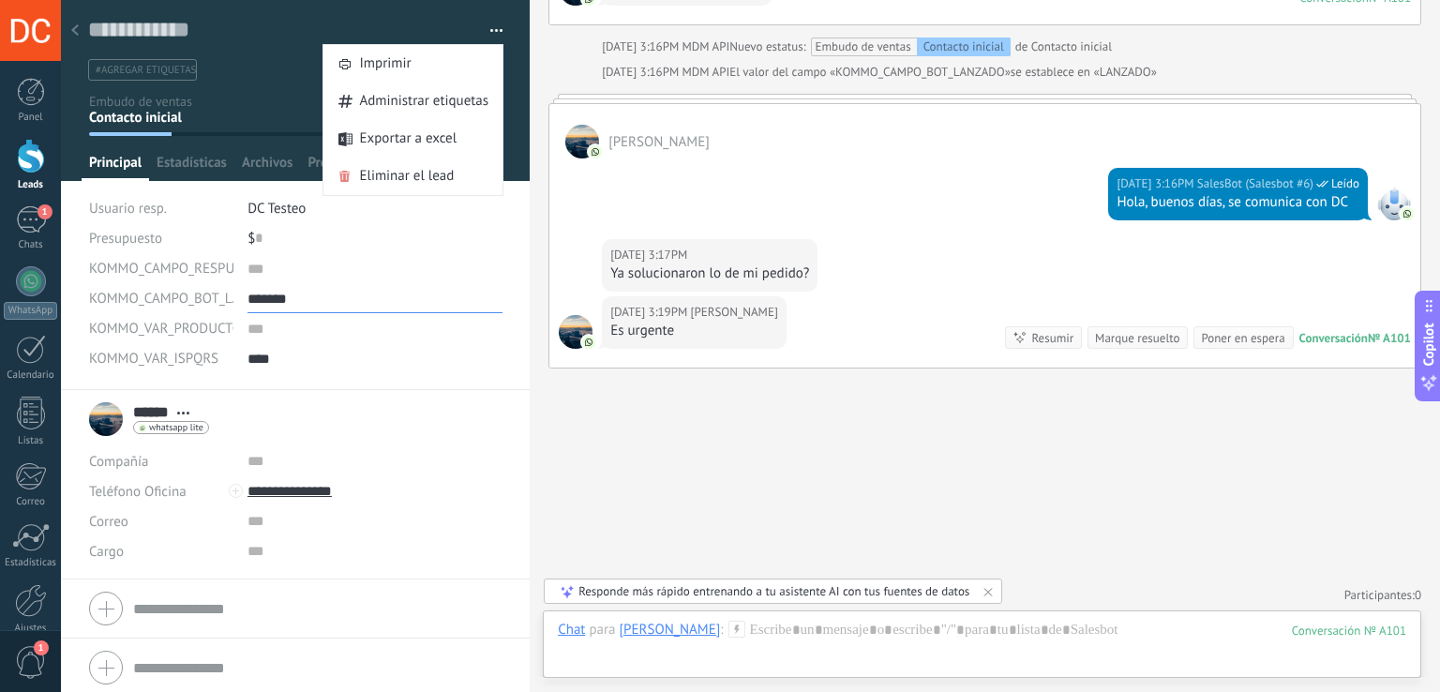
click at [413, 297] on textarea "*******" at bounding box center [375, 298] width 255 height 30
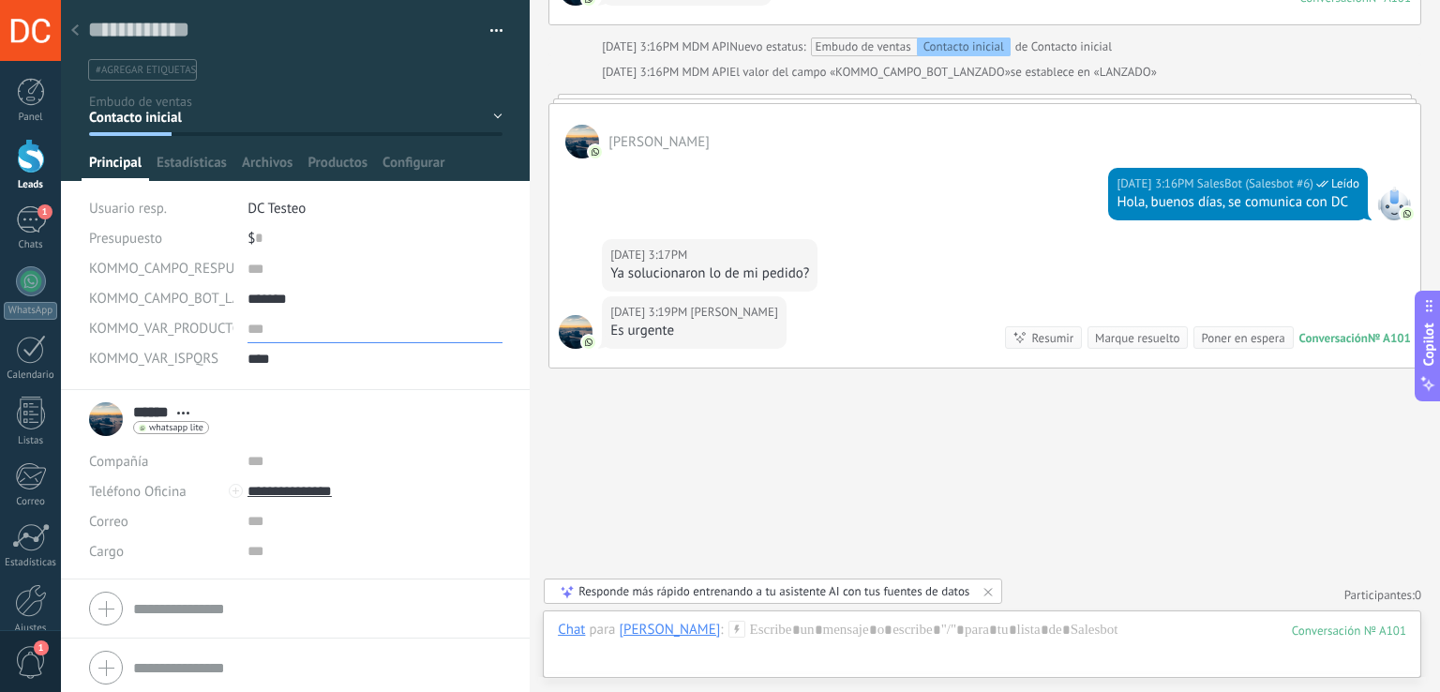
click at [360, 347] on div "KOMMO_CAMPO_RESPUESTA_ID KOMMO_CAMPO_BOT_LANZADO ******* KOMMO_VAR_PRODUCTO KOM…" at bounding box center [296, 321] width 414 height 137
click at [351, 357] on textarea "****" at bounding box center [375, 358] width 255 height 30
click at [0, 0] on div "Contacto inicial Negociación Debate contractual Discusión de contrato Logrado c…" at bounding box center [0, 0] width 0 height 0
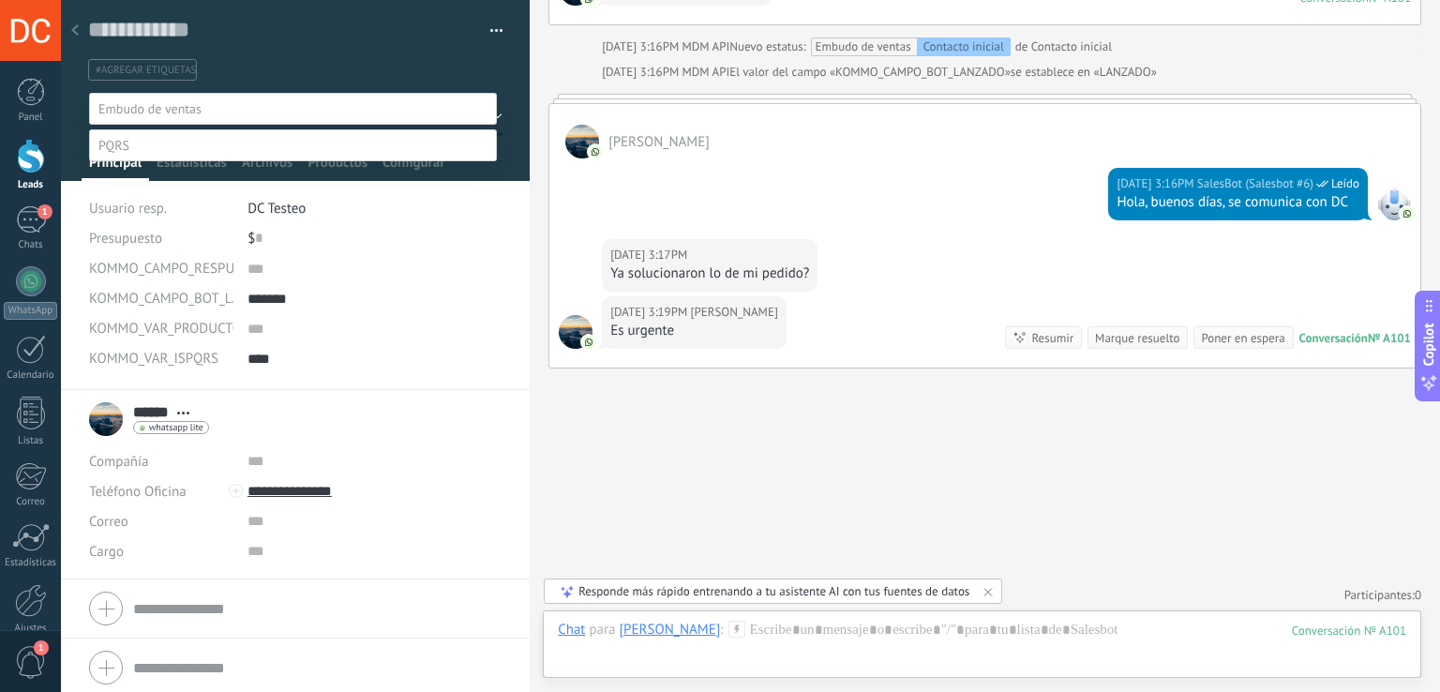
click at [548, 81] on div at bounding box center [750, 346] width 1379 height 692
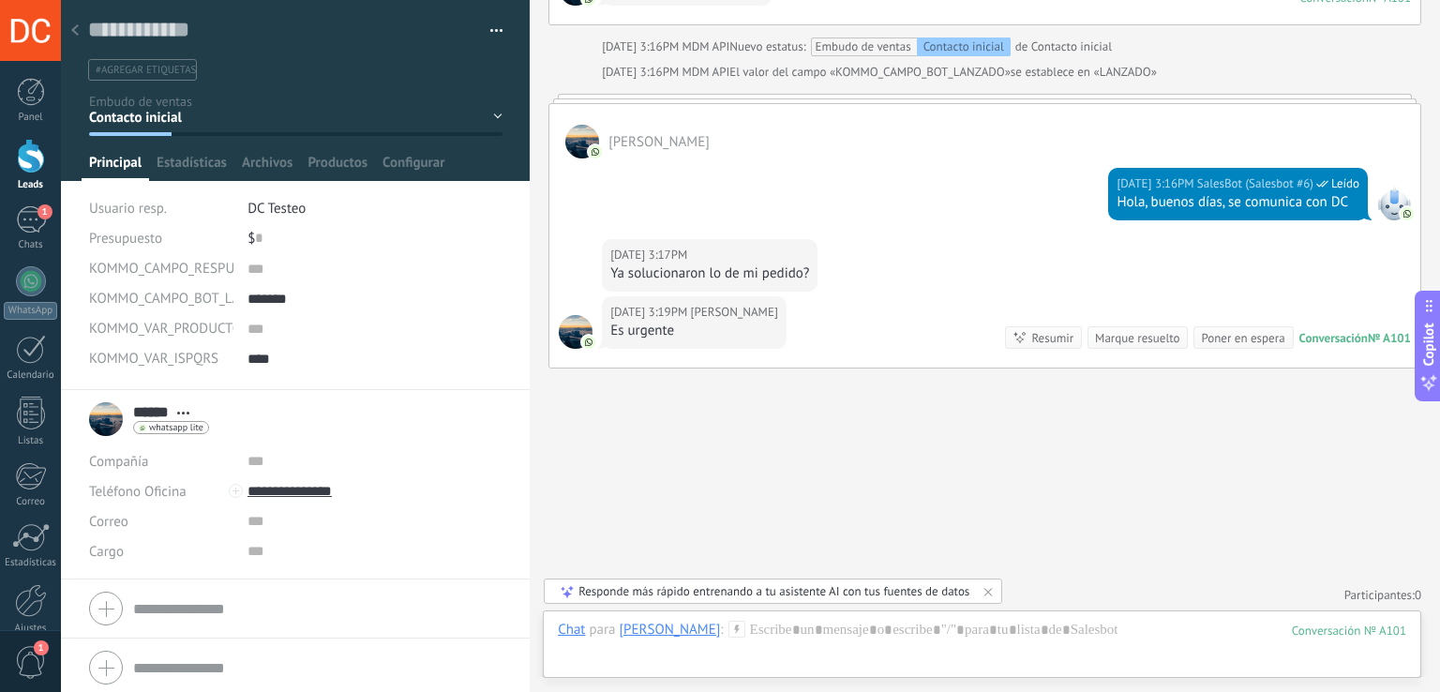
click at [479, 24] on button "button" at bounding box center [489, 31] width 27 height 28
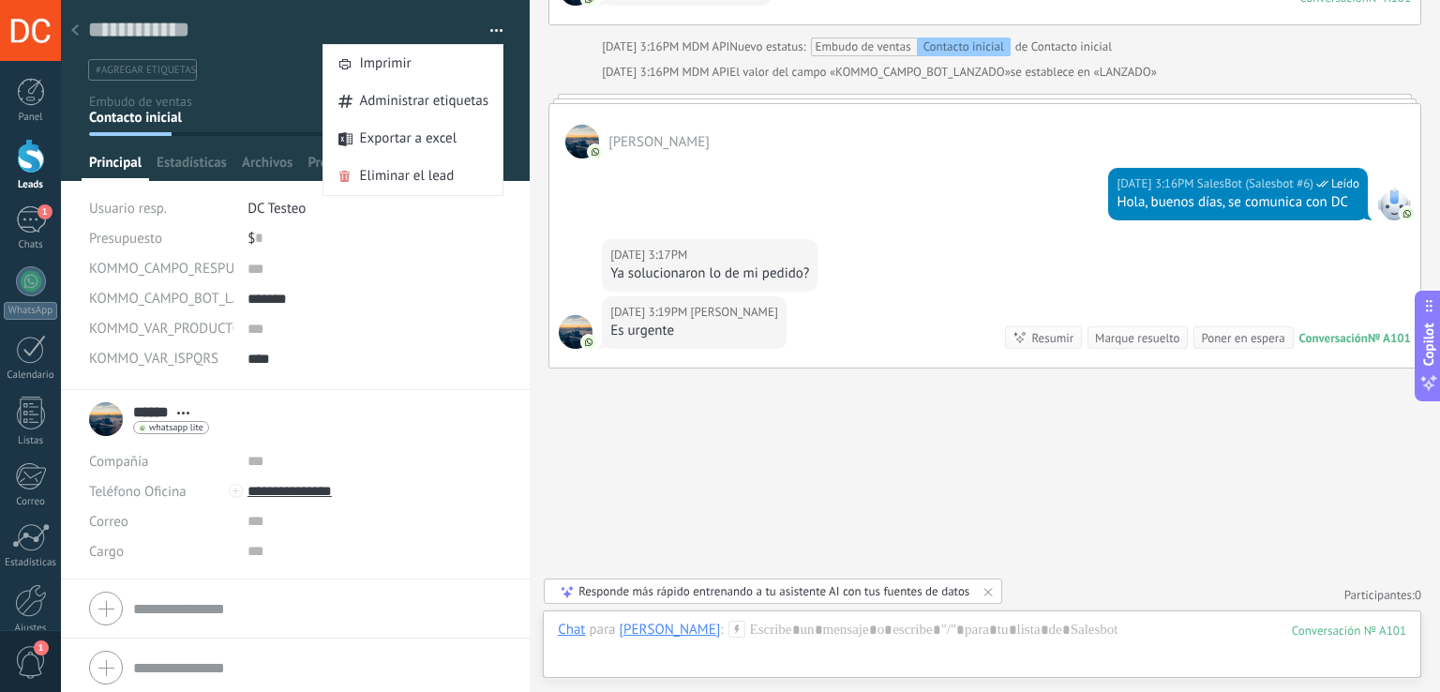
click at [422, 12] on div "Guardar y crear Imprimir Administrar etiquetas Exportar a excel" at bounding box center [296, 40] width 470 height 81
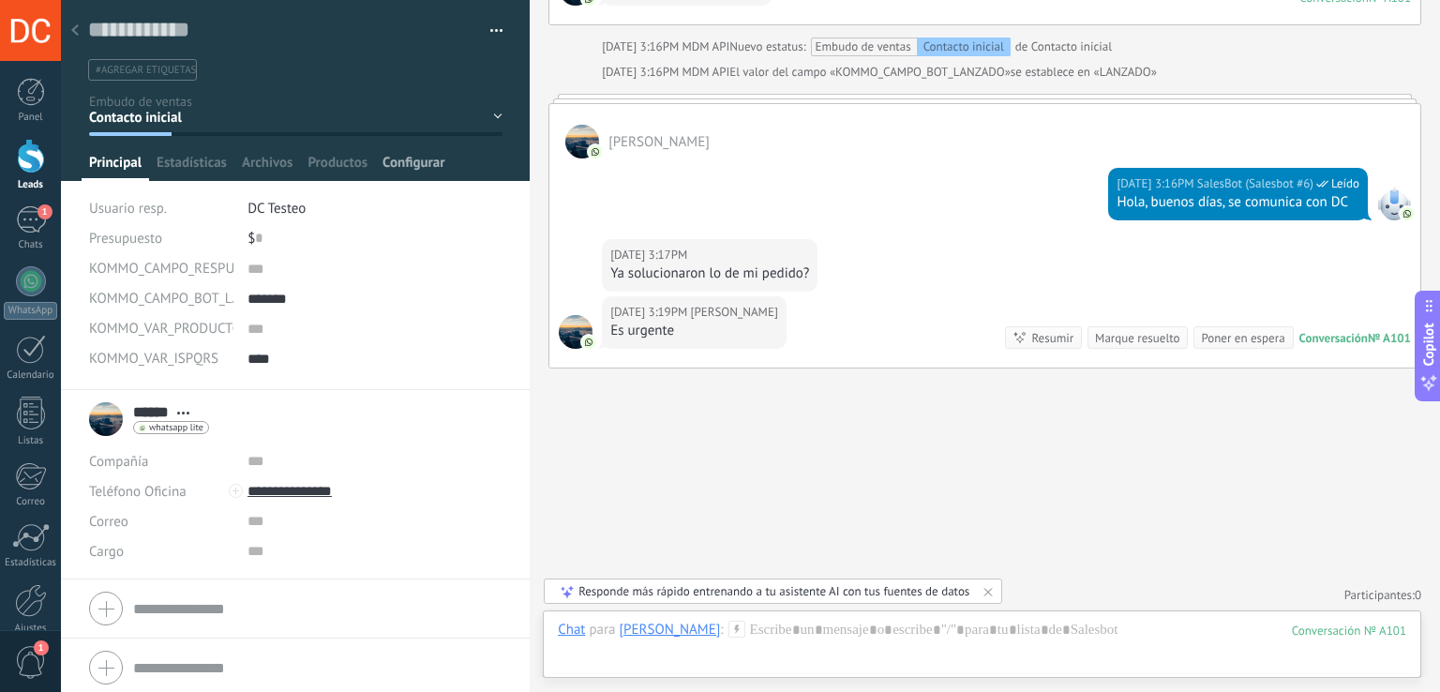
click at [420, 155] on span "Configurar" at bounding box center [414, 167] width 62 height 27
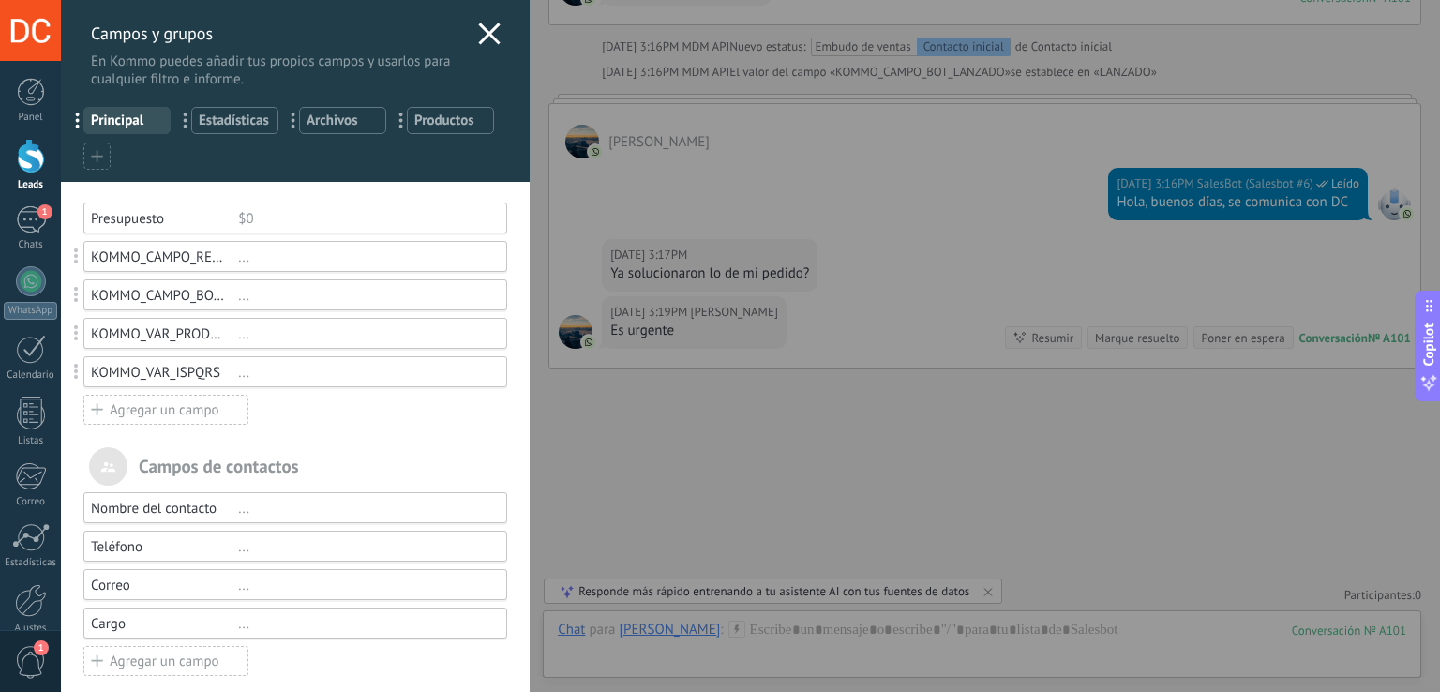
click at [240, 370] on div "..." at bounding box center [364, 373] width 252 height 18
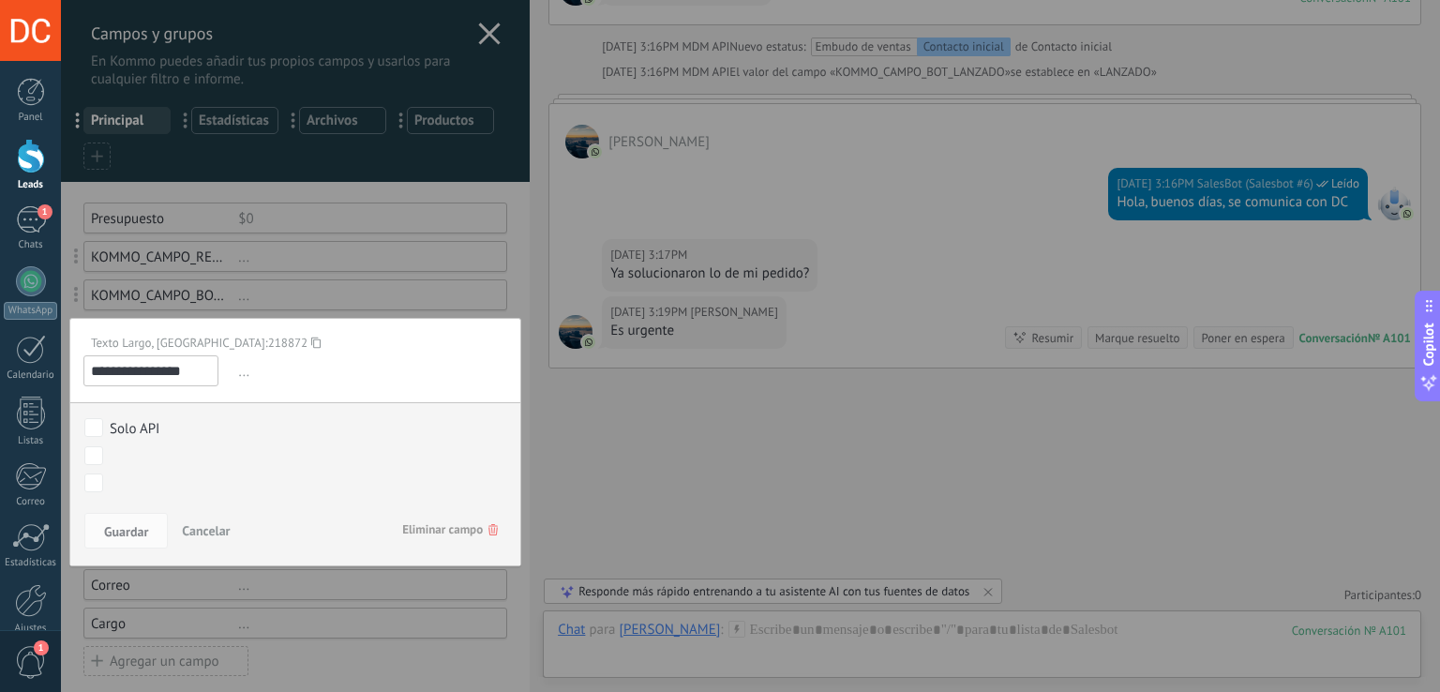
click at [311, 339] on icon at bounding box center [315, 342] width 9 height 25
click at [193, 375] on input "**********" at bounding box center [150, 370] width 135 height 31
click at [787, 459] on div "**********" at bounding box center [750, 346] width 1379 height 692
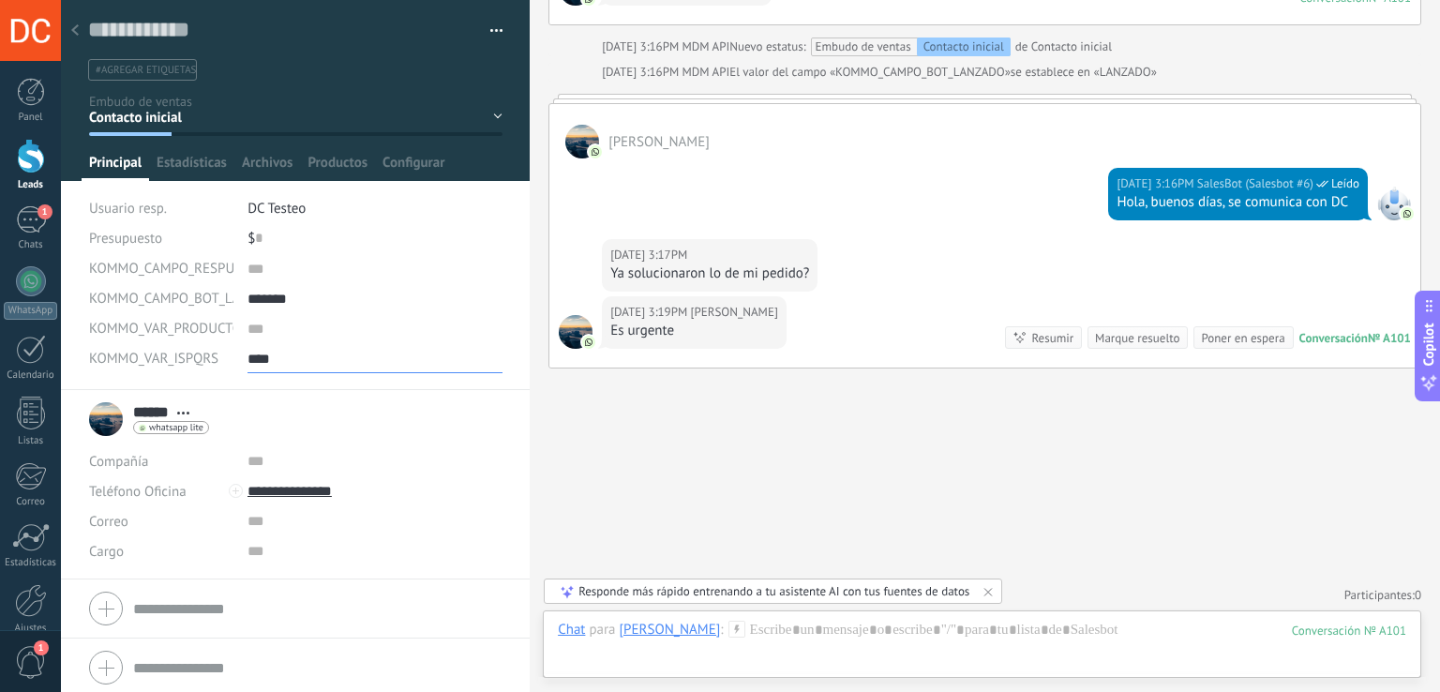
click at [266, 356] on textarea "****" at bounding box center [375, 358] width 255 height 30
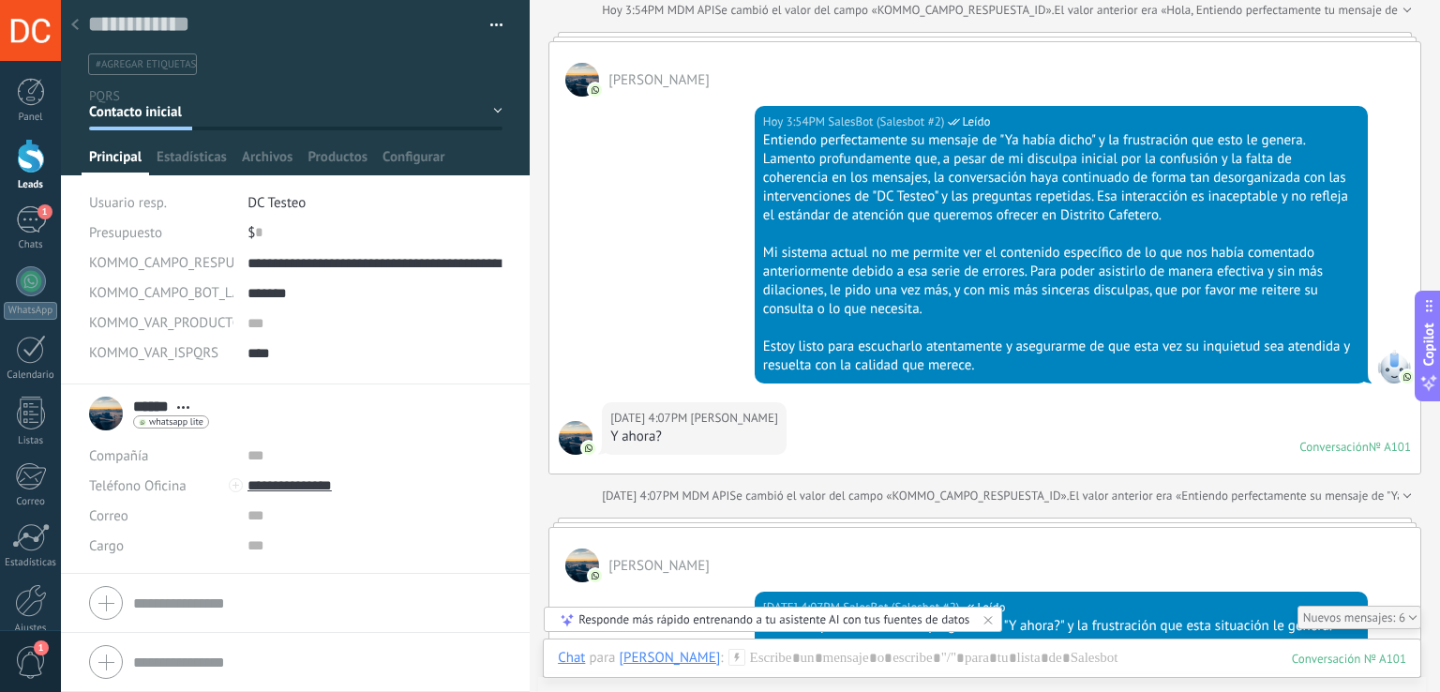
scroll to position [2701, 0]
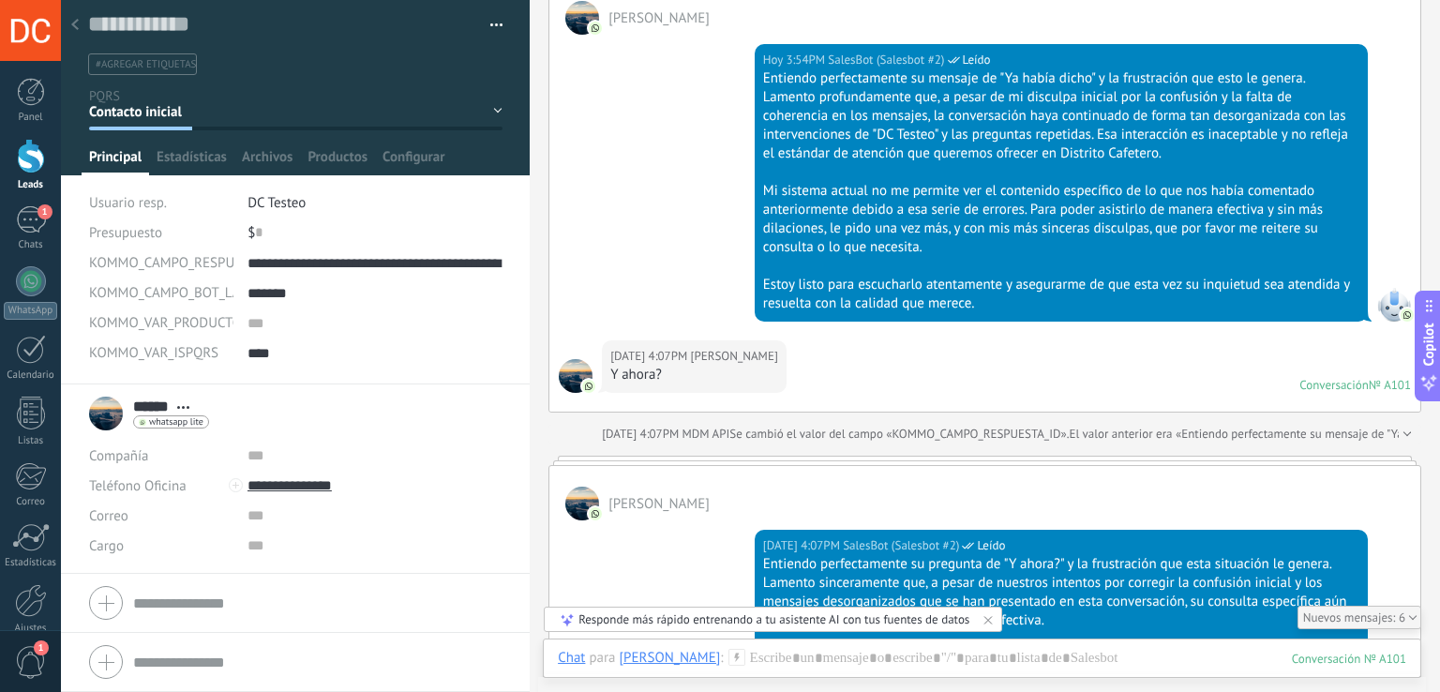
type textarea "**********"
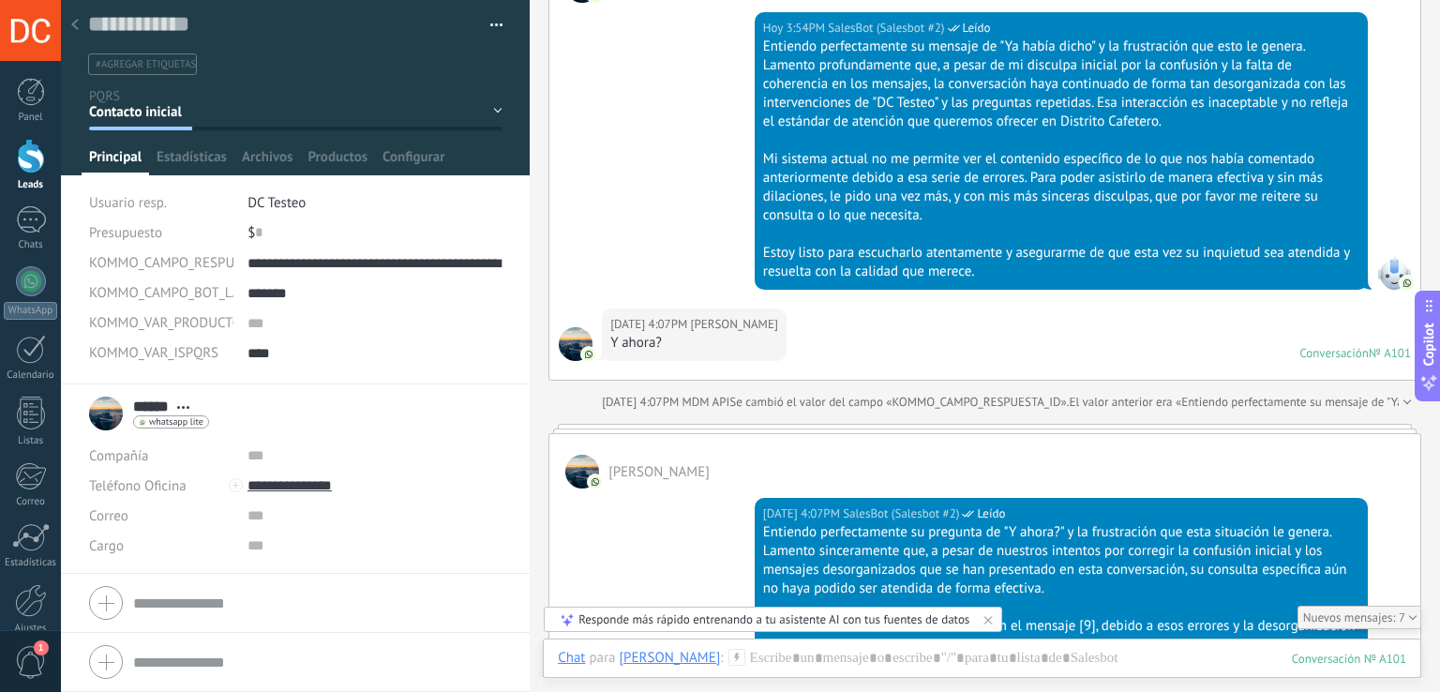
click at [551, 261] on div "Hoy 3:54PM SalesBot (Salesbot #2) Leído Entiendo perfectamente su mensaje de "Y…" at bounding box center [985, 156] width 871 height 306
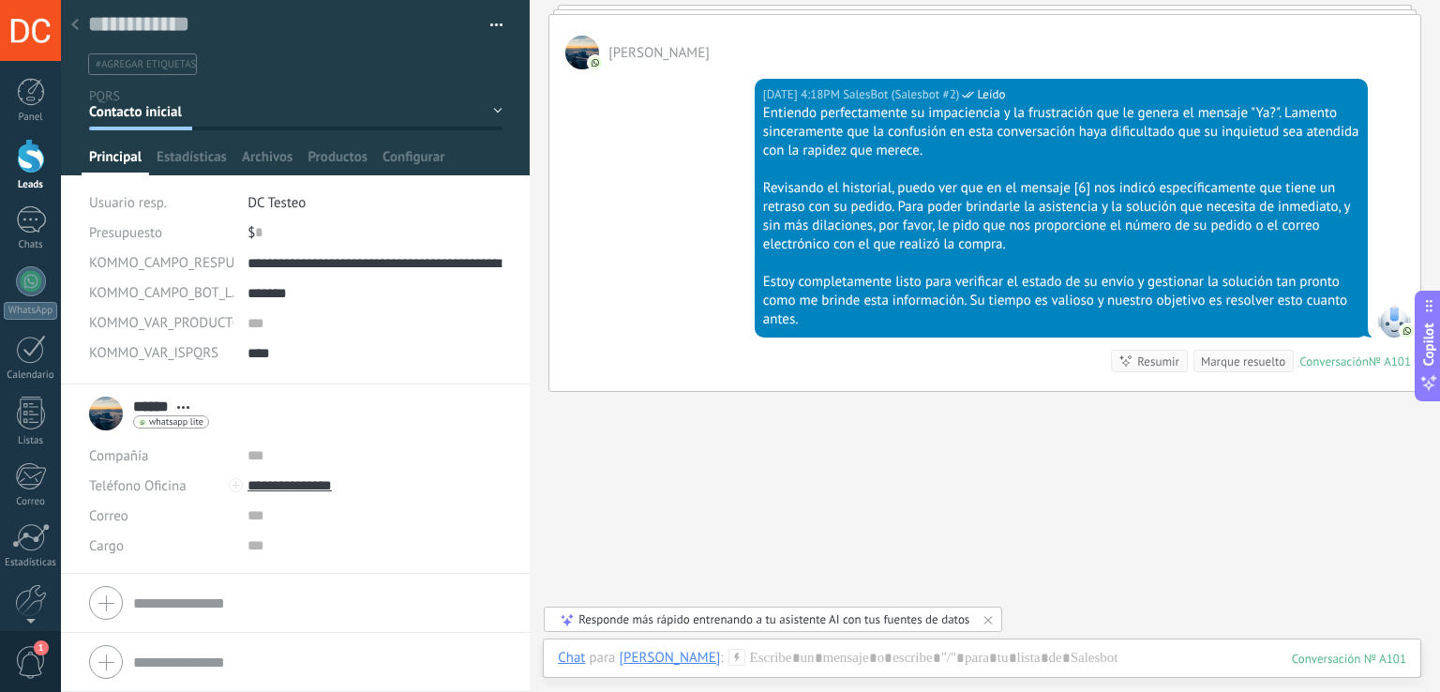
scroll to position [3622, 0]
